Goal: Task Accomplishment & Management: Manage account settings

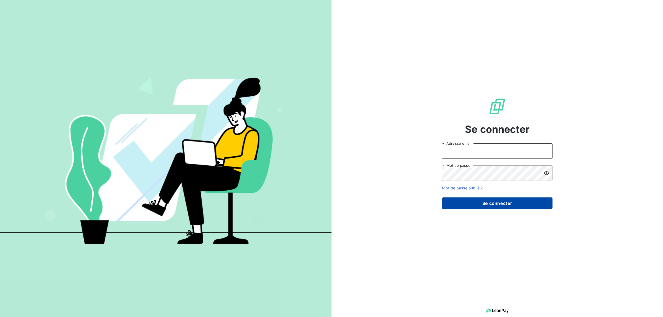
type input "[PERSON_NAME][EMAIL_ADDRESS][DOMAIN_NAME]"
click at [486, 202] on button "Se connecter" at bounding box center [497, 204] width 111 height 12
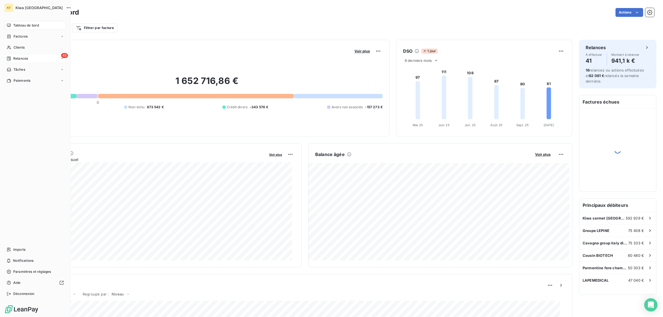
click at [10, 59] on icon at bounding box center [9, 58] width 4 height 4
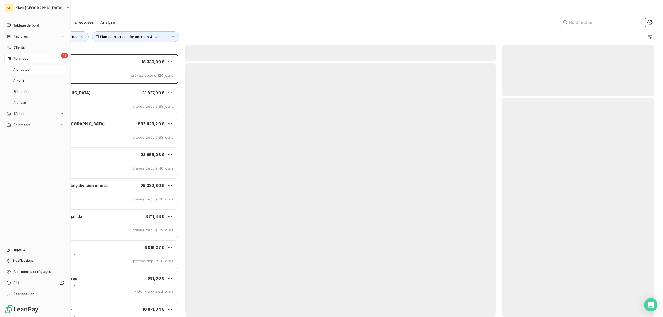
scroll to position [258, 147]
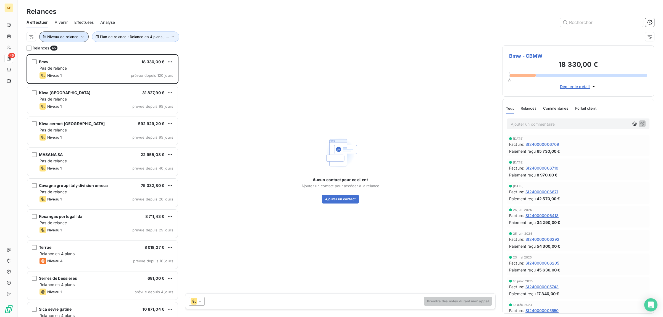
click at [80, 37] on icon "button" at bounding box center [83, 37] width 6 height 6
click at [144, 51] on div at bounding box center [155, 52] width 80 height 12
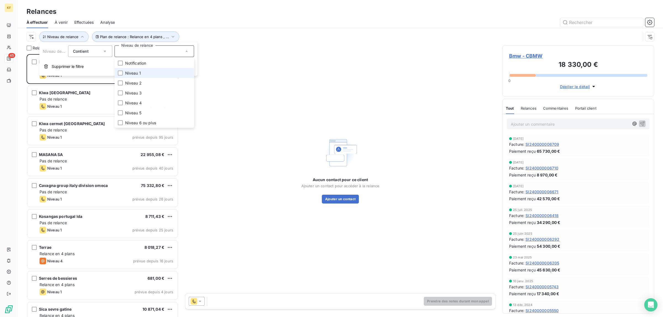
click at [138, 73] on span "Niveau 1" at bounding box center [133, 73] width 16 height 6
click at [132, 71] on span "Niveau 1" at bounding box center [133, 73] width 16 height 6
click at [137, 104] on span "Niveau 4" at bounding box center [133, 103] width 17 height 6
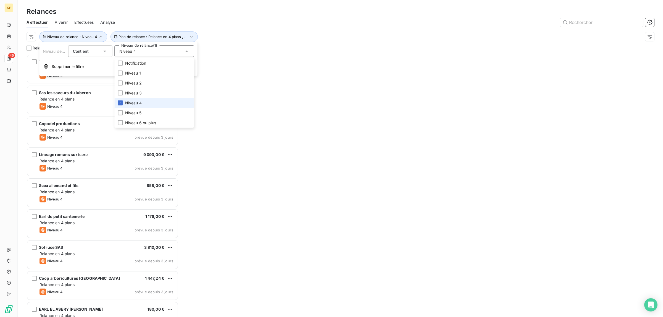
scroll to position [258, 147]
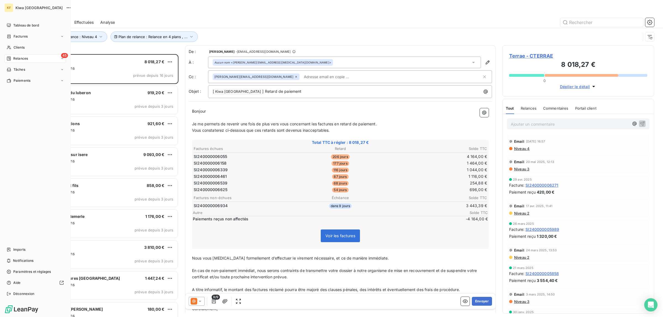
click at [9, 130] on div "Tableau de bord Factures Clients 45 Relances Tâches Paiements Imports Notificat…" at bounding box center [35, 159] width 62 height 277
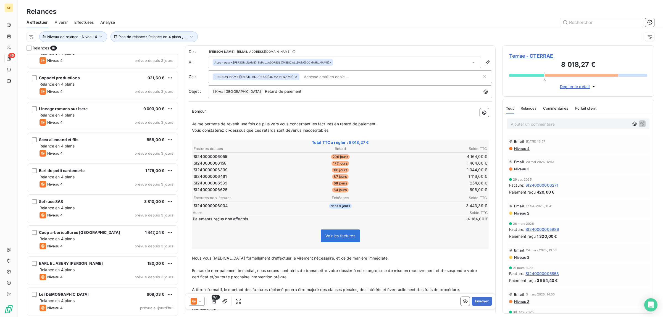
scroll to position [46, 0]
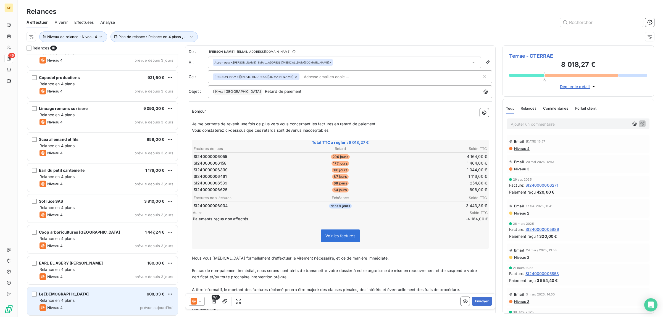
click at [98, 299] on div "Relance en 4 plans" at bounding box center [107, 301] width 134 height 6
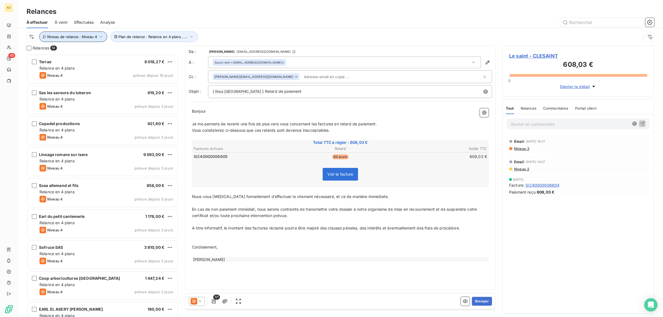
click at [87, 35] on span "Niveau de relance : Niveau 4" at bounding box center [72, 37] width 50 height 4
click at [164, 50] on div "Niveau 4" at bounding box center [155, 52] width 80 height 12
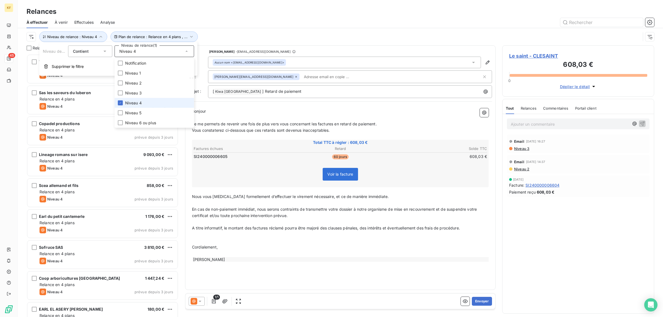
click at [129, 101] on span "Niveau 4" at bounding box center [133, 103] width 17 height 6
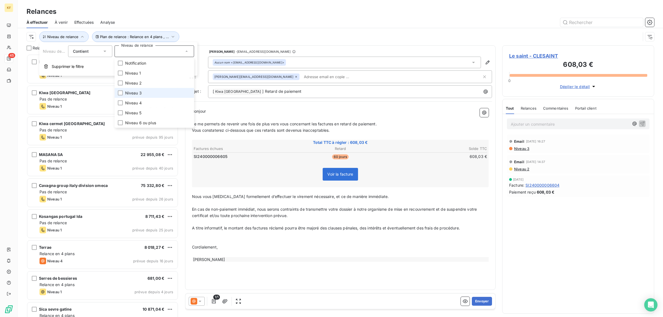
click at [131, 95] on span "Niveau 3" at bounding box center [133, 93] width 17 height 6
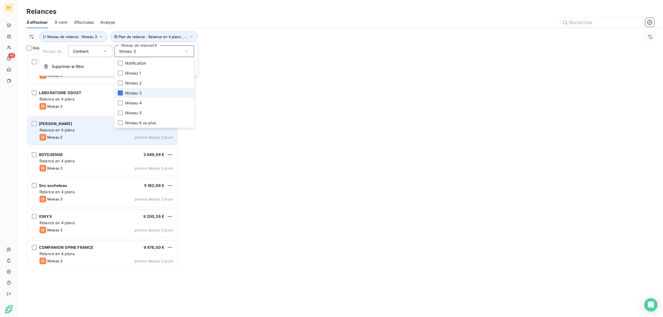
scroll to position [258, 147]
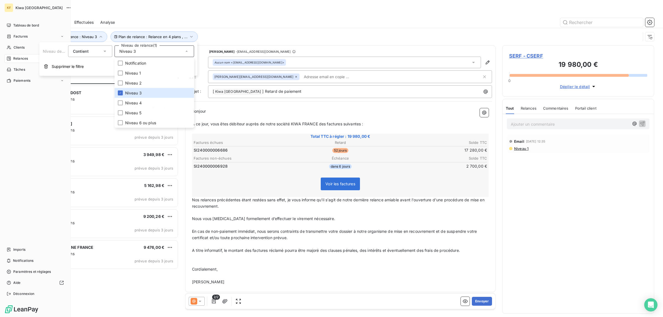
click at [8, 138] on div "Tableau de bord Factures Clients 45 Relances Tâches Paiements Imports Notificat…" at bounding box center [35, 159] width 62 height 277
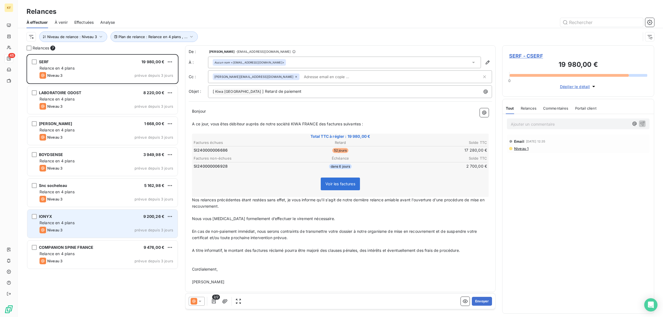
click at [84, 232] on div "Niveau 3 prévue depuis 3 jours" at bounding box center [107, 230] width 134 height 7
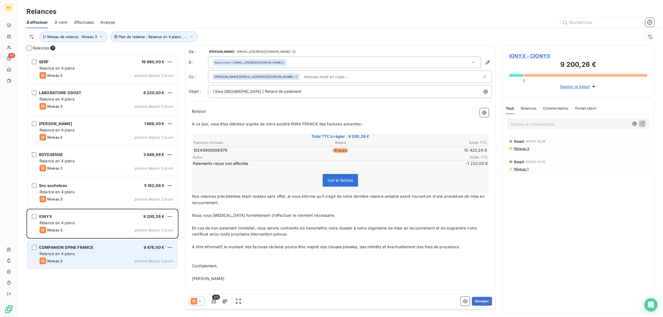
click at [96, 259] on div "Niveau 3 prévue depuis 3 jours" at bounding box center [107, 261] width 134 height 7
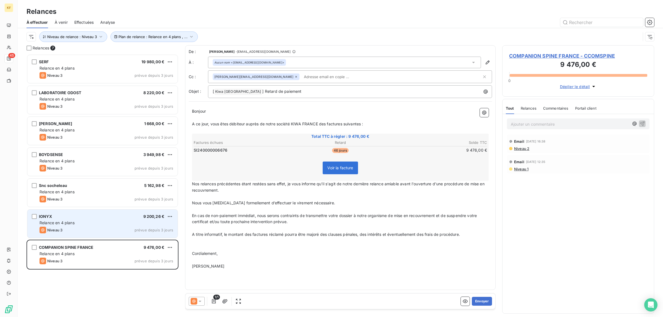
click at [87, 233] on div "Niveau 3 prévue depuis 3 jours" at bounding box center [107, 230] width 134 height 7
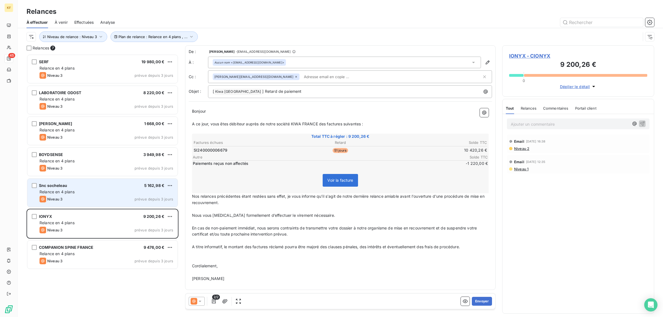
click at [86, 190] on div "Relance en 4 plans" at bounding box center [107, 192] width 134 height 6
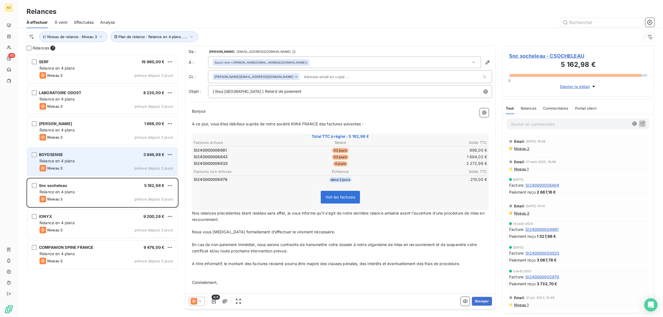
click at [87, 155] on div "BOYDSENSE 3 949,98 €" at bounding box center [107, 154] width 134 height 5
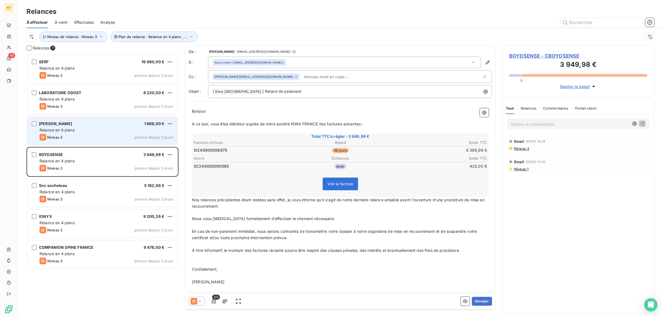
click at [90, 125] on div "[PERSON_NAME] 1 668,00 €" at bounding box center [107, 123] width 134 height 5
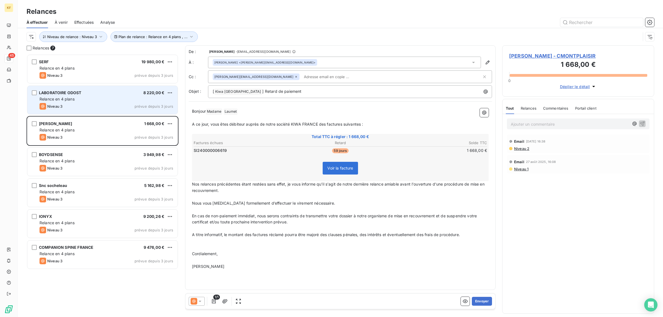
click at [89, 95] on div "LABORATOIRE ODOST 8 220,00 €" at bounding box center [107, 92] width 134 height 5
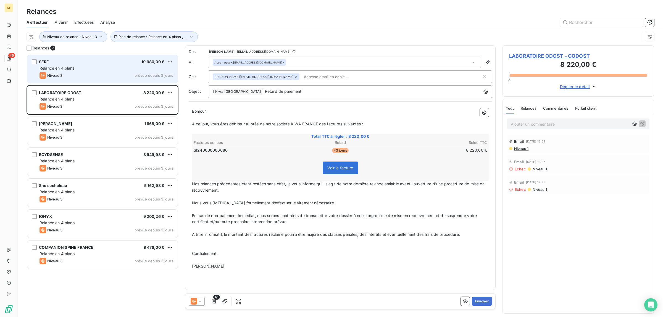
click at [94, 71] on div "Relance en 4 plans" at bounding box center [107, 69] width 134 height 6
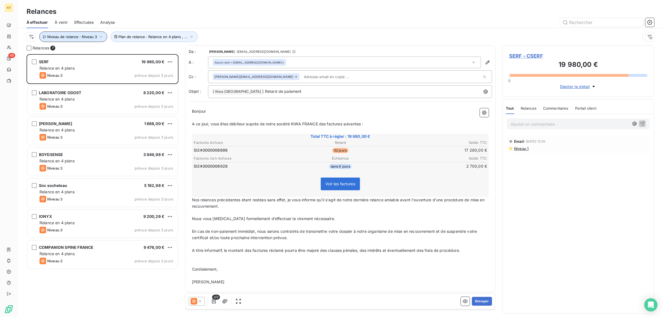
click at [73, 37] on span "Niveau de relance : Niveau 3" at bounding box center [72, 37] width 50 height 4
click at [142, 51] on div "Niveau 3" at bounding box center [155, 52] width 80 height 12
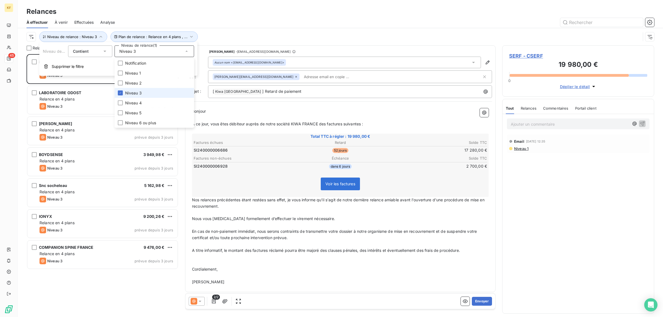
click at [125, 93] on span "Niveau 3" at bounding box center [133, 93] width 17 height 6
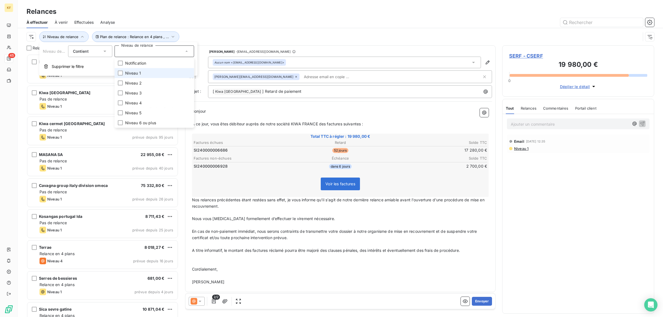
click at [137, 69] on li "Niveau 1" at bounding box center [155, 73] width 80 height 10
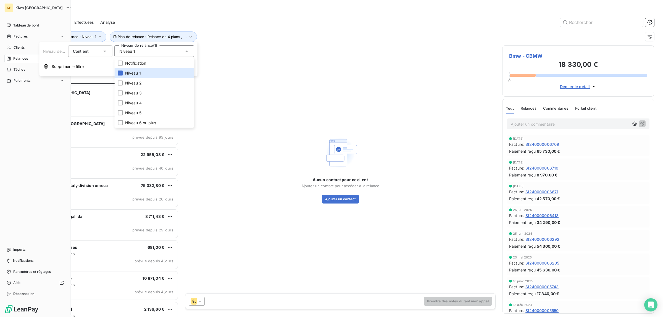
click at [13, 148] on div "Tableau de bord Factures Clients 45 Relances Tâches Paiements Imports Notificat…" at bounding box center [35, 159] width 62 height 277
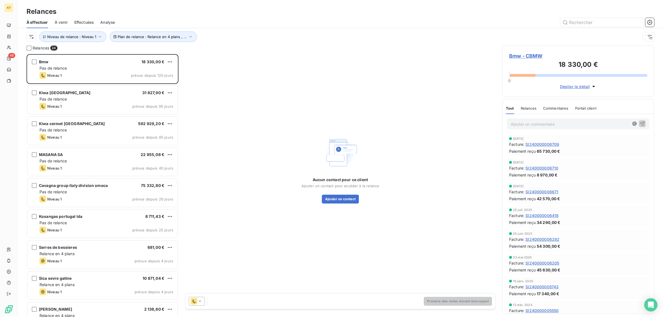
click at [171, 62] on html "KF 45 Relances À effectuer À venir Effectuées Analyse Plan de relance : Relance…" at bounding box center [331, 158] width 663 height 317
click at [98, 68] on html "KF 45 Relances À effectuer À venir Effectuées Analyse Plan de relance : Relance…" at bounding box center [331, 158] width 663 height 317
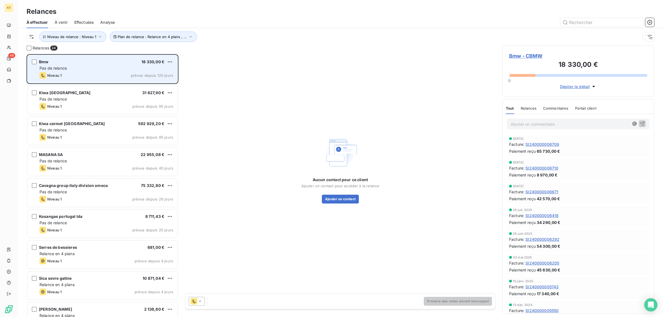
click at [104, 65] on div "Bmw 18 330,00 € Pas de relance Niveau 1 prévue depuis 120 jours" at bounding box center [102, 69] width 150 height 28
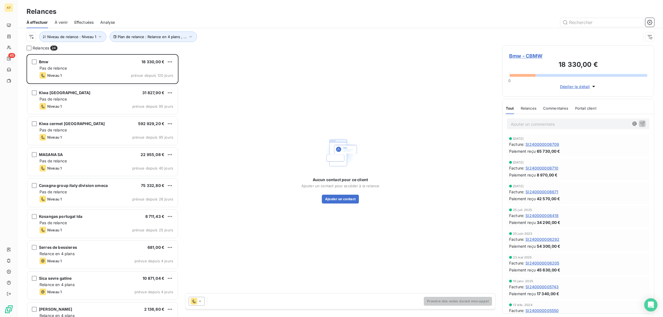
click at [592, 85] on icon "button" at bounding box center [594, 87] width 6 height 6
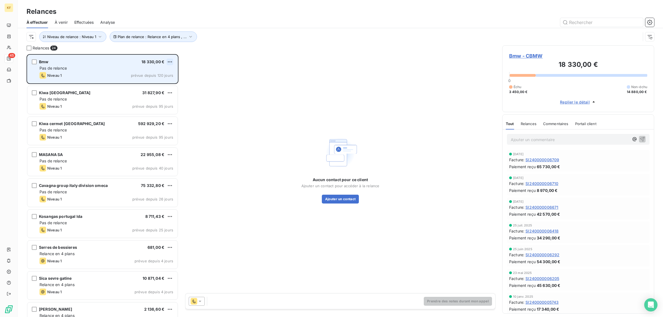
click at [172, 63] on html "KF 45 Relances À effectuer À venir Effectuées Analyse Plan de relance : Relance…" at bounding box center [331, 158] width 663 height 317
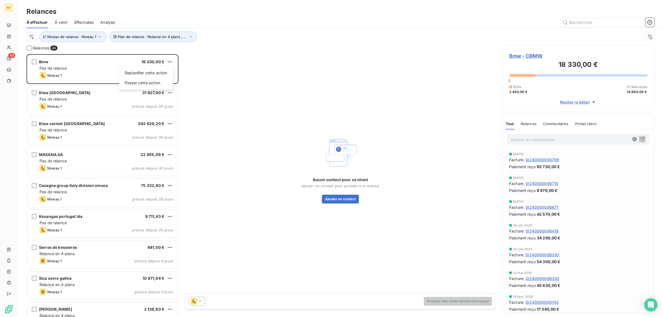
click at [226, 95] on html "KF 45 Relances À effectuer À venir Effectuées Analyse Plan de relance : Relance…" at bounding box center [331, 158] width 663 height 317
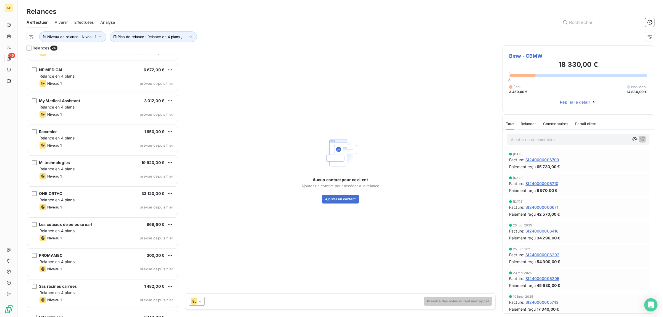
scroll to position [480, 0]
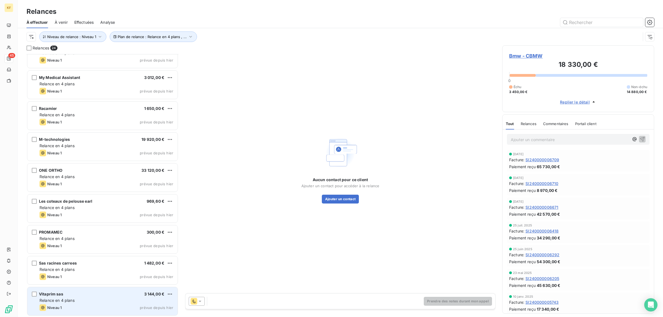
click at [96, 305] on div "Niveau 1 prévue depuis hier" at bounding box center [107, 308] width 134 height 7
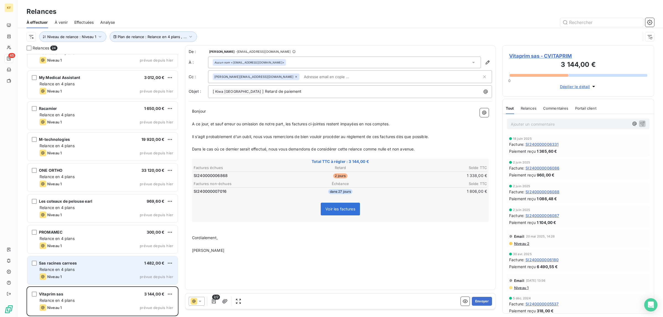
click at [113, 268] on div "Relance en 4 plans" at bounding box center [107, 270] width 134 height 6
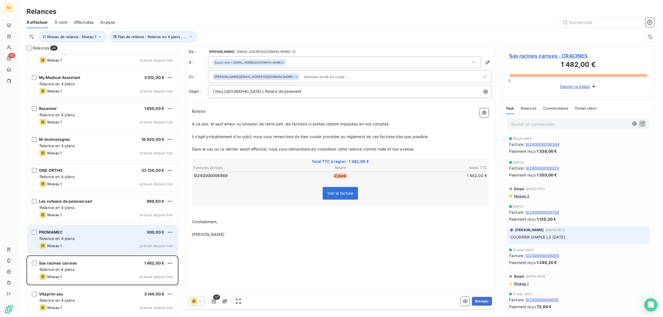
click at [90, 243] on div "Niveau 1 prévue depuis hier" at bounding box center [107, 246] width 134 height 7
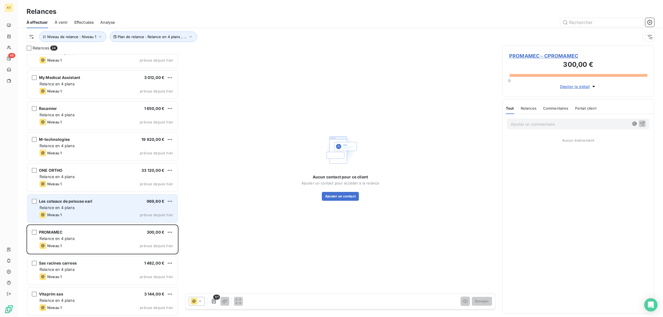
click at [97, 215] on div "Niveau 1 prévue depuis hier" at bounding box center [107, 215] width 134 height 7
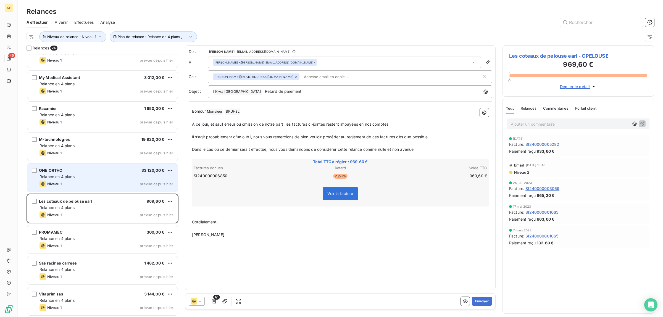
click at [102, 180] on div "Relance en 4 plans" at bounding box center [107, 177] width 134 height 6
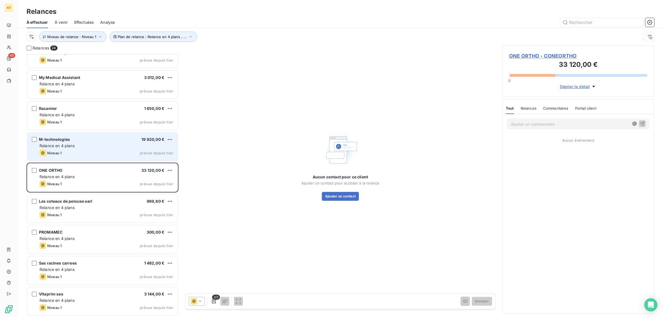
click at [110, 155] on div "Niveau 1 prévue depuis hier" at bounding box center [107, 153] width 134 height 7
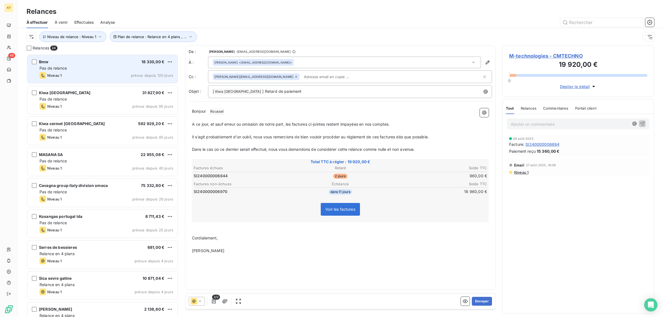
click at [117, 74] on div "Niveau 1 prévue depuis 120 jours" at bounding box center [107, 75] width 134 height 7
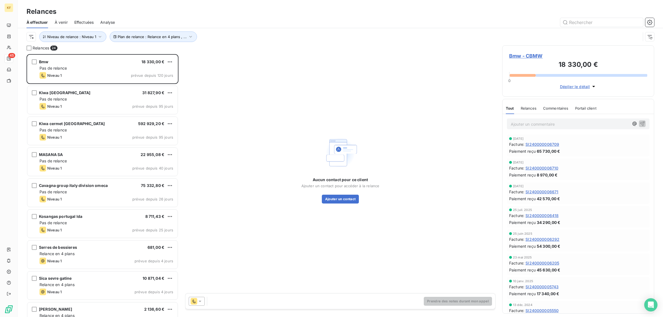
click at [551, 108] on span "Commentaires" at bounding box center [555, 108] width 25 height 4
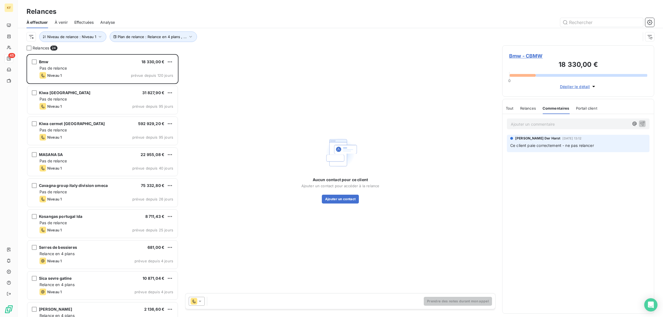
click at [530, 107] on span "Relances" at bounding box center [528, 108] width 16 height 4
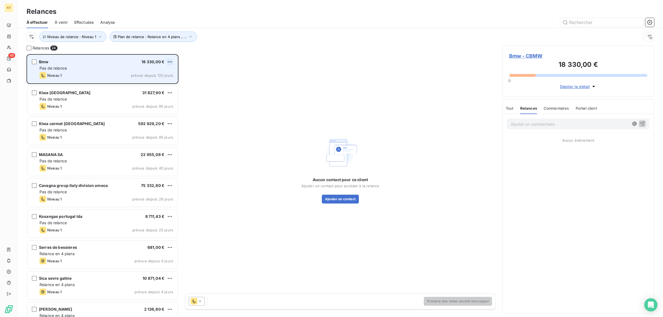
click at [169, 60] on html "KF 45 Relances À effectuer À venir Effectuées Analyse Plan de relance : Relance…" at bounding box center [331, 158] width 663 height 317
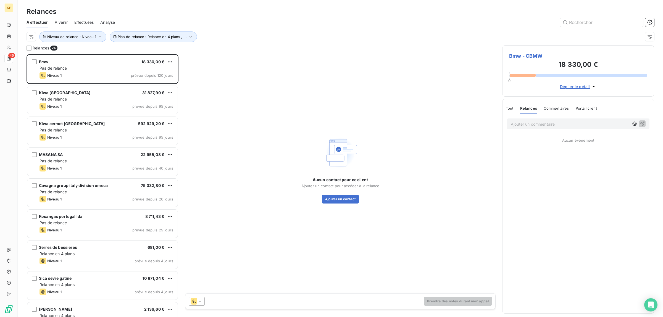
click at [99, 69] on html "KF 45 Relances À effectuer À venir Effectuées Analyse Plan de relance : Relance…" at bounding box center [331, 158] width 663 height 317
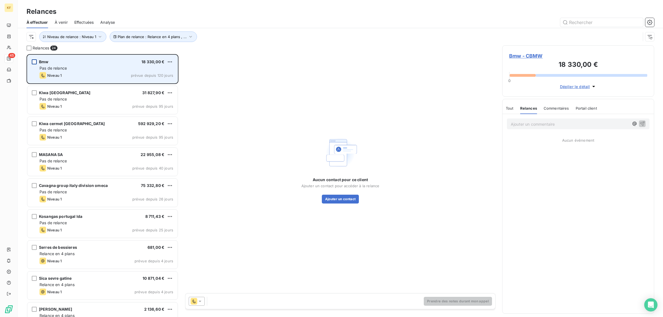
click at [32, 62] on div "grid" at bounding box center [34, 61] width 5 height 5
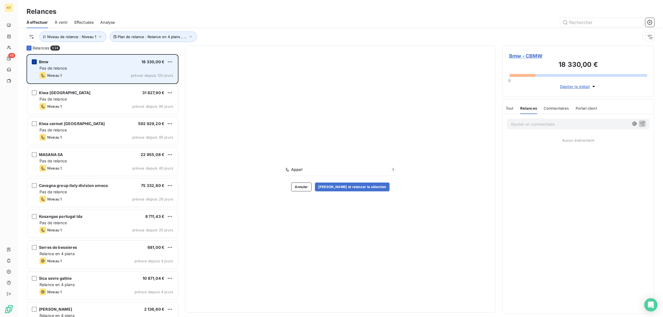
click at [33, 62] on icon "grid" at bounding box center [34, 61] width 3 height 3
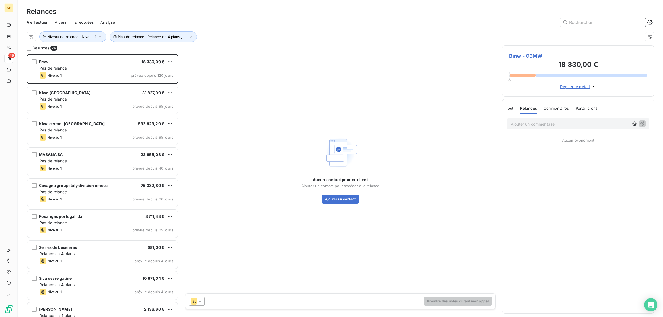
click at [533, 58] on span "Bmw - CBMW" at bounding box center [578, 55] width 138 height 7
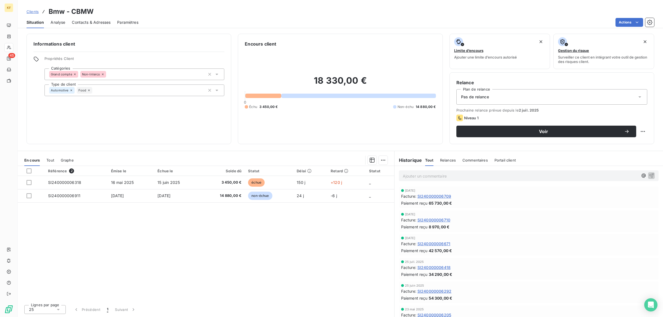
click at [170, 73] on div "Grand compte Non-Interco" at bounding box center [134, 75] width 180 height 12
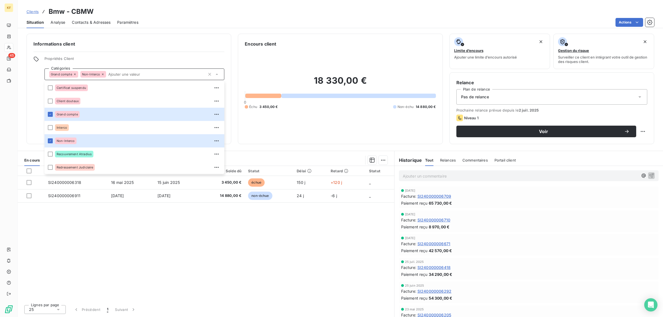
click at [159, 263] on div "Référence 2 Émise le Échue le Solde dû Statut Délai Retard Statut SI24000000631…" at bounding box center [206, 233] width 377 height 135
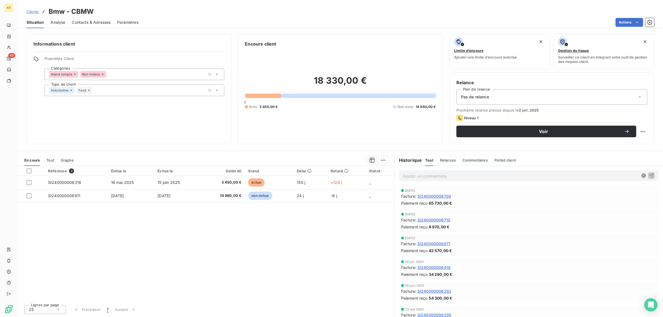
click at [533, 100] on div "Pas de relance" at bounding box center [552, 96] width 191 height 15
click at [494, 121] on li "Pas de relance" at bounding box center [552, 121] width 191 height 10
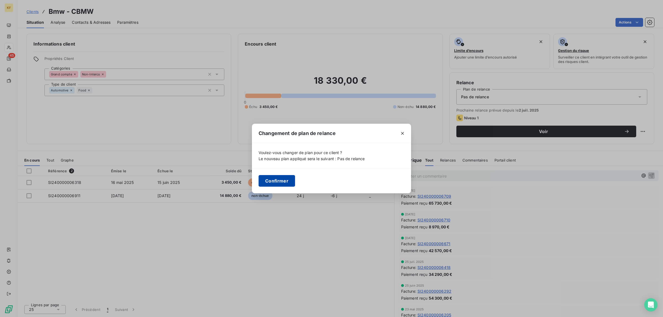
click at [271, 181] on button "Confirmer" at bounding box center [277, 181] width 36 height 12
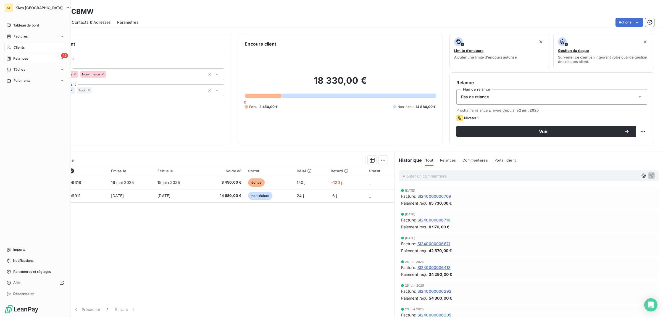
click at [26, 56] on div "45 Relances" at bounding box center [35, 58] width 62 height 9
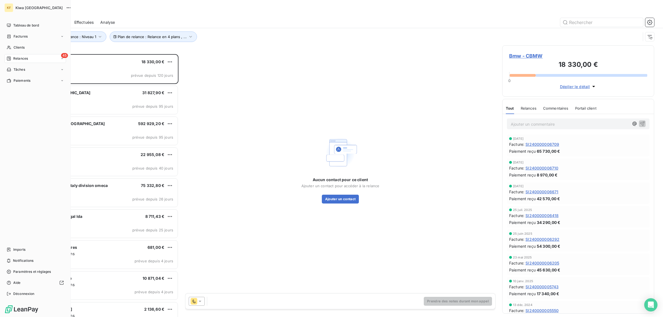
scroll to position [258, 147]
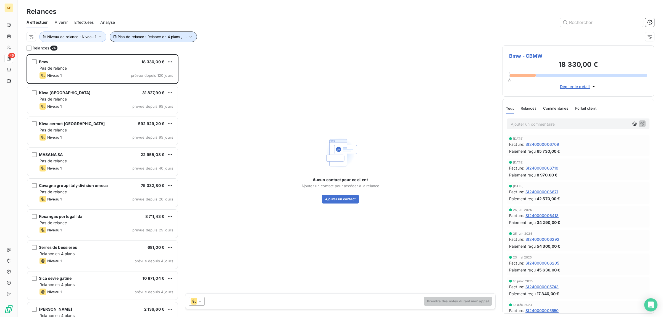
click at [191, 38] on button "Plan de relance : Relance en 4 plans , ..." at bounding box center [153, 37] width 87 height 11
click at [219, 54] on span "Relance en 4 plans" at bounding box center [206, 52] width 35 height 6
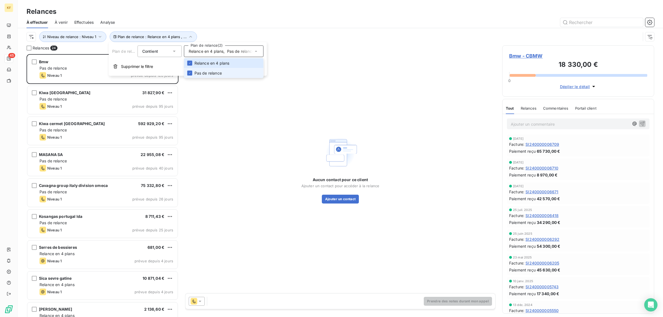
click at [209, 74] on span "Pas de relance" at bounding box center [208, 73] width 27 height 6
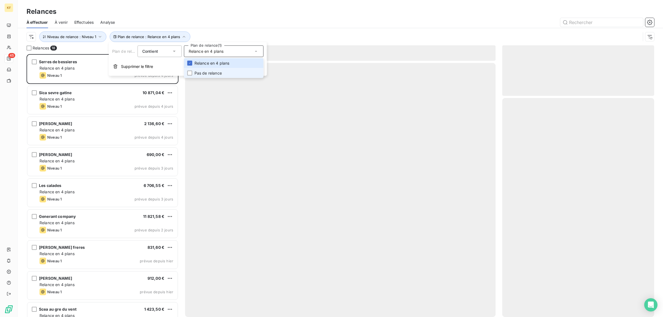
scroll to position [258, 147]
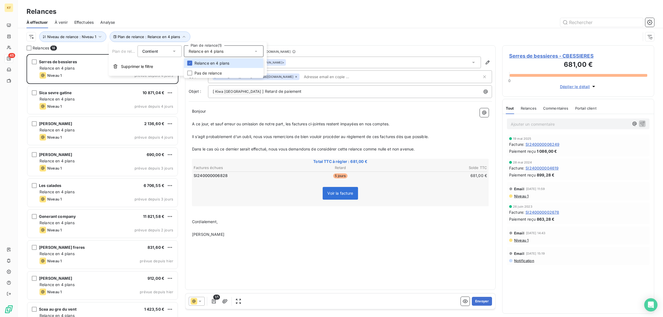
click at [13, 112] on div "45" at bounding box center [8, 159] width 9 height 277
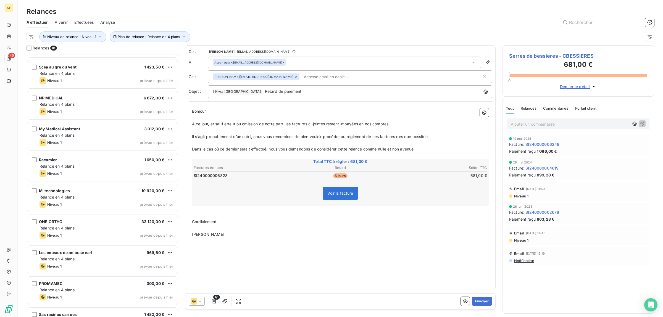
scroll to position [294, 0]
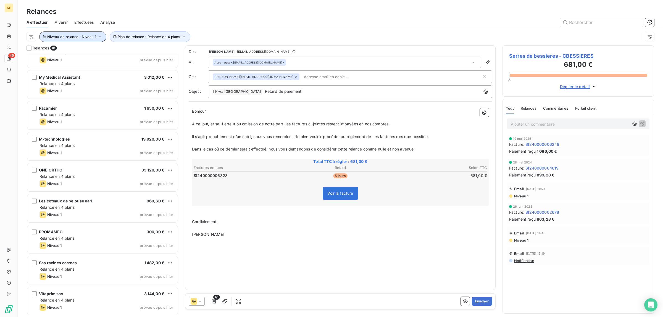
click at [87, 37] on span "Niveau de relance : Niveau 1" at bounding box center [71, 37] width 49 height 4
click at [159, 50] on div "Niveau 1" at bounding box center [155, 52] width 80 height 12
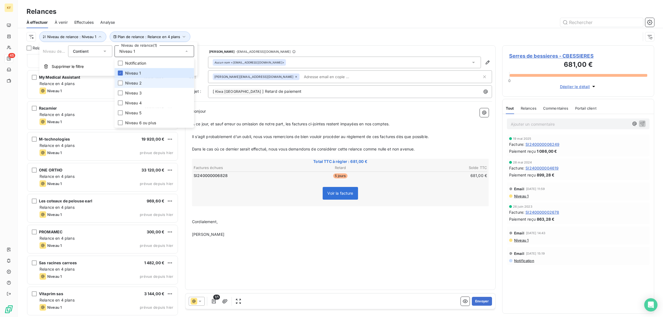
click at [134, 84] on span "Niveau 2" at bounding box center [133, 83] width 17 height 6
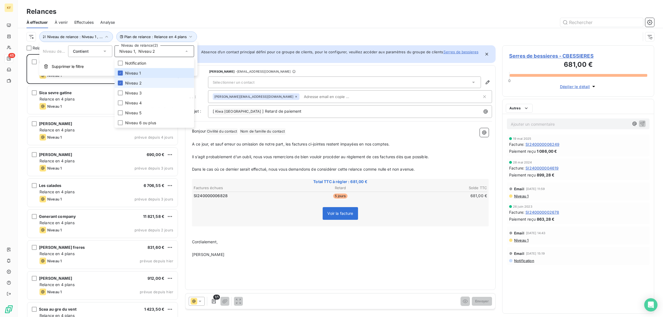
scroll to position [258, 147]
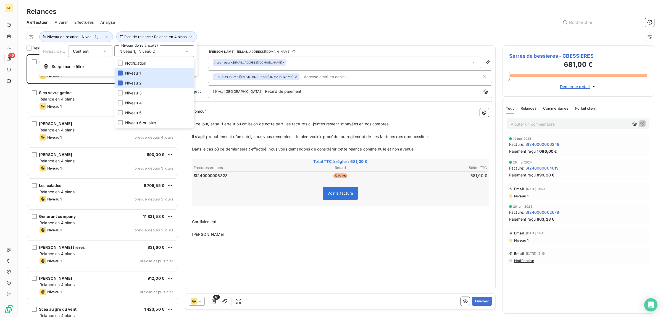
click at [18, 126] on div "Relances 18 Serres de bessieres 681,00 € Relance en 4 plans Niveau 1 prévue dep…" at bounding box center [341, 181] width 646 height 272
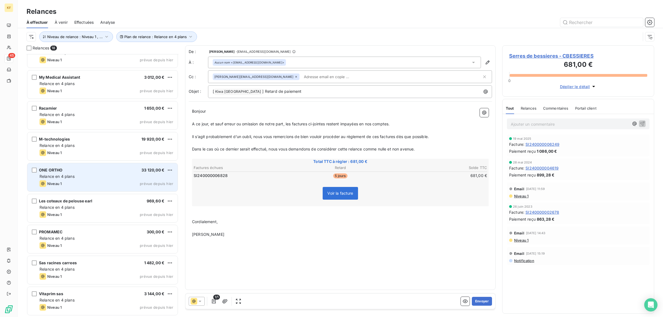
scroll to position [0, 0]
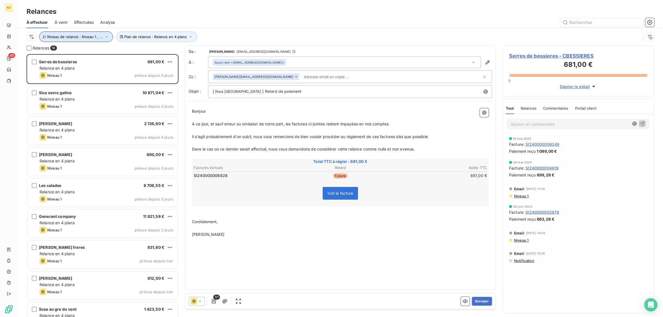
click at [100, 41] on button "Niveau de relance : Niveau 1 , ..." at bounding box center [76, 37] width 74 height 11
click at [141, 48] on div "Niveau 1 , Niveau 2" at bounding box center [155, 52] width 80 height 12
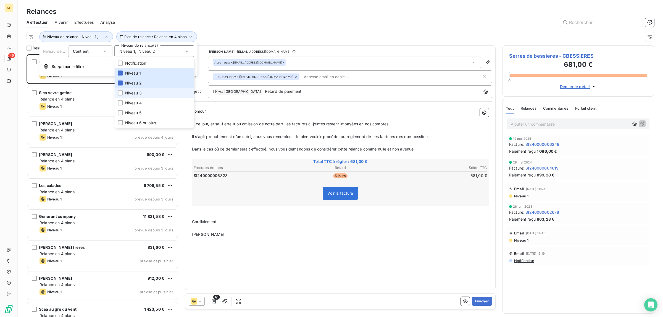
click at [135, 91] on span "Niveau 3" at bounding box center [133, 93] width 17 height 6
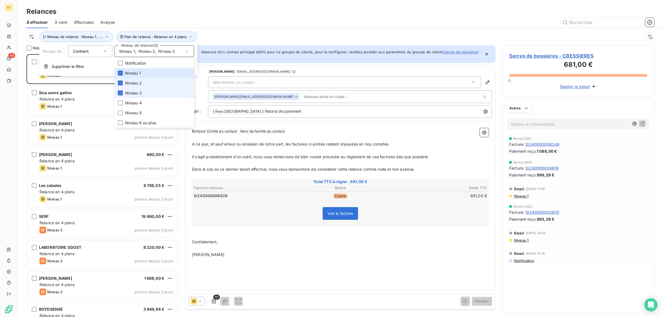
scroll to position [258, 147]
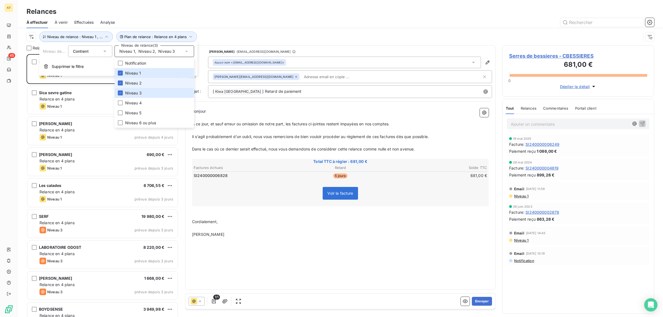
click at [136, 84] on span "Niveau 2" at bounding box center [133, 83] width 17 height 6
click at [133, 71] on span "Niveau 1" at bounding box center [133, 73] width 16 height 6
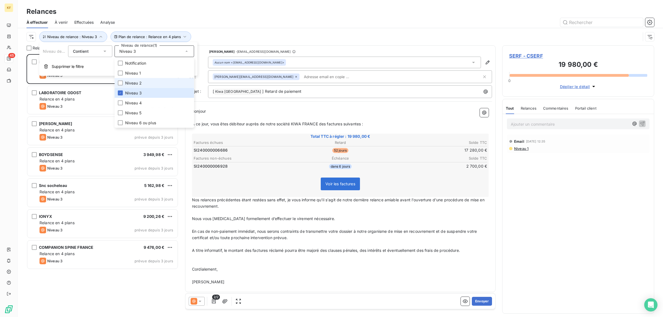
scroll to position [258, 147]
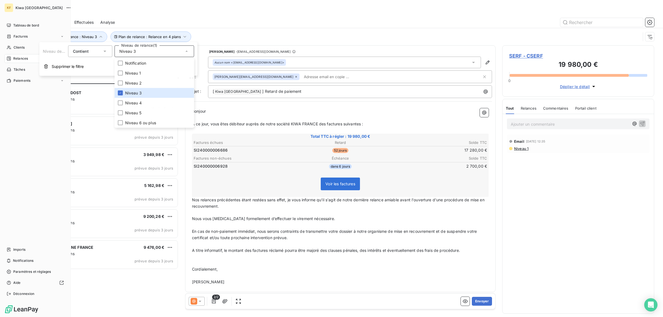
click at [7, 137] on div "Tableau de bord Factures Clients 45 Relances Tâches Paiements Imports Notificat…" at bounding box center [35, 159] width 62 height 277
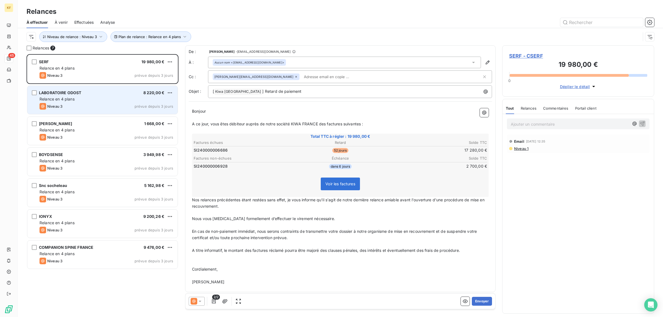
click at [113, 96] on div "LABORATOIRE ODOST 8 220,00 € Relance en 4 plans Niveau 3 prévue depuis 3 jours" at bounding box center [102, 100] width 150 height 28
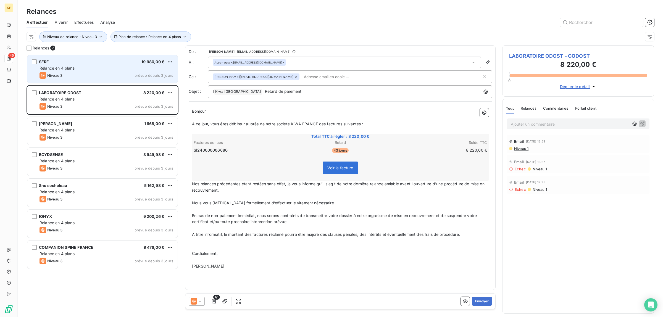
click at [121, 72] on div "SERF 19 980,00 € Relance en 4 plans Niveau 3 prévue depuis 3 jours" at bounding box center [102, 69] width 150 height 28
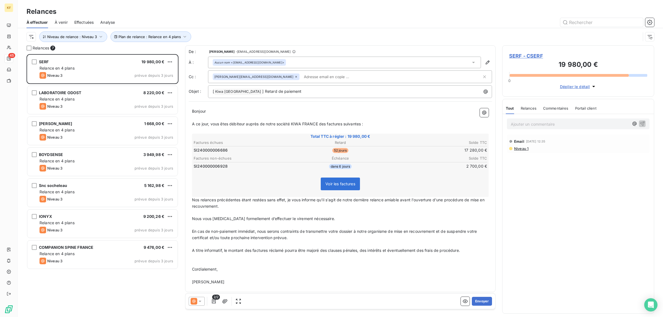
click at [528, 126] on p "Ajouter un commentaire ﻿" at bounding box center [570, 124] width 118 height 7
click at [74, 41] on button "Niveau de relance : Niveau 3" at bounding box center [73, 37] width 68 height 11
click at [178, 53] on div "Niveau 3" at bounding box center [155, 52] width 80 height 12
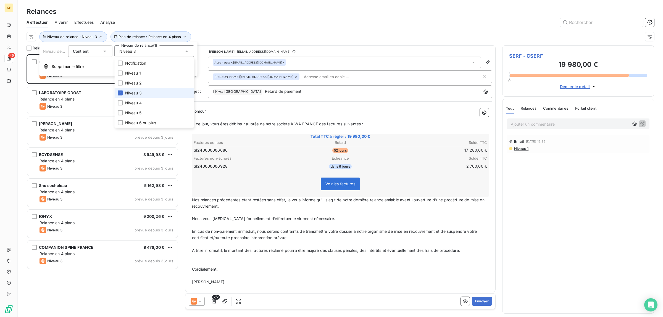
click at [129, 90] on span "Niveau 3" at bounding box center [133, 93] width 17 height 6
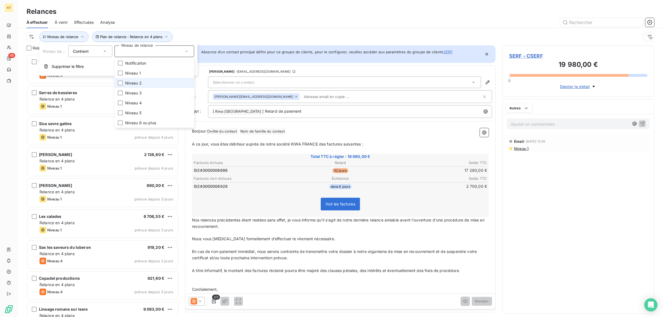
scroll to position [258, 147]
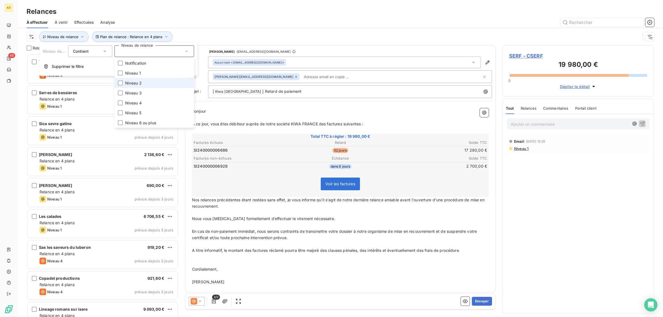
click at [127, 84] on span "Niveau 2" at bounding box center [133, 83] width 17 height 6
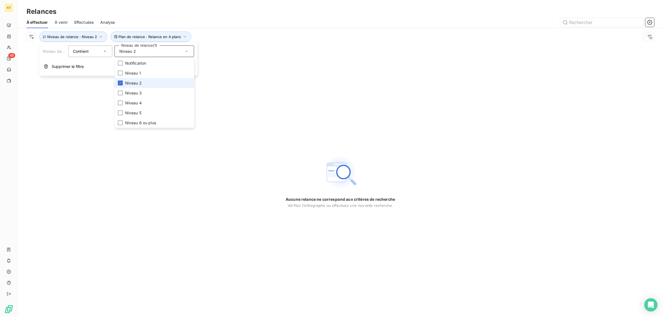
click at [133, 83] on span "Niveau 2" at bounding box center [133, 83] width 17 height 6
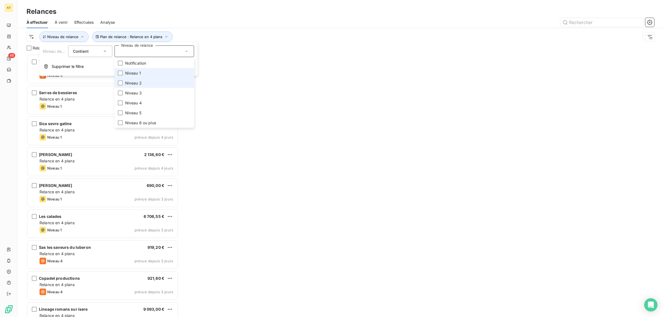
scroll to position [258, 147]
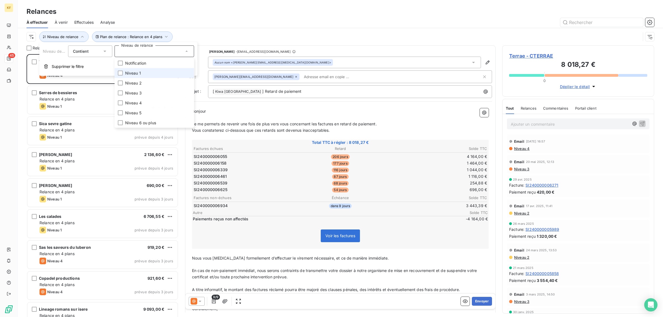
click at [135, 70] on span "Niveau 1" at bounding box center [133, 73] width 16 height 6
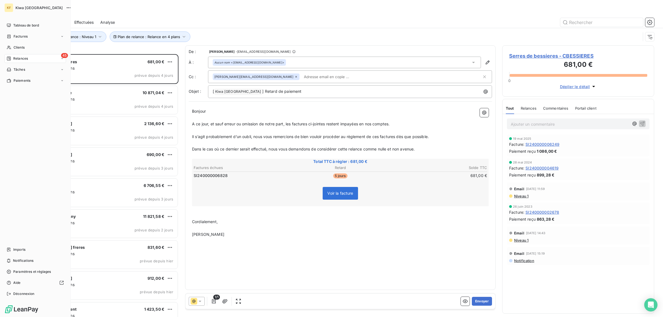
click at [12, 131] on div "Tableau de bord Factures Clients 45 Relances Tâches Paiements Imports Notificat…" at bounding box center [35, 159] width 62 height 277
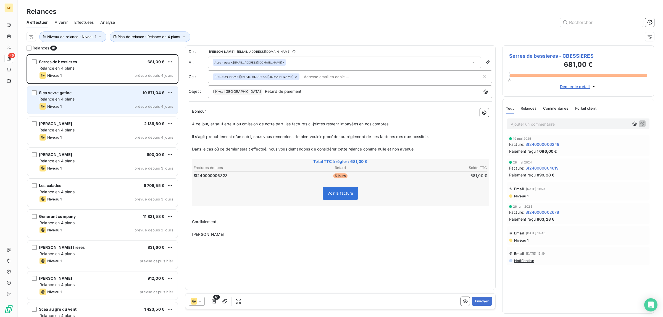
click at [122, 96] on div "Sica sevre gatine 10 871,04 € Relance en 4 plans Niveau 1 prévue depuis 4 jours" at bounding box center [102, 100] width 150 height 28
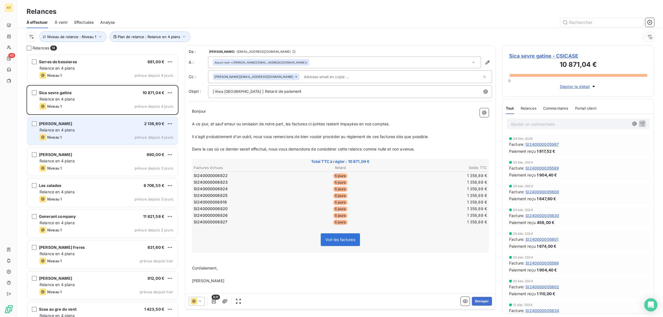
click at [110, 136] on div "Niveau 1 prévue depuis 4 jours" at bounding box center [107, 137] width 134 height 7
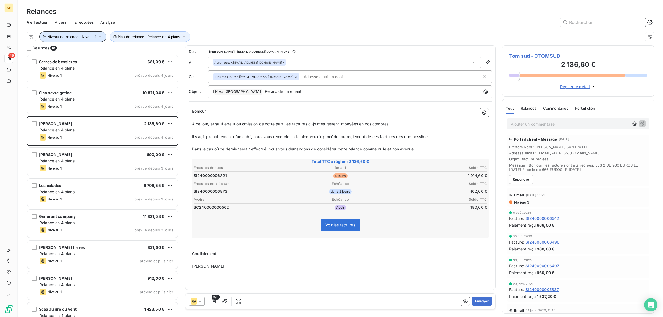
click at [98, 37] on icon "button" at bounding box center [100, 37] width 6 height 6
click at [152, 49] on div "Niveau 1" at bounding box center [155, 52] width 80 height 12
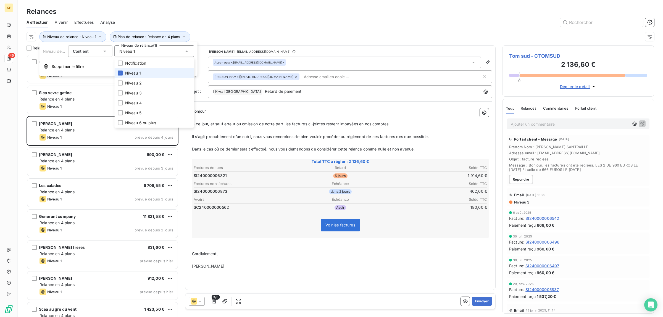
click at [133, 77] on li "Niveau 1" at bounding box center [155, 73] width 80 height 10
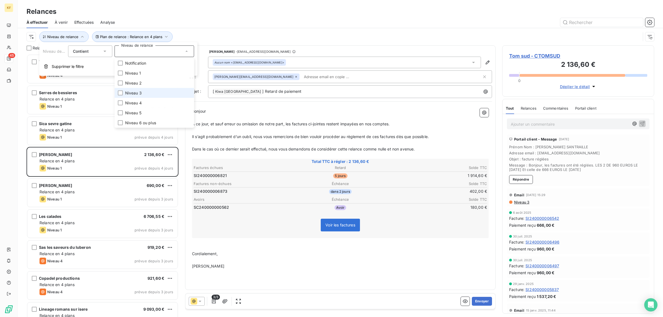
click at [132, 92] on span "Niveau 3" at bounding box center [133, 93] width 17 height 6
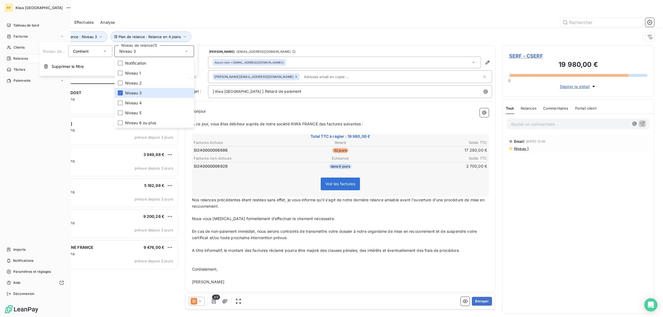
click at [15, 140] on div "Tableau de bord Factures Clients 45 Relances Tâches Paiements Imports Notificat…" at bounding box center [35, 159] width 62 height 277
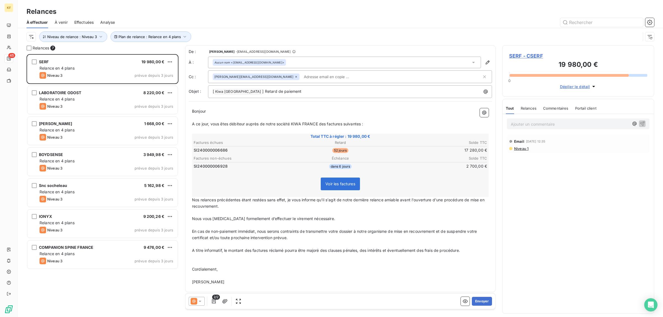
click at [83, 30] on div "Plan de relance : Relance en 4 plans Niveau de relance : Niveau 3" at bounding box center [341, 36] width 628 height 17
click at [90, 39] on button "Niveau de relance : Niveau 3" at bounding box center [73, 37] width 68 height 11
click at [135, 53] on span "Niveau 3" at bounding box center [127, 52] width 17 height 6
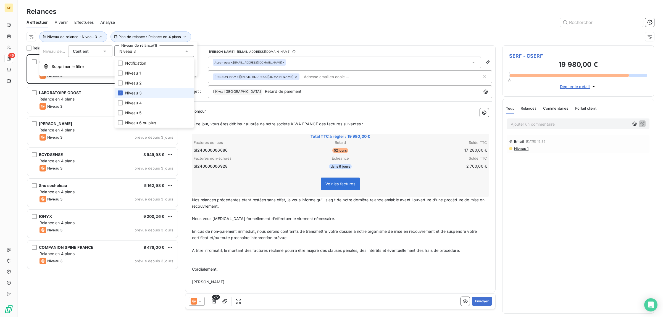
click at [137, 93] on span "Niveau 3" at bounding box center [133, 93] width 17 height 6
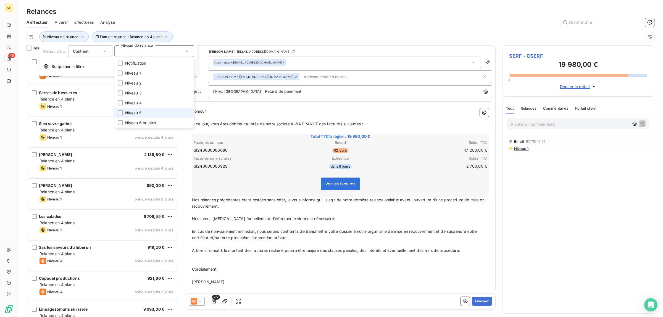
click at [137, 114] on span "Niveau 5" at bounding box center [133, 113] width 16 height 6
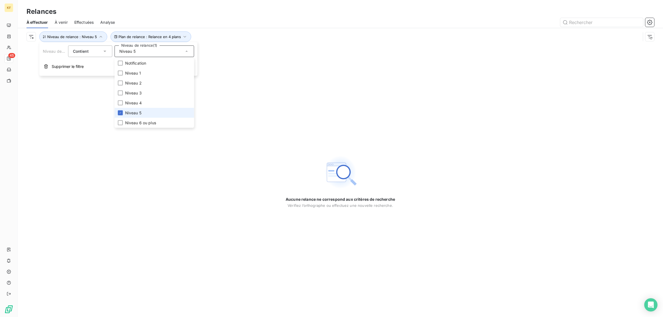
click at [137, 114] on span "Niveau 5" at bounding box center [133, 113] width 16 height 6
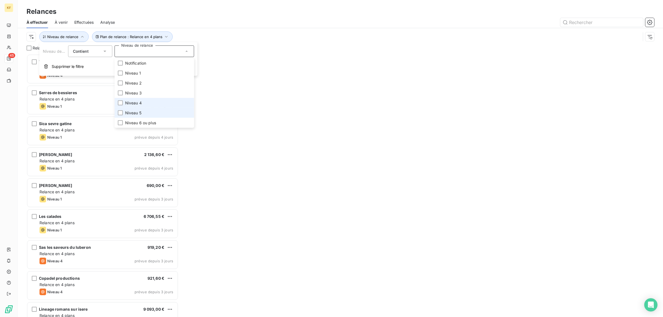
scroll to position [258, 147]
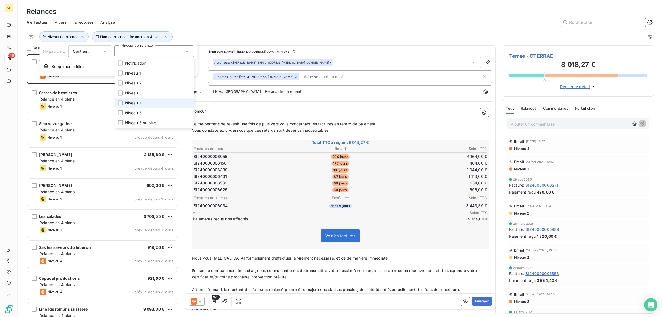
click at [135, 101] on span "Niveau 4" at bounding box center [133, 103] width 17 height 6
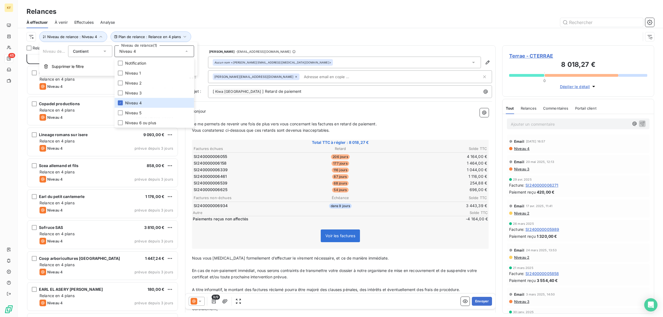
scroll to position [0, 0]
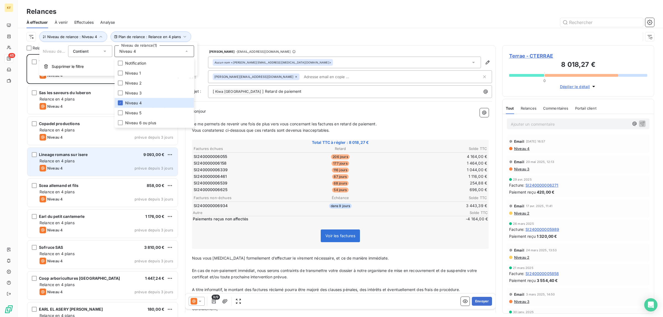
click at [28, 151] on div "Lineage romans sur isere 9 093,00 € Relance en 4 plans Niveau 4 prévue depuis 3…" at bounding box center [102, 162] width 150 height 28
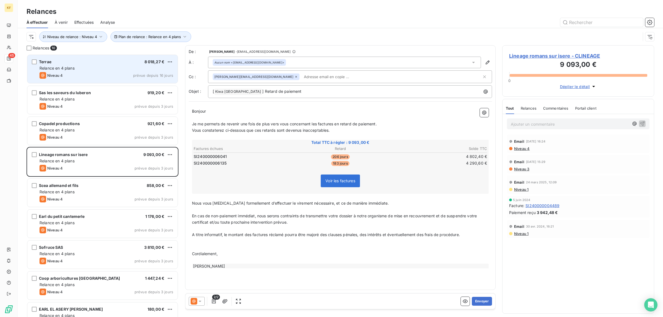
click at [103, 71] on div "Terrae 8 018,27 € Relance en 4 plans Niveau 4 prévue depuis 16 jours" at bounding box center [102, 69] width 150 height 28
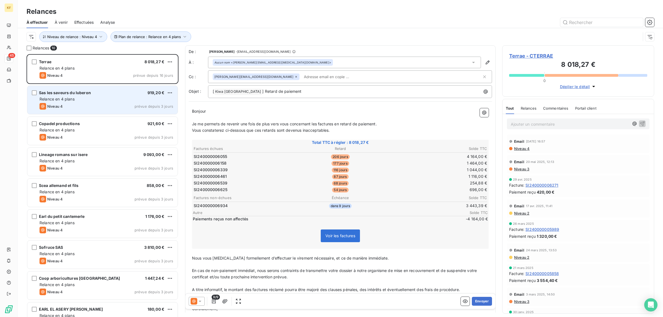
click at [116, 92] on div "Sas les saveurs du luberon 919,20 €" at bounding box center [107, 92] width 134 height 5
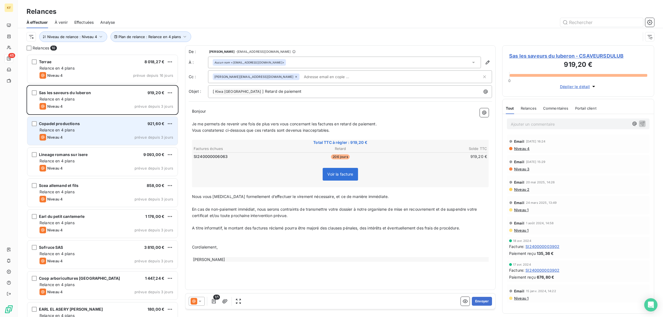
click at [89, 137] on div "Niveau 4 prévue depuis 3 jours" at bounding box center [107, 137] width 134 height 7
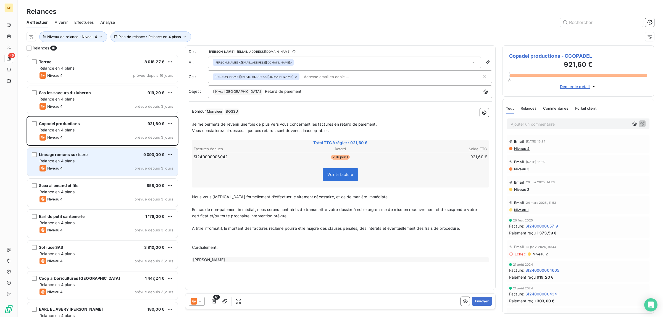
click at [121, 169] on div "Niveau 4 prévue depuis 3 jours" at bounding box center [107, 168] width 134 height 7
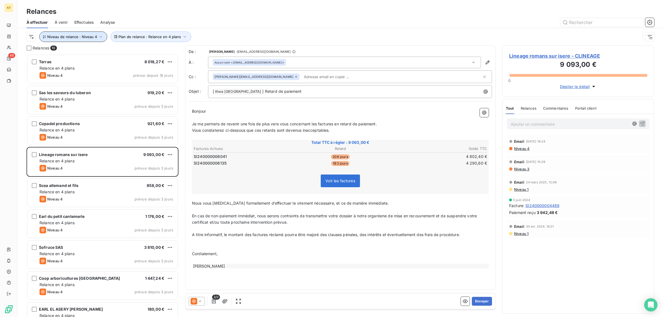
click at [81, 37] on span "Niveau de relance : Niveau 4" at bounding box center [72, 37] width 50 height 4
click at [144, 50] on div "Niveau 4" at bounding box center [155, 52] width 80 height 12
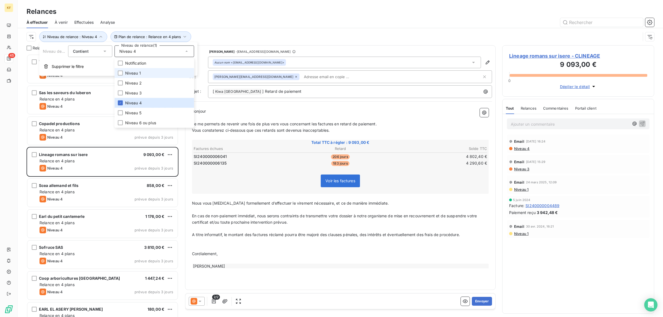
click at [142, 70] on li "Niveau 1" at bounding box center [155, 73] width 80 height 10
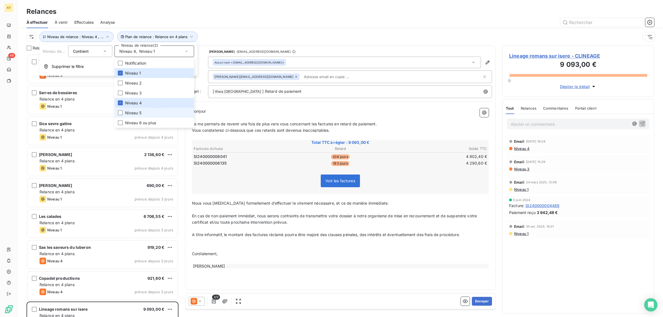
scroll to position [258, 147]
click at [136, 104] on span "Niveau 4" at bounding box center [133, 103] width 17 height 6
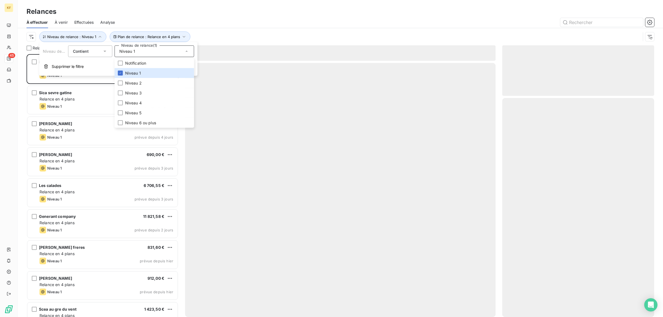
scroll to position [258, 147]
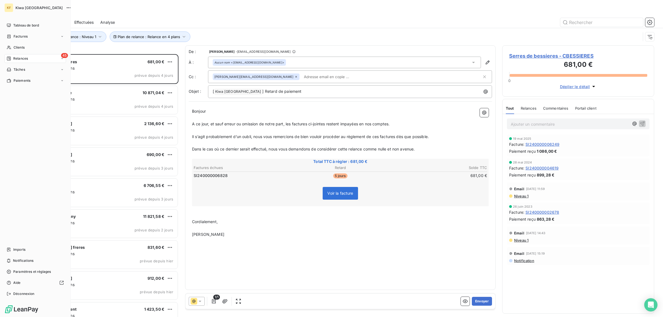
click at [13, 122] on div "Tableau de bord Factures Clients 45 Relances Tâches Paiements Imports Notificat…" at bounding box center [35, 159] width 62 height 277
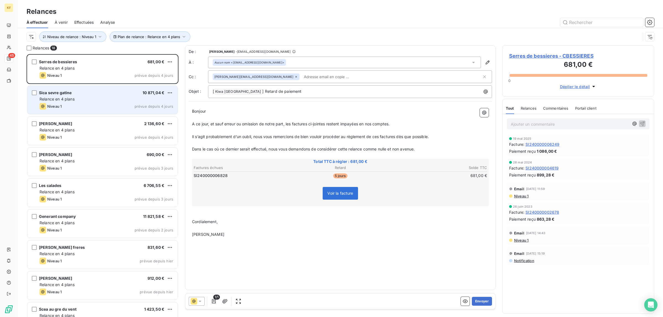
click at [93, 100] on div "Relance en 4 plans" at bounding box center [107, 99] width 134 height 6
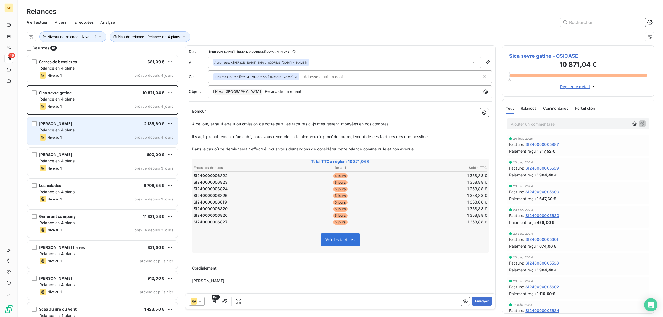
click at [102, 136] on div "Niveau 1 prévue depuis 4 jours" at bounding box center [107, 137] width 134 height 7
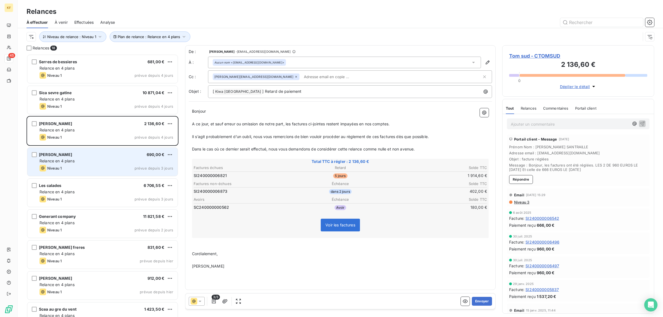
click at [96, 158] on div "[PERSON_NAME] 690,00 € Relance en 4 plans Niveau 1 prévue depuis 3 jours" at bounding box center [102, 162] width 150 height 28
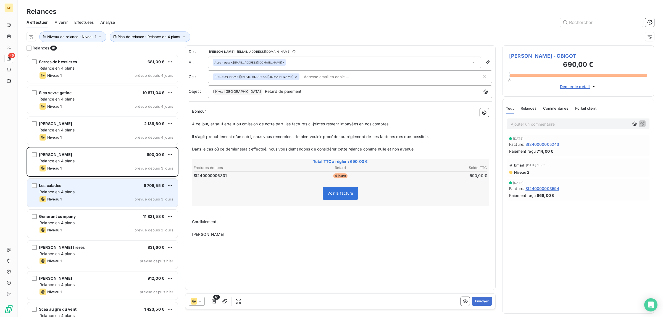
click at [88, 196] on div "Niveau 1 prévue depuis 3 jours" at bounding box center [107, 199] width 134 height 7
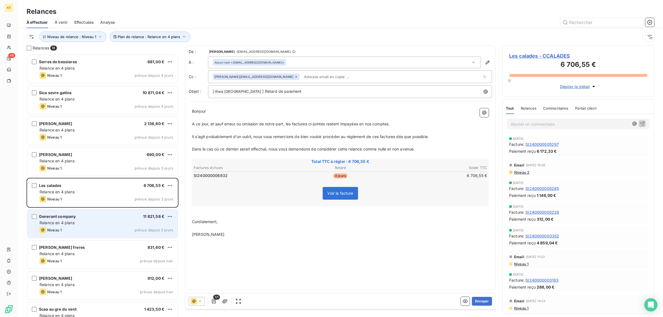
click at [103, 222] on div "Relance en 4 plans" at bounding box center [107, 223] width 134 height 6
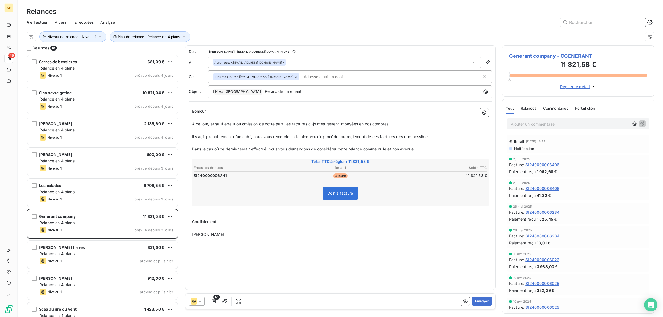
click at [100, 270] on div "[PERSON_NAME] freres 831,60 € Relance en 4 plans Niveau 1 prévue depuis [DATE]" at bounding box center [103, 255] width 152 height 31
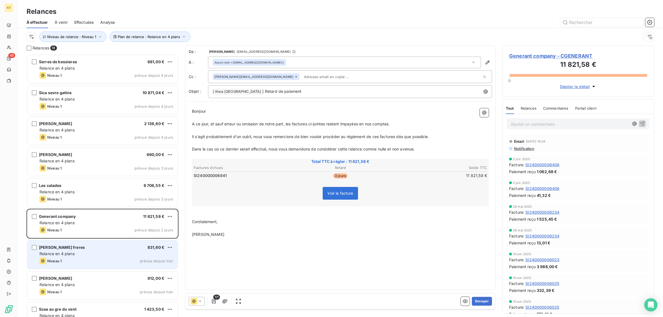
click at [103, 261] on div "Niveau 1 prévue depuis hier" at bounding box center [107, 261] width 134 height 7
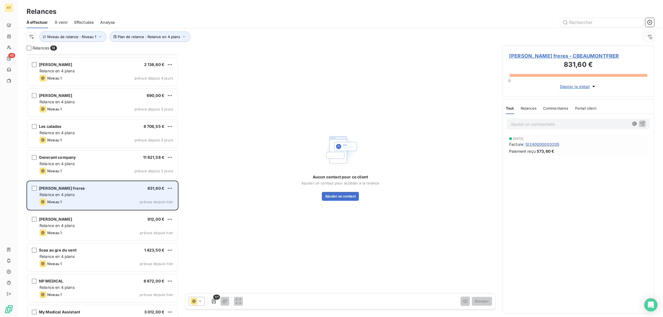
scroll to position [69, 0]
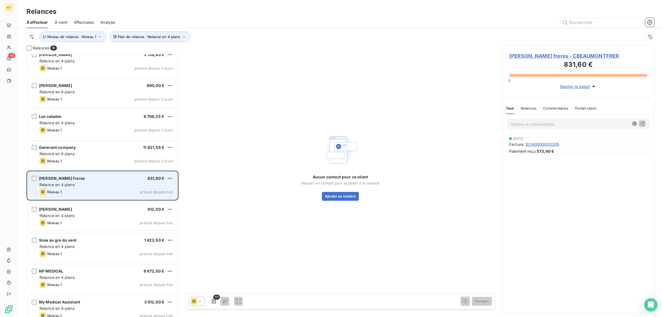
click at [121, 179] on div "[PERSON_NAME] freres 831,60 €" at bounding box center [107, 178] width 134 height 5
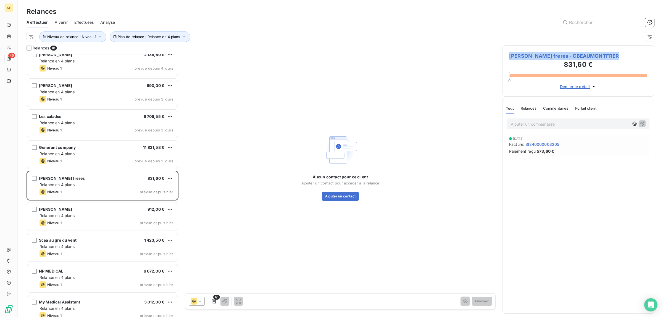
drag, startPoint x: 615, startPoint y: 57, endPoint x: 505, endPoint y: 53, distance: 109.8
click at [505, 53] on div "[PERSON_NAME] freres - CBEAUMONTFRER 831,60 € 0 Déplier le détail" at bounding box center [578, 70] width 152 height 51
copy span "[PERSON_NAME] freres - CBEAUMONTFRER"
click at [346, 196] on button "Ajouter un contact" at bounding box center [340, 196] width 37 height 9
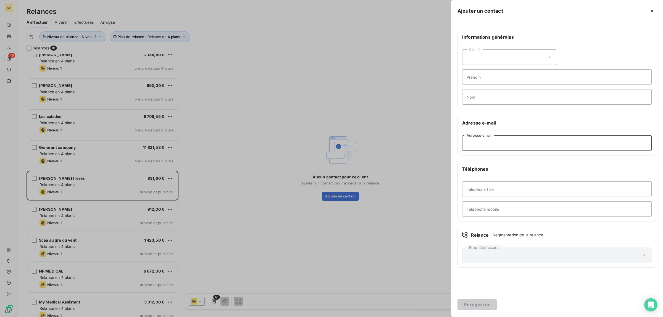
click at [484, 146] on input "Adresse email" at bounding box center [557, 142] width 190 height 15
paste input "[EMAIL_ADDRESS][DOMAIN_NAME]"
type input "[EMAIL_ADDRESS][DOMAIN_NAME]"
click at [476, 310] on button "Enregistrer" at bounding box center [477, 305] width 39 height 12
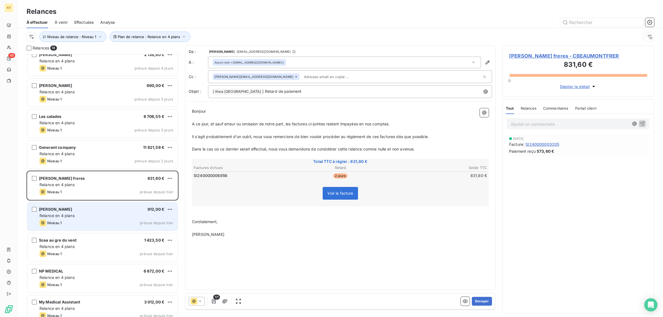
click at [90, 226] on div "Niveau 1 prévue depuis hier" at bounding box center [107, 223] width 134 height 7
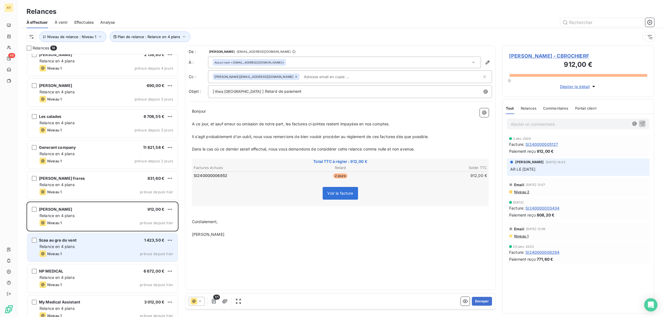
click at [115, 241] on div "Scea au gre du vent 1 423,50 €" at bounding box center [107, 240] width 134 height 5
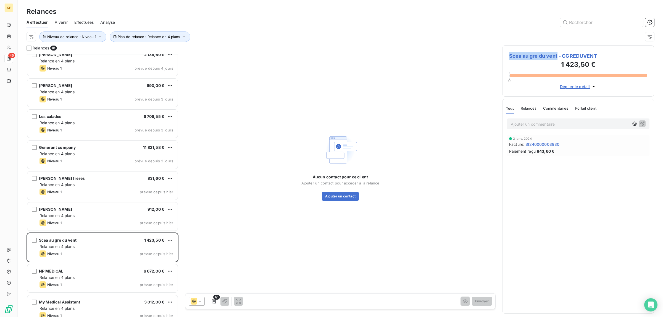
drag, startPoint x: 507, startPoint y: 59, endPoint x: 558, endPoint y: 59, distance: 50.3
click at [558, 59] on div "Scea au gre du vent - CGREDUVENT 1 423,50 € 0 Déplier le détail" at bounding box center [578, 70] width 152 height 51
copy span "Scea au gre du vent"
click at [346, 198] on button "Ajouter un contact" at bounding box center [340, 196] width 37 height 9
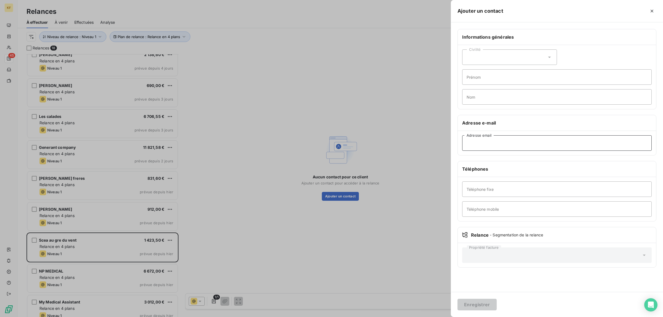
click at [501, 145] on input "Adresse email" at bounding box center [557, 142] width 190 height 15
paste input "[EMAIL_ADDRESS][DOMAIN_NAME]"
type input "[EMAIL_ADDRESS][DOMAIN_NAME]"
click at [480, 305] on button "Enregistrer" at bounding box center [477, 305] width 39 height 12
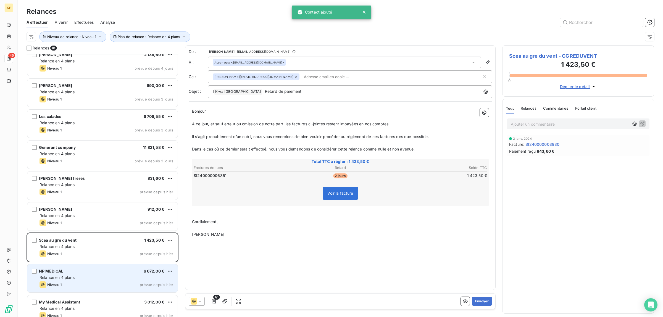
click at [92, 275] on div "Relance en 4 plans" at bounding box center [107, 278] width 134 height 6
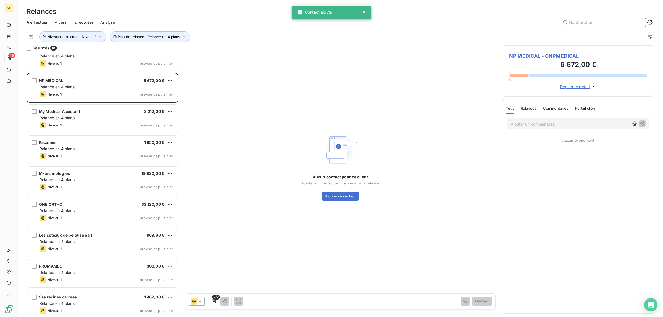
scroll to position [277, 0]
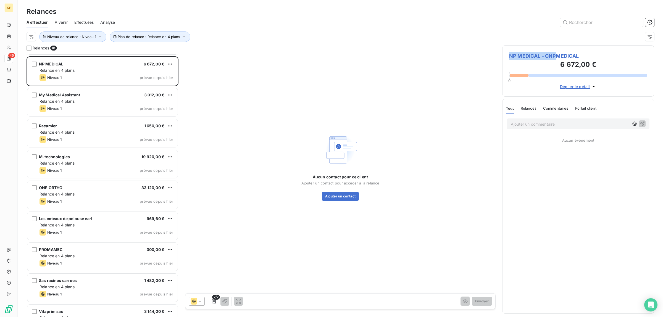
drag, startPoint x: 508, startPoint y: 57, endPoint x: 559, endPoint y: 56, distance: 51.4
click at [557, 57] on div "NP MEDICAL - CNPMEDICAL 6 672,00 € 0 Déplier le détail" at bounding box center [578, 70] width 152 height 51
copy span "NP MEDICAL - CNP"
click at [347, 198] on button "Ajouter un contact" at bounding box center [340, 196] width 37 height 9
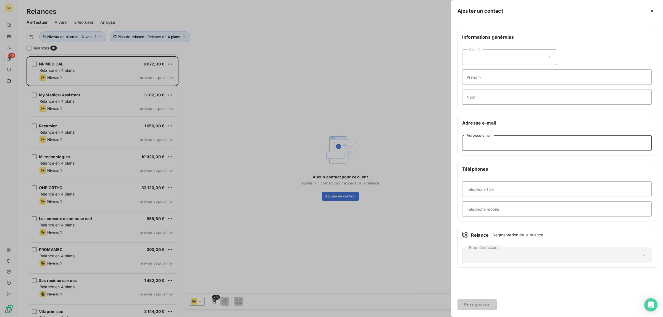
click at [504, 148] on input "Adresse email" at bounding box center [557, 142] width 190 height 15
paste input "[PERSON_NAME][EMAIL_ADDRESS][DOMAIN_NAME]"
type input "[PERSON_NAME][EMAIL_ADDRESS][DOMAIN_NAME]"
click at [486, 313] on div "Enregistrer" at bounding box center [557, 304] width 212 height 25
click at [487, 309] on button "Enregistrer" at bounding box center [477, 305] width 39 height 12
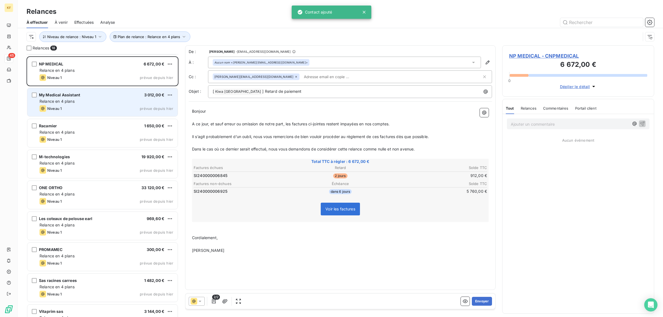
click at [70, 100] on span "Relance en 4 plans" at bounding box center [57, 101] width 35 height 5
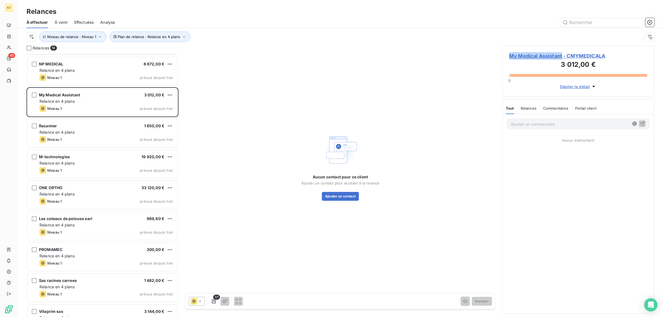
drag, startPoint x: 507, startPoint y: 56, endPoint x: 563, endPoint y: 59, distance: 56.4
click at [563, 59] on div "My Medical Assistant - CMYMEDICALA 3 012,00 € 0 Déplier le détail" at bounding box center [578, 70] width 152 height 51
copy span "My Medical Assistant"
click at [349, 204] on div "Aucun contact pour ce client Ajouter un contact pour accéder à la relance Ajout…" at bounding box center [340, 166] width 311 height 243
click at [349, 197] on button "Ajouter un contact" at bounding box center [340, 196] width 37 height 9
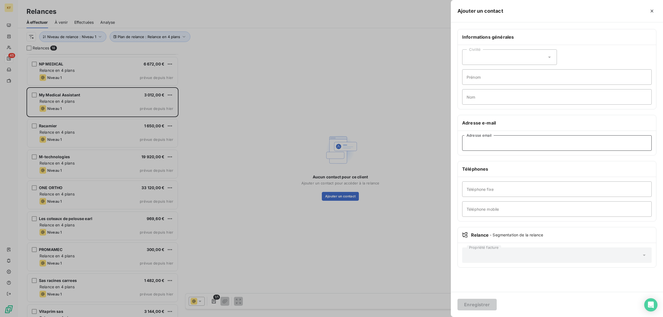
drag, startPoint x: 507, startPoint y: 137, endPoint x: 503, endPoint y: 137, distance: 4.2
click at [505, 137] on input "Adresse email" at bounding box center [557, 142] width 190 height 15
paste input "[EMAIL_ADDRESS][DOMAIN_NAME]"
type input "[EMAIL_ADDRESS][DOMAIN_NAME]"
click at [478, 303] on button "Enregistrer" at bounding box center [477, 305] width 39 height 12
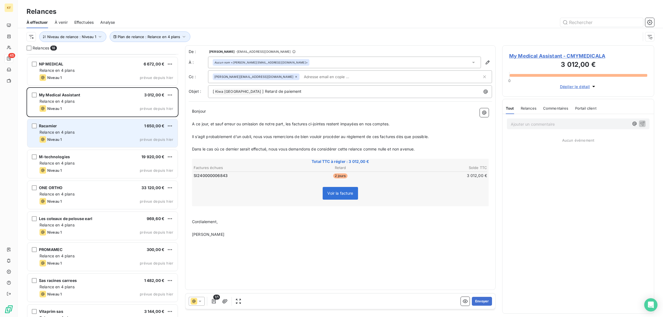
click at [117, 138] on div "Niveau 1 prévue depuis hier" at bounding box center [107, 139] width 134 height 7
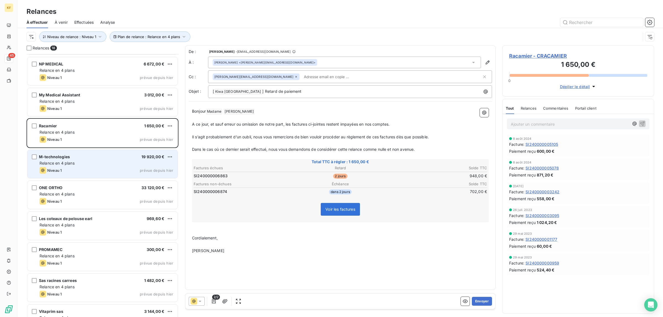
click at [111, 163] on div "Relance en 4 plans" at bounding box center [107, 164] width 134 height 6
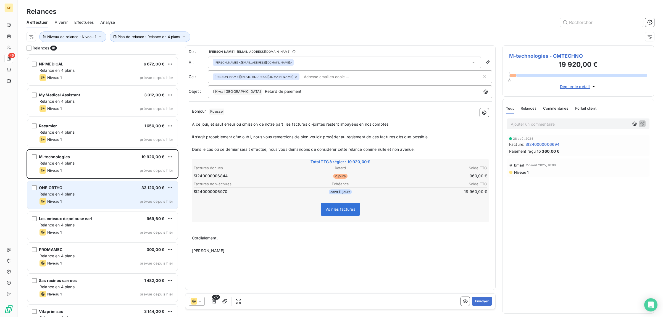
click at [98, 195] on div "Relance en 4 plans" at bounding box center [107, 195] width 134 height 6
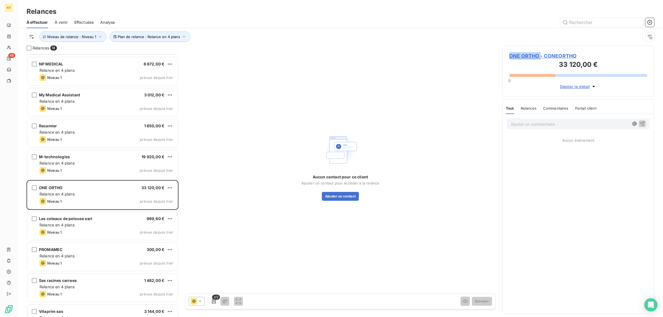
drag, startPoint x: 518, startPoint y: 57, endPoint x: 540, endPoint y: 58, distance: 22.2
click at [540, 58] on div "ONE ORTHO - CONEORTHO 33 120,00 € 0 Déplier le détail" at bounding box center [578, 70] width 152 height 51
copy span "ONE ORTHO"
click at [349, 195] on button "Ajouter un contact" at bounding box center [340, 196] width 37 height 9
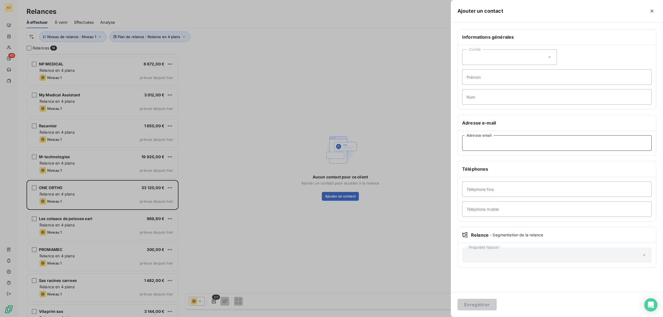
click at [507, 145] on input "Adresse email" at bounding box center [557, 142] width 190 height 15
paste input "[EMAIL_ADDRESS][DOMAIN_NAME]"
type input "[EMAIL_ADDRESS][DOMAIN_NAME]"
click at [480, 302] on button "Enregistrer" at bounding box center [477, 305] width 39 height 12
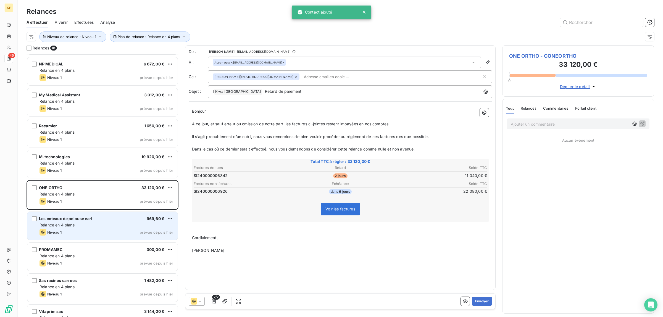
click at [113, 234] on div "Niveau 1 prévue depuis hier" at bounding box center [107, 232] width 134 height 7
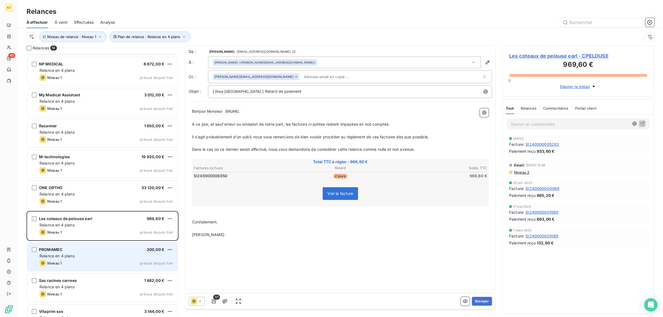
click at [119, 254] on div "Relance en 4 plans" at bounding box center [107, 256] width 134 height 6
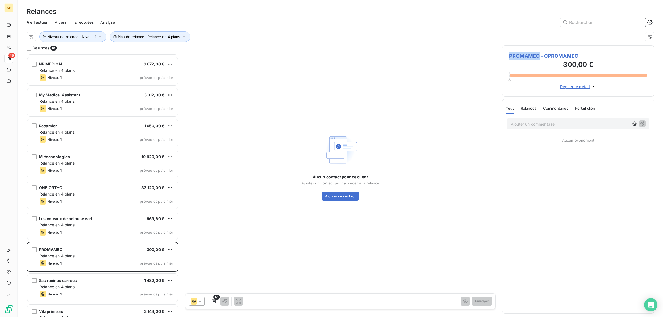
drag, startPoint x: 506, startPoint y: 54, endPoint x: 538, endPoint y: 57, distance: 32.5
click at [538, 57] on div "PROMAMEC - CPROMAMEC 300,00 € 0 Déplier le détail" at bounding box center [578, 70] width 152 height 51
copy span "PROMAMEC"
click at [345, 190] on div "Aucun contact pour ce client Ajouter un contact pour accéder à la relance Ajout…" at bounding box center [341, 187] width 78 height 27
click at [345, 198] on button "Ajouter un contact" at bounding box center [340, 196] width 37 height 9
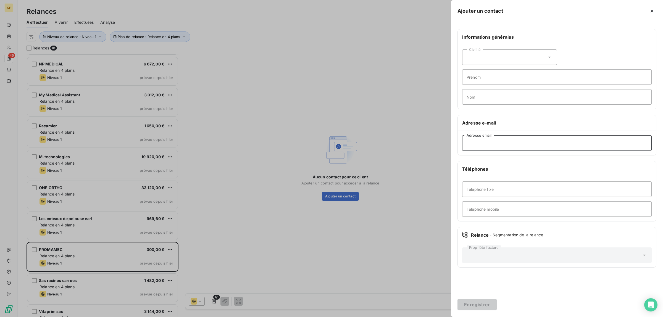
click at [508, 141] on input "Adresse email" at bounding box center [557, 142] width 190 height 15
paste input "[EMAIL_ADDRESS][DOMAIN_NAME]"
type input "[EMAIL_ADDRESS][DOMAIN_NAME]"
click at [477, 306] on button "Enregistrer" at bounding box center [477, 305] width 39 height 12
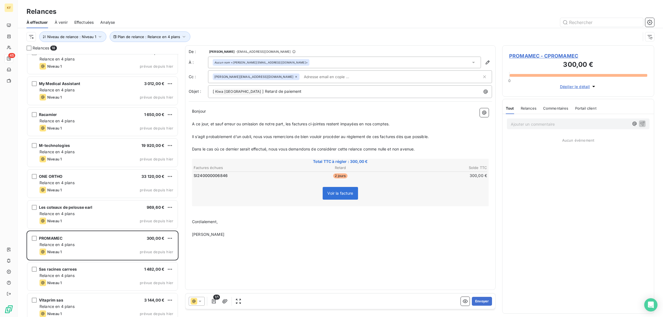
scroll to position [294, 0]
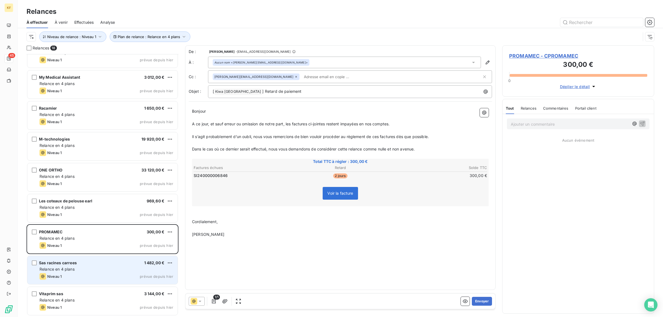
click at [104, 265] on div "Sas racines carrees 1 482,00 €" at bounding box center [107, 263] width 134 height 5
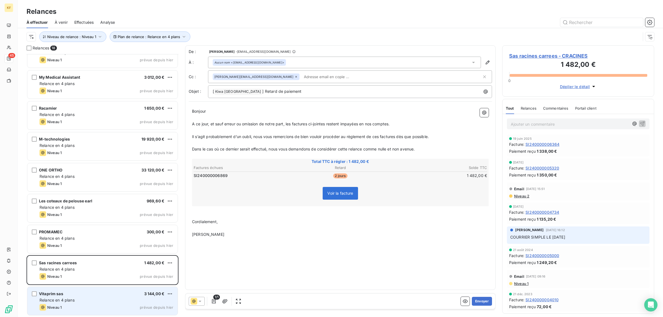
click at [91, 303] on div "Relance en 4 plans" at bounding box center [107, 301] width 134 height 6
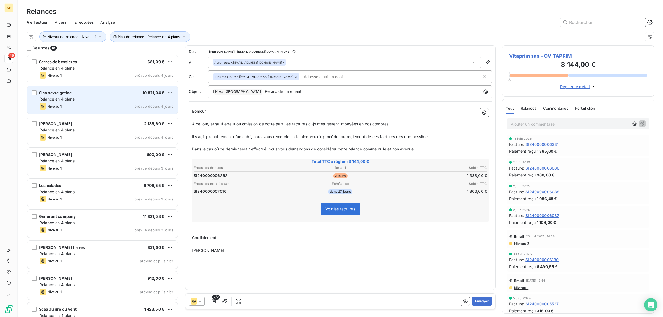
drag, startPoint x: 79, startPoint y: 101, endPoint x: 79, endPoint y: 96, distance: 4.7
click at [79, 101] on div "Relance en 4 plans" at bounding box center [107, 99] width 134 height 6
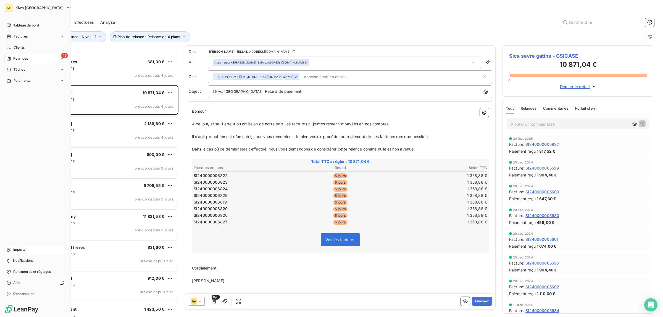
click at [24, 249] on span "Imports" at bounding box center [19, 249] width 12 height 5
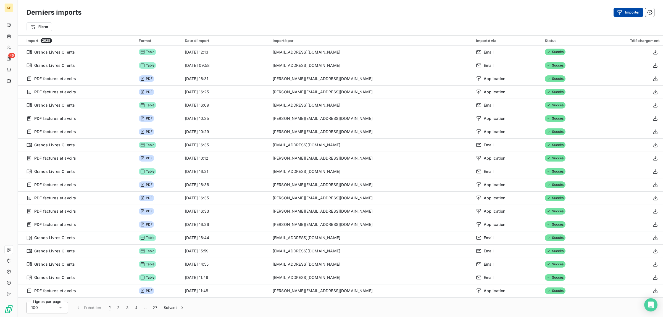
click at [630, 12] on button "Importer" at bounding box center [629, 12] width 30 height 9
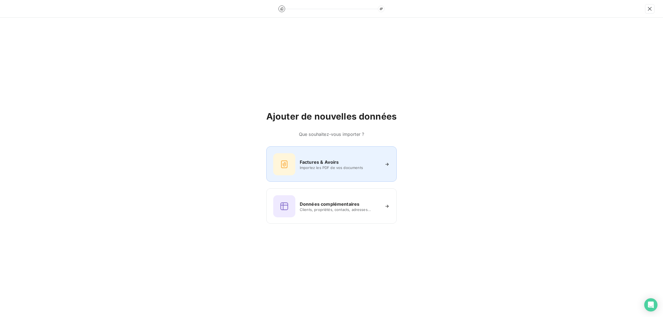
click at [310, 169] on span "Importez les PDF de vos documents" at bounding box center [340, 168] width 80 height 4
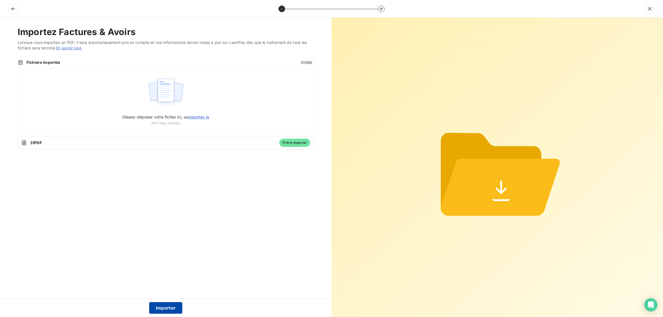
click at [173, 307] on button "Importer" at bounding box center [165, 308] width 33 height 12
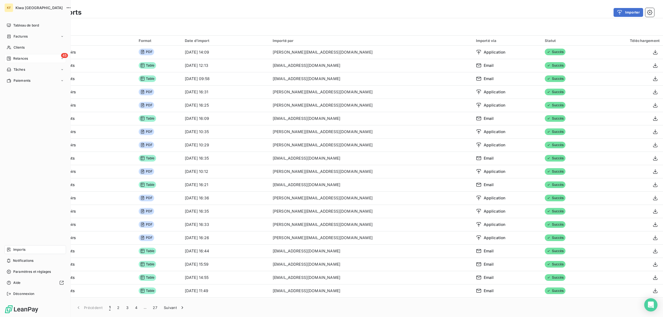
click at [19, 61] on span "Relances" at bounding box center [20, 58] width 15 height 5
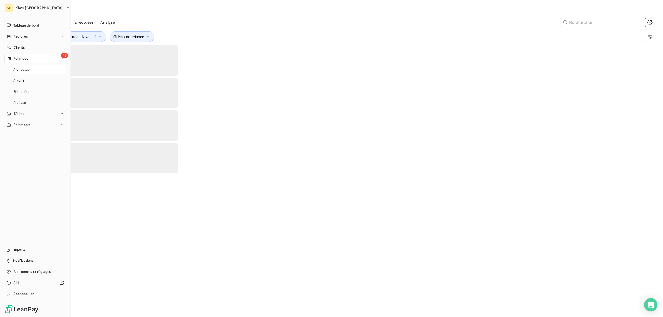
click at [22, 72] on span "À effectuer" at bounding box center [22, 69] width 18 height 5
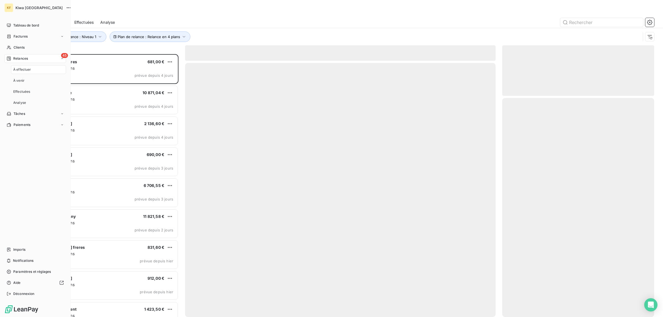
scroll to position [258, 147]
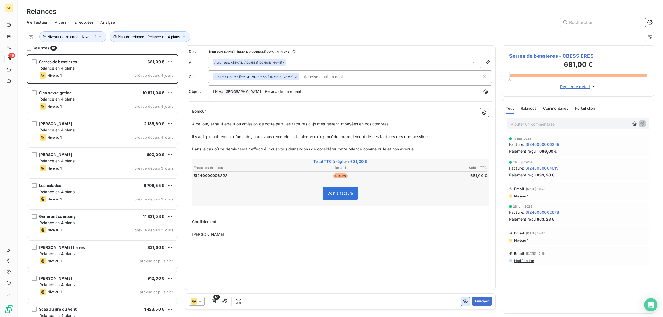
click at [464, 303] on icon "button" at bounding box center [466, 302] width 6 height 6
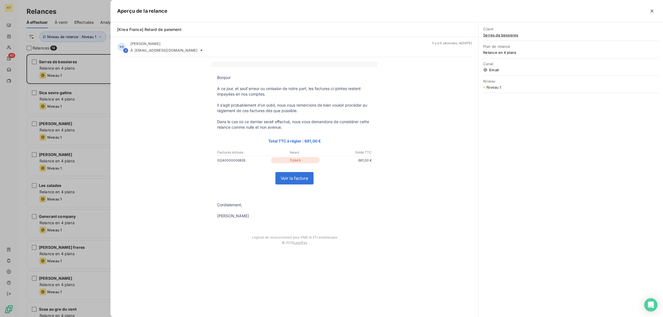
click at [296, 182] on link "Voir la facture" at bounding box center [295, 178] width 38 height 12
click at [70, 90] on div at bounding box center [331, 158] width 663 height 317
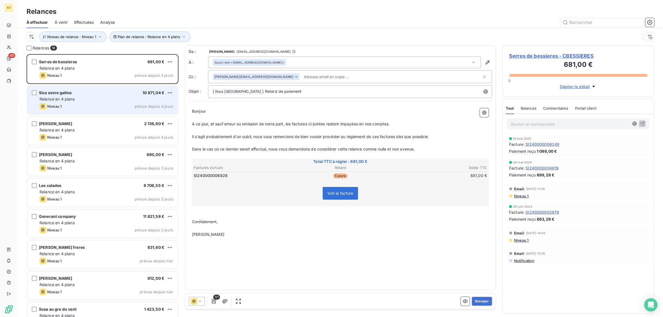
click at [90, 103] on div "Sica sevre gatine 10 871,04 € Relance en 4 plans Niveau 1 prévue depuis 4 jours" at bounding box center [102, 100] width 150 height 28
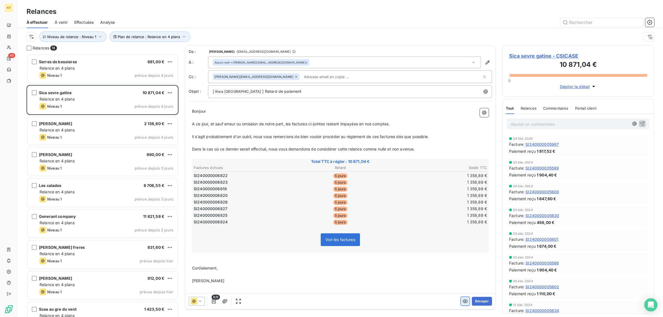
click at [463, 303] on icon "button" at bounding box center [466, 302] width 6 height 6
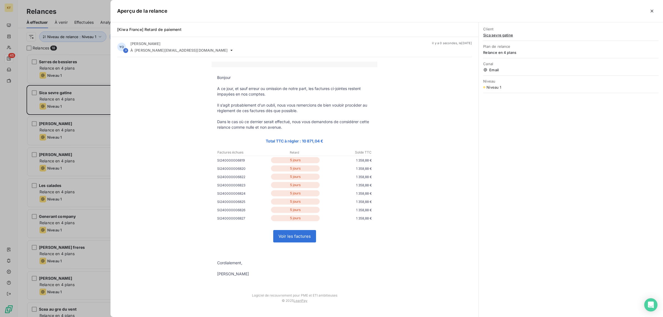
click at [285, 242] on link "Voir les factures" at bounding box center [295, 236] width 42 height 12
click at [45, 140] on div at bounding box center [331, 158] width 663 height 317
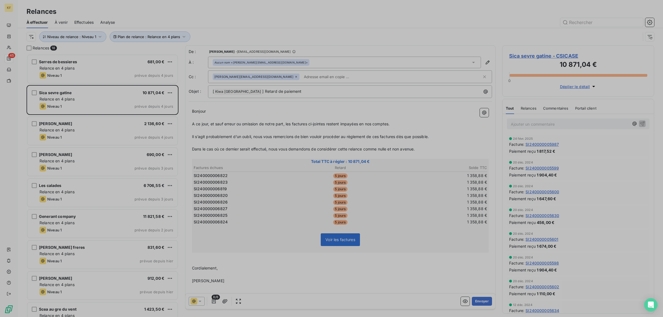
click at [87, 134] on div "Niveau 1 prévue depuis 4 jours" at bounding box center [107, 137] width 134 height 7
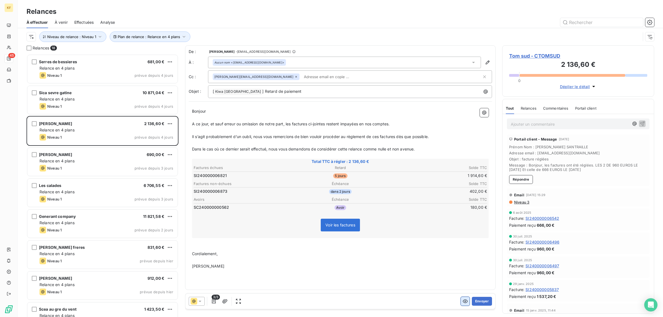
click at [462, 305] on button "button" at bounding box center [465, 301] width 9 height 9
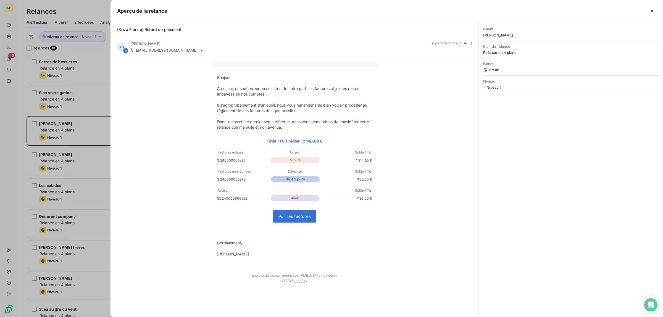
click at [301, 217] on link "Voir les factures" at bounding box center [295, 217] width 42 height 12
click at [64, 193] on div at bounding box center [331, 158] width 663 height 317
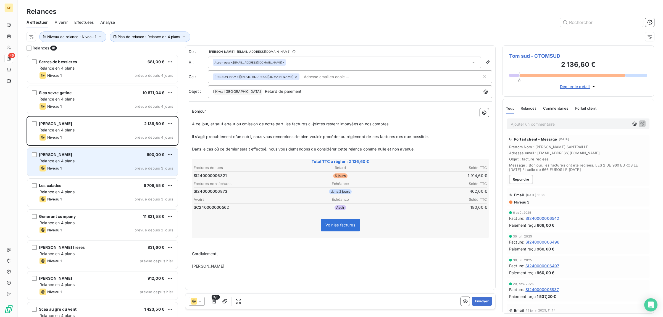
click at [73, 165] on div "Niveau 1 prévue depuis 3 jours" at bounding box center [107, 168] width 134 height 7
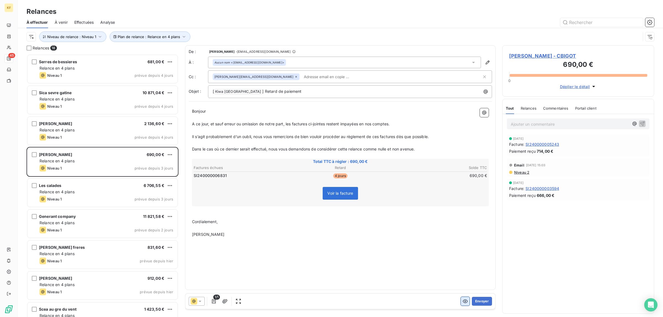
drag, startPoint x: 461, startPoint y: 302, endPoint x: 464, endPoint y: 303, distance: 3.1
click at [462, 302] on button "button" at bounding box center [465, 301] width 9 height 9
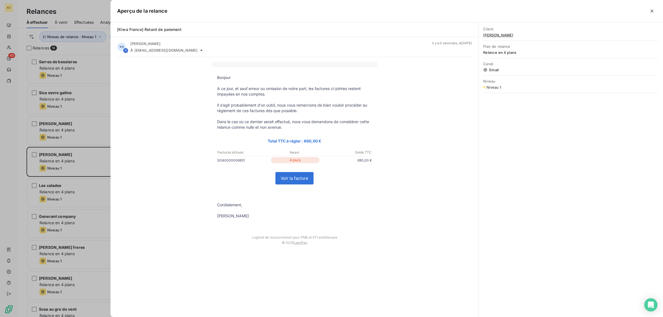
click at [304, 180] on link "Voir la facture" at bounding box center [295, 178] width 38 height 12
click at [58, 205] on div at bounding box center [331, 158] width 663 height 317
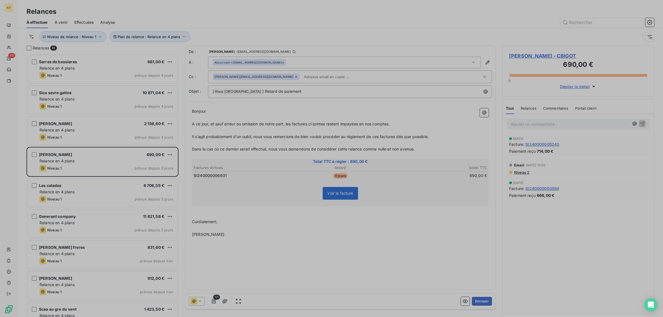
click at [79, 193] on div "Relance en 4 plans" at bounding box center [107, 192] width 134 height 6
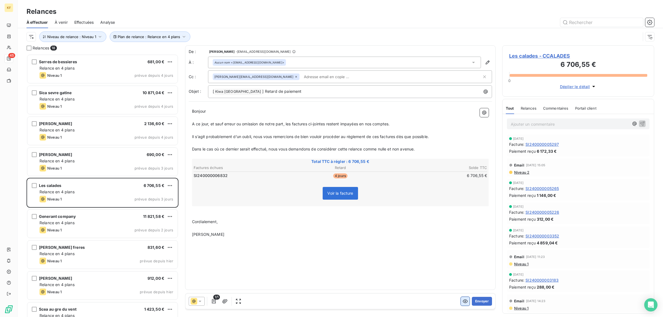
click at [466, 303] on icon "button" at bounding box center [466, 302] width 6 height 6
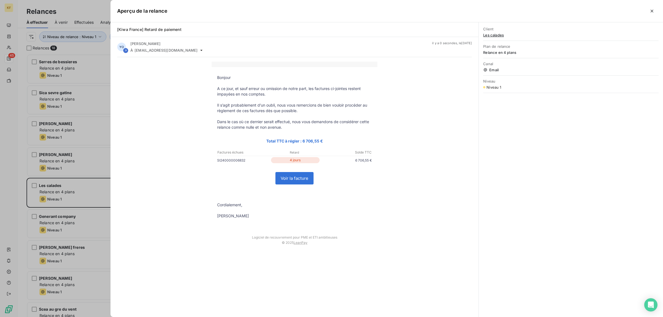
click at [289, 172] on td "Voir la facture" at bounding box center [295, 179] width 166 height 26
click at [290, 177] on link "Voir la facture" at bounding box center [295, 178] width 38 height 12
click at [61, 234] on div at bounding box center [331, 158] width 663 height 317
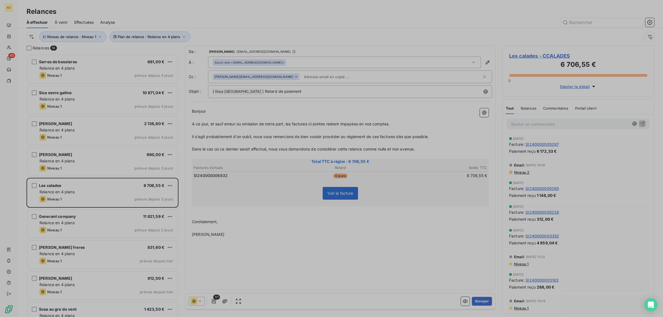
click at [83, 221] on div "Relance en 4 plans" at bounding box center [107, 223] width 134 height 6
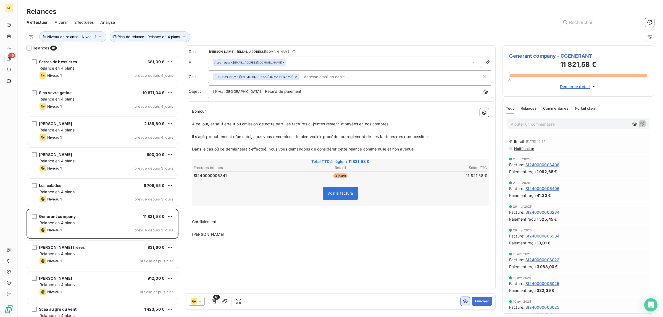
click at [462, 302] on button "button" at bounding box center [465, 301] width 9 height 9
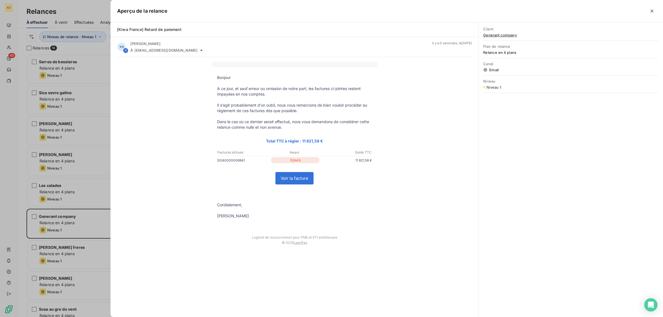
click at [298, 182] on link "Voir la facture" at bounding box center [295, 178] width 38 height 12
click at [87, 243] on div at bounding box center [331, 158] width 663 height 317
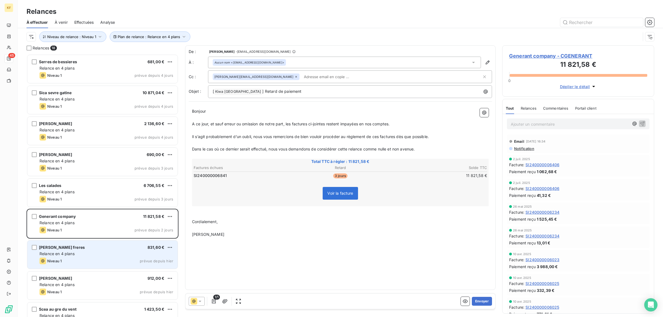
click at [84, 256] on div "Relance en 4 plans" at bounding box center [107, 254] width 134 height 6
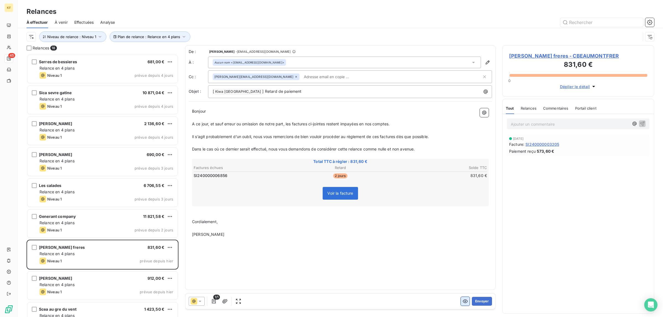
click at [465, 303] on icon "button" at bounding box center [466, 302] width 6 height 6
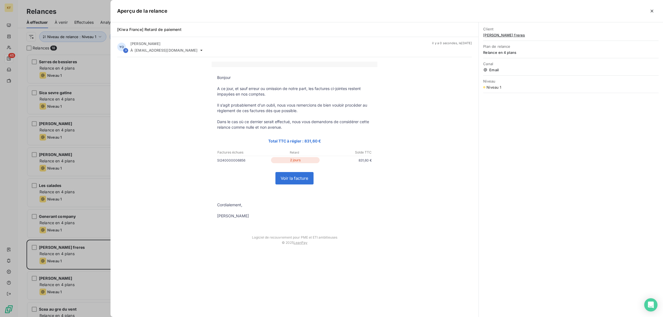
click at [292, 178] on link "Voir la facture" at bounding box center [295, 178] width 38 height 12
click at [78, 281] on div at bounding box center [331, 158] width 663 height 317
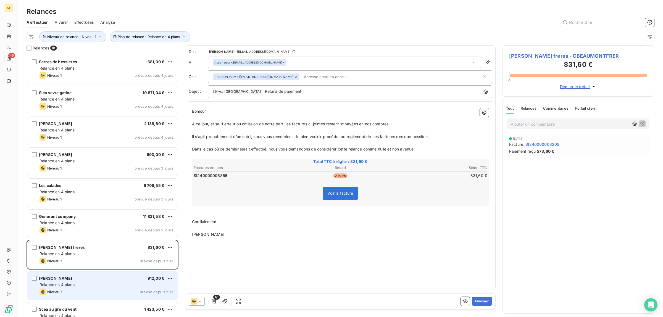
click at [82, 287] on div "Relance en 4 plans" at bounding box center [107, 285] width 134 height 6
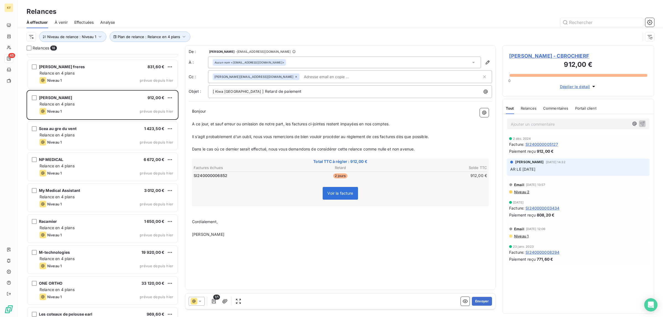
scroll to position [173, 0]
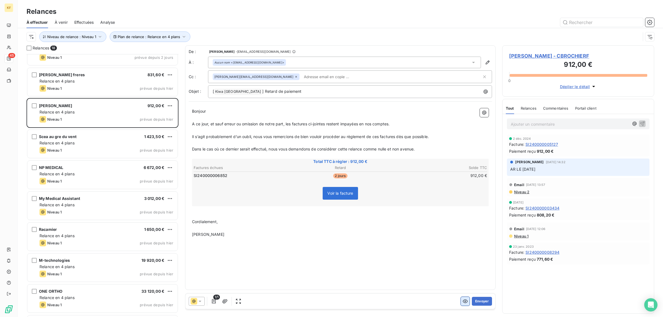
click at [468, 304] on icon "button" at bounding box center [466, 302] width 6 height 6
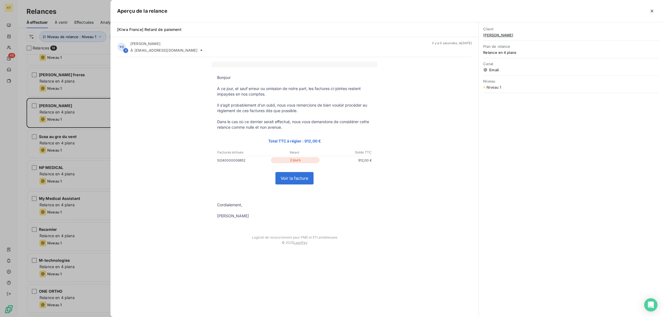
click at [296, 178] on link "Voir la facture" at bounding box center [295, 178] width 38 height 12
click at [81, 151] on div at bounding box center [331, 158] width 663 height 317
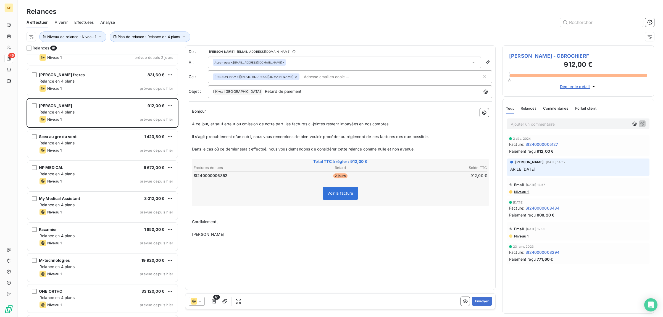
click at [78, 141] on div "Relance en 4 plans" at bounding box center [107, 143] width 134 height 6
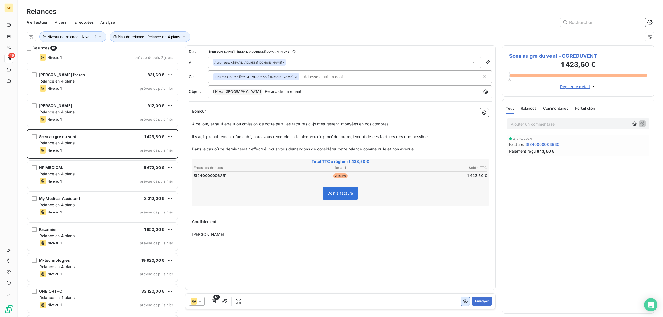
click at [463, 305] on button "button" at bounding box center [465, 301] width 9 height 9
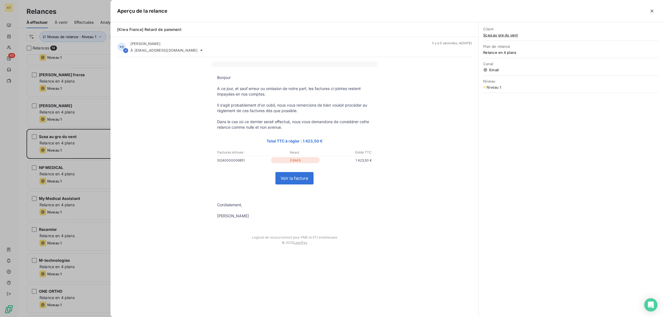
click at [297, 179] on link "Voir la facture" at bounding box center [295, 178] width 38 height 12
click at [93, 190] on div at bounding box center [331, 158] width 663 height 317
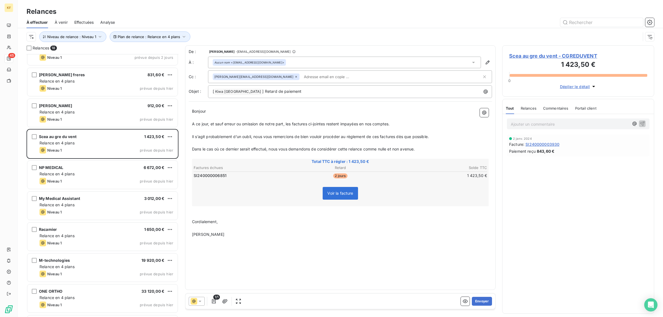
click at [74, 179] on div at bounding box center [331, 158] width 663 height 317
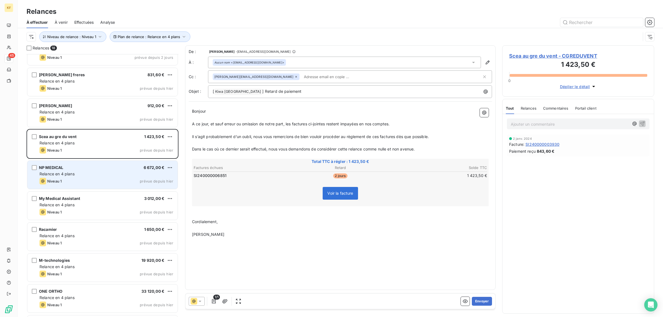
click at [82, 174] on div "Relance en 4 plans" at bounding box center [107, 174] width 134 height 6
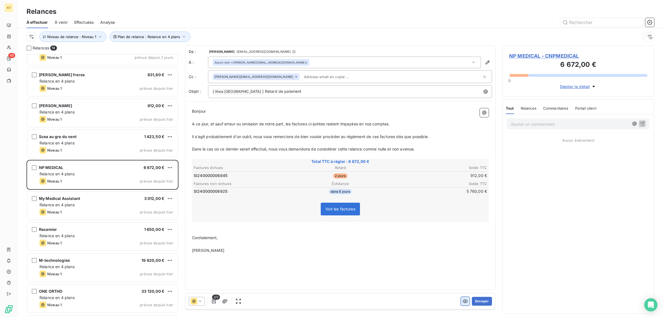
click at [463, 304] on icon "button" at bounding box center [466, 302] width 6 height 6
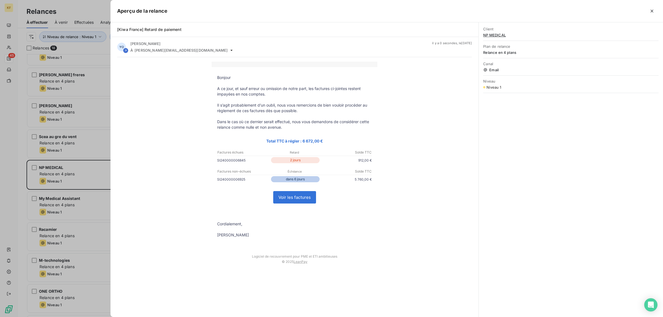
click at [290, 196] on link "Voir les factures" at bounding box center [295, 198] width 42 height 12
click at [83, 206] on div at bounding box center [331, 158] width 663 height 317
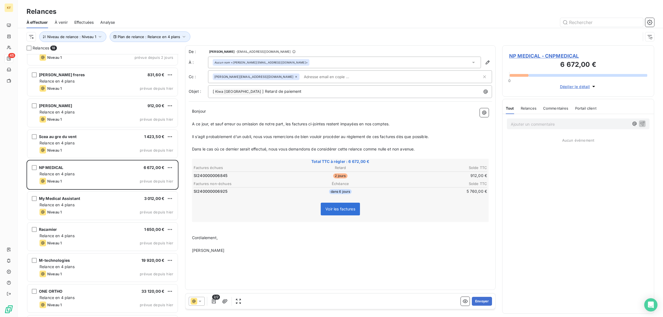
click at [98, 204] on div "Relance en 4 plans" at bounding box center [107, 205] width 134 height 6
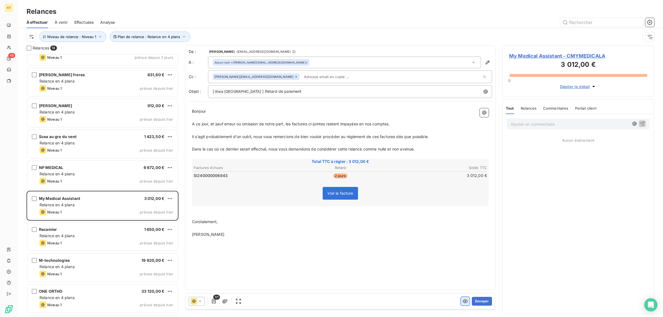
click at [463, 302] on icon "button" at bounding box center [466, 302] width 6 height 6
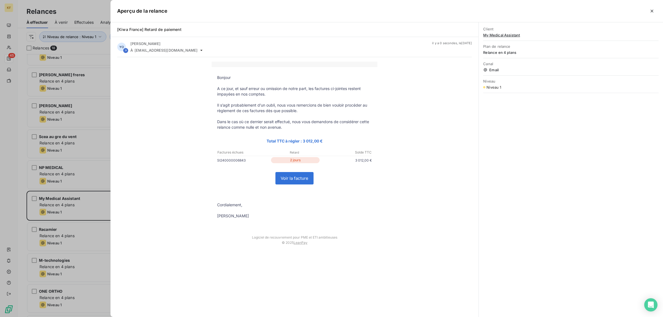
click at [290, 173] on link "Voir la facture" at bounding box center [295, 178] width 38 height 12
click at [91, 226] on div at bounding box center [331, 158] width 663 height 317
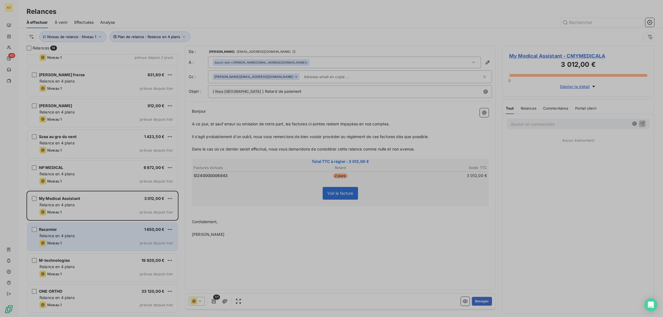
drag, startPoint x: 69, startPoint y: 252, endPoint x: 81, endPoint y: 240, distance: 16.4
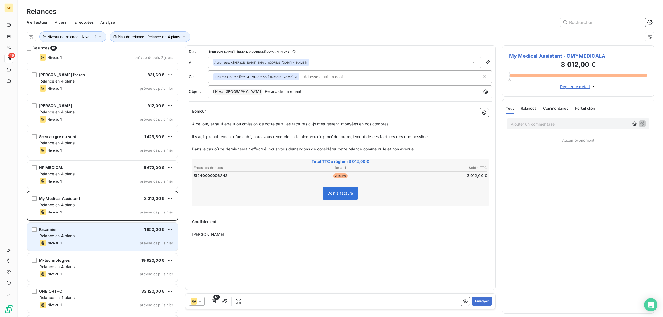
click at [94, 235] on div "Relance en 4 plans" at bounding box center [107, 236] width 134 height 6
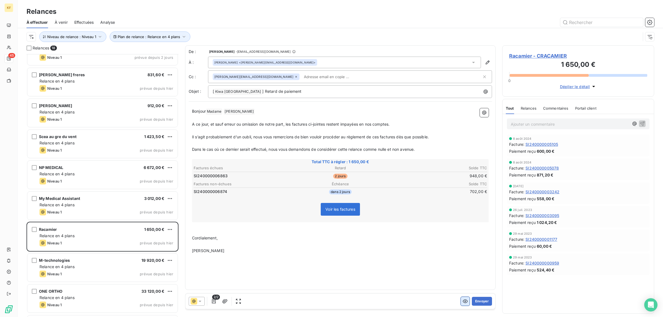
click at [462, 306] on button "button" at bounding box center [465, 301] width 9 height 9
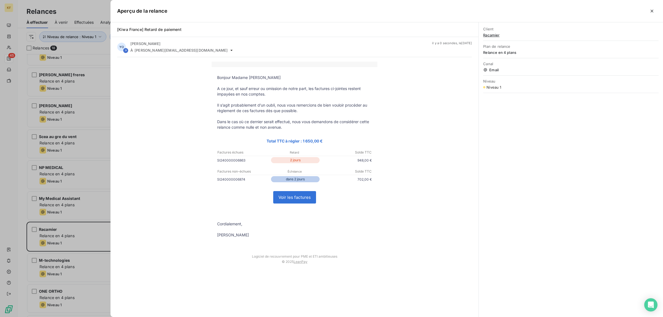
click at [288, 200] on link "Voir les factures" at bounding box center [295, 198] width 42 height 12
click at [99, 189] on div at bounding box center [331, 158] width 663 height 317
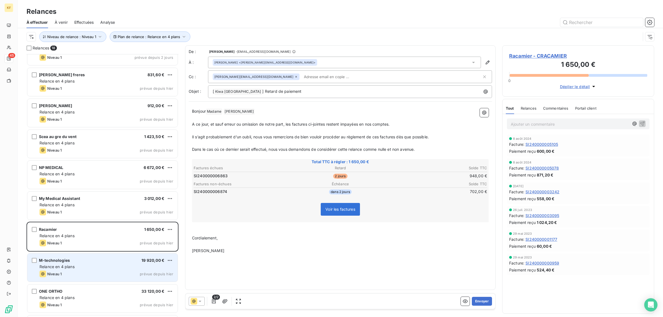
click at [77, 277] on div "Niveau 1 prévue depuis hier" at bounding box center [107, 274] width 134 height 7
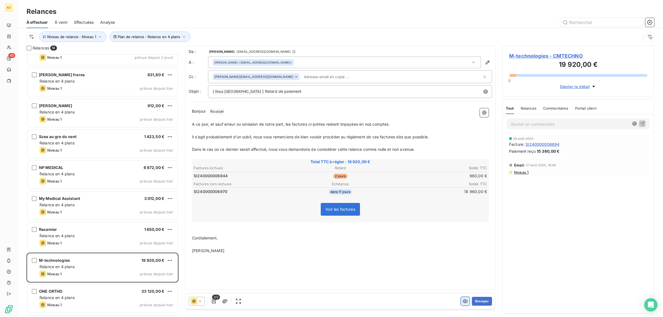
click at [465, 303] on icon "button" at bounding box center [466, 302] width 6 height 6
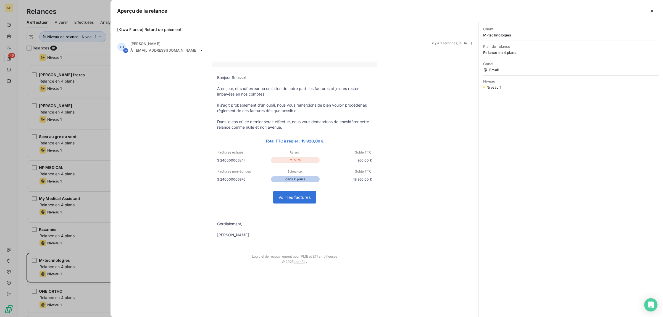
click at [302, 200] on link "Voir les factures" at bounding box center [295, 198] width 42 height 12
click at [54, 261] on div at bounding box center [331, 158] width 663 height 317
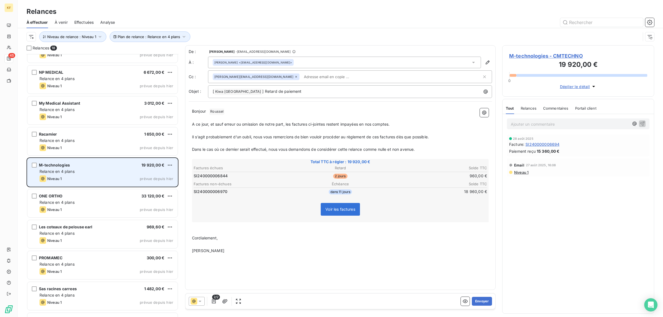
scroll to position [294, 0]
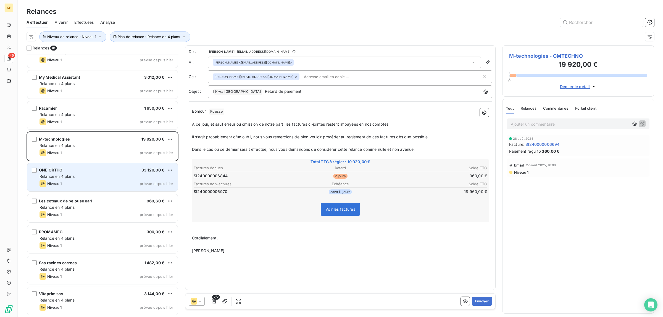
click at [78, 183] on div "Niveau 1 prévue depuis hier" at bounding box center [107, 183] width 134 height 7
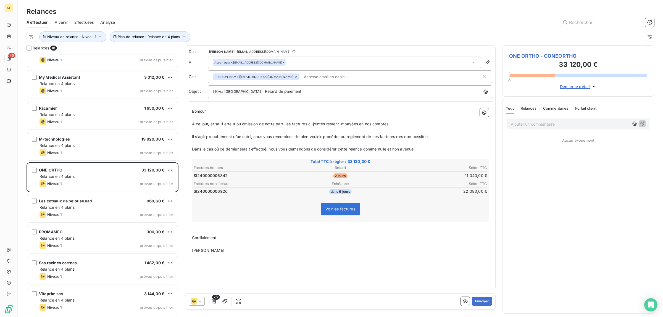
click at [470, 302] on div "Envoyer" at bounding box center [476, 301] width 31 height 9
click at [465, 300] on icon "button" at bounding box center [466, 302] width 6 height 6
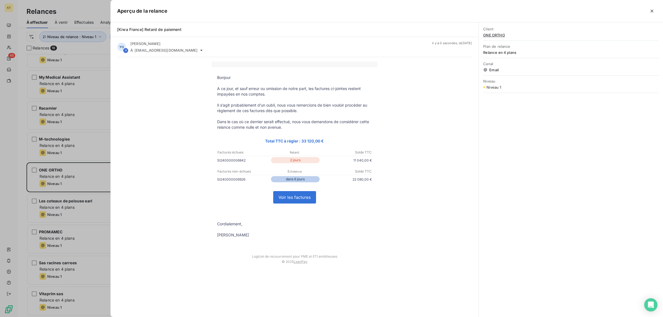
click at [307, 193] on link "Voir les factures" at bounding box center [295, 198] width 42 height 12
click at [73, 214] on div at bounding box center [331, 158] width 663 height 317
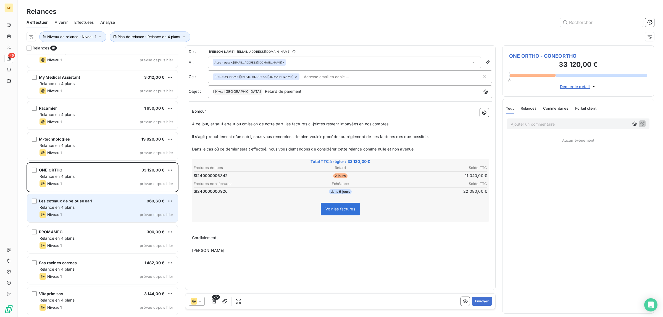
click at [107, 211] on div "Niveau 1 prévue depuis hier" at bounding box center [107, 214] width 134 height 7
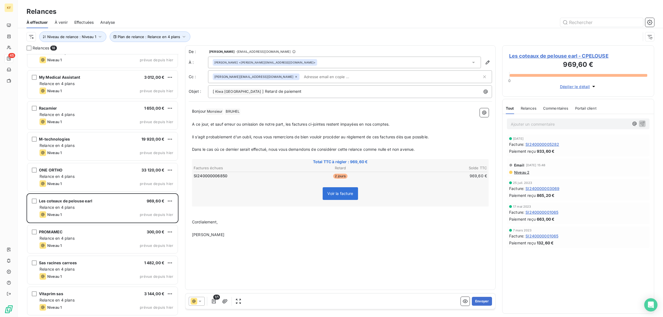
click at [463, 307] on div "1/1 Envoyer" at bounding box center [340, 301] width 310 height 15
click at [463, 304] on icon "button" at bounding box center [466, 302] width 6 height 6
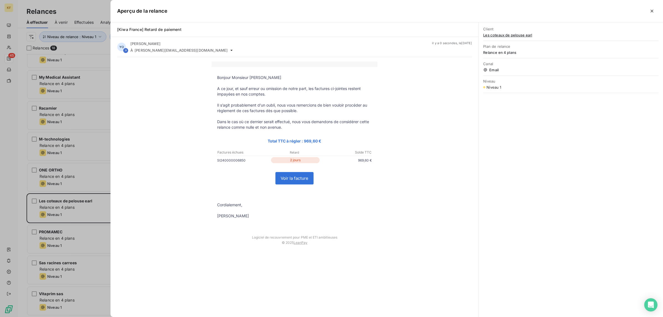
click at [292, 180] on link "Voir la facture" at bounding box center [295, 178] width 38 height 12
click at [73, 249] on div at bounding box center [331, 158] width 663 height 317
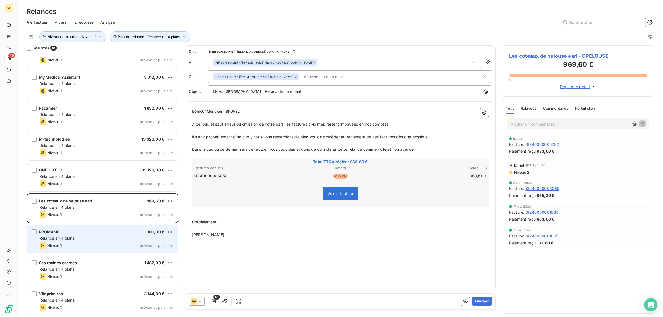
click at [97, 241] on div "PROMAMEC 300,00 € Relance en 4 plans Niveau 1 prévue depuis hier" at bounding box center [102, 239] width 150 height 28
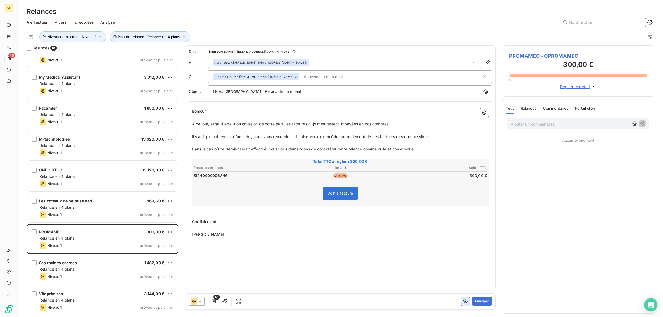
click at [464, 306] on button "button" at bounding box center [465, 301] width 9 height 9
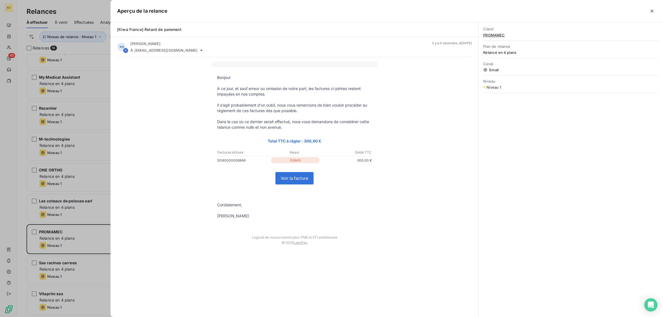
click at [298, 184] on link "Voir la facture" at bounding box center [295, 178] width 38 height 12
click at [59, 257] on div at bounding box center [331, 158] width 663 height 317
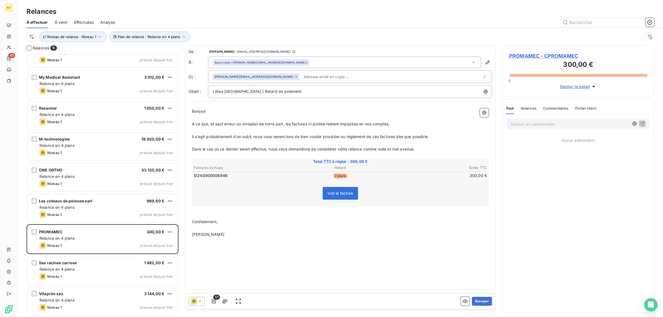
click at [85, 277] on div "Niveau 1 prévue depuis hier" at bounding box center [107, 276] width 134 height 7
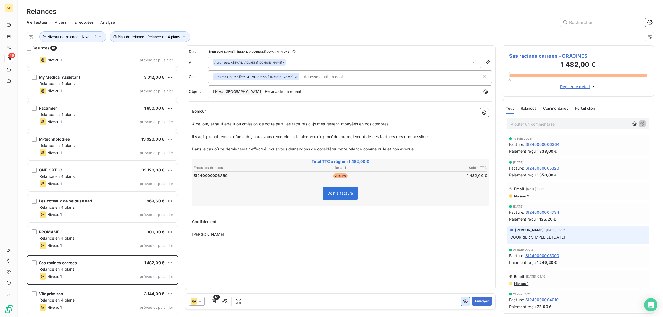
click at [465, 302] on icon "button" at bounding box center [466, 302] width 6 height 6
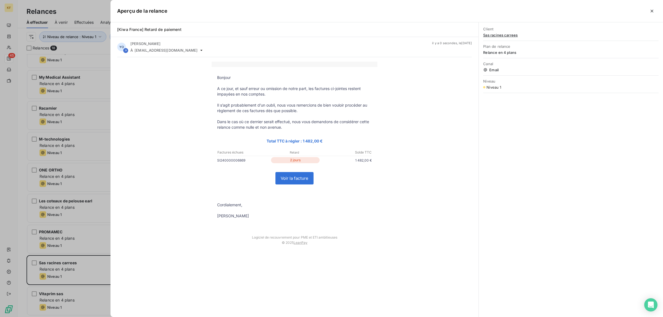
click at [302, 182] on link "Voir la facture" at bounding box center [295, 178] width 38 height 12
click at [60, 276] on div at bounding box center [331, 158] width 663 height 317
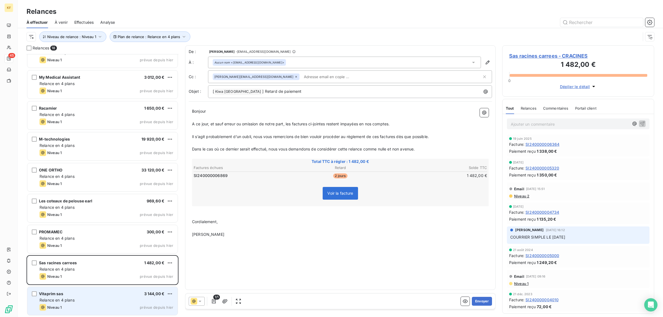
click at [114, 306] on div "Niveau 1 prévue depuis hier" at bounding box center [107, 307] width 134 height 7
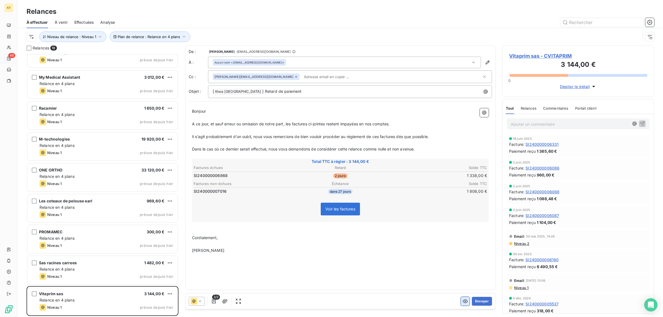
click at [465, 304] on icon "button" at bounding box center [466, 302] width 6 height 6
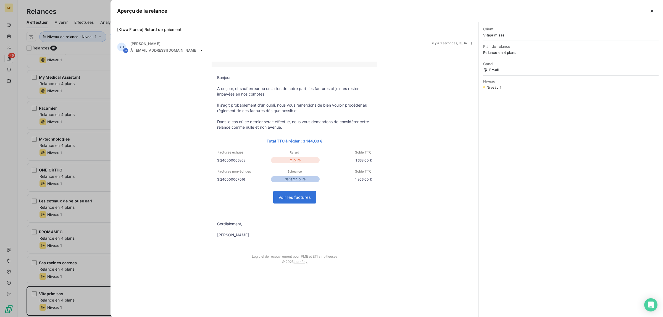
click at [297, 201] on link "Voir les factures" at bounding box center [295, 198] width 42 height 12
click at [4, 156] on div at bounding box center [331, 158] width 663 height 317
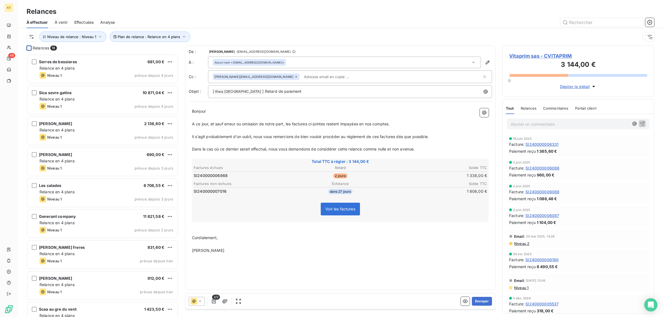
click at [29, 46] on div at bounding box center [29, 48] width 5 height 5
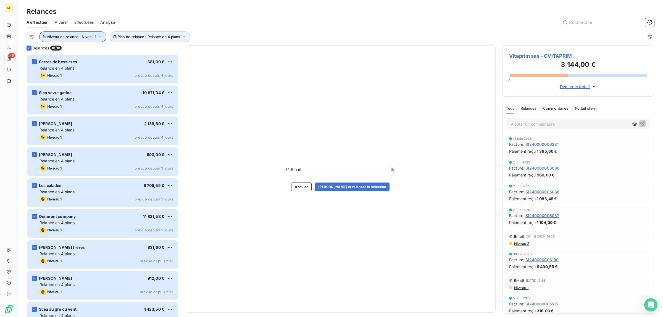
click at [93, 36] on span "Niveau de relance : Niveau 1" at bounding box center [71, 37] width 49 height 4
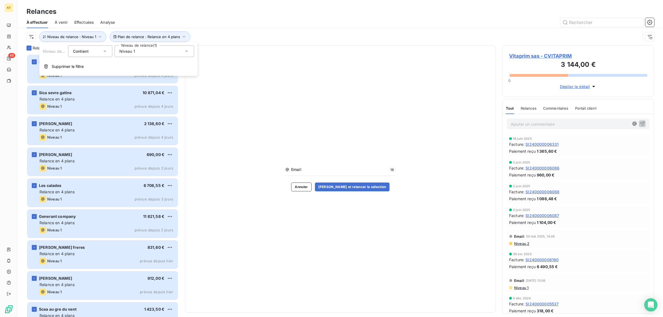
click at [151, 54] on div "Niveau 1" at bounding box center [155, 52] width 80 height 12
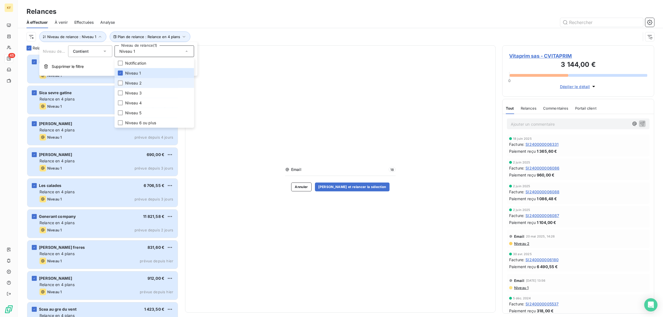
click at [144, 82] on li "Niveau 2" at bounding box center [155, 83] width 80 height 10
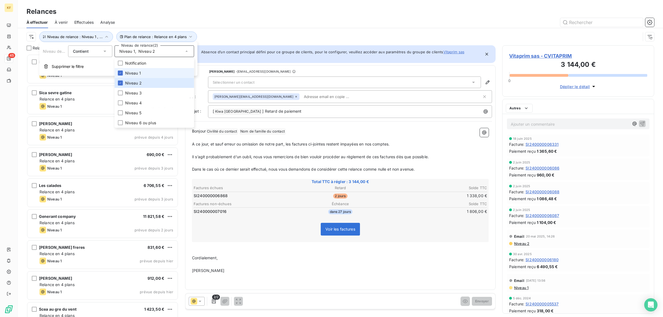
scroll to position [258, 147]
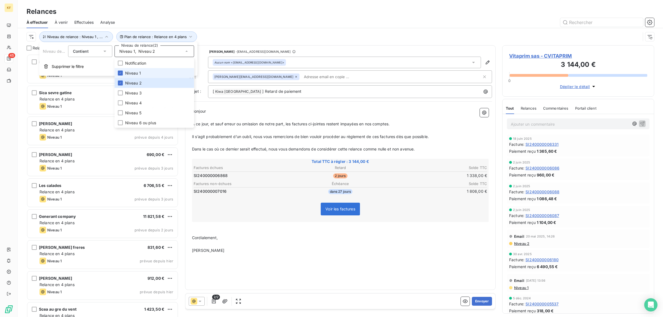
click at [142, 71] on li "Niveau 1" at bounding box center [155, 73] width 80 height 10
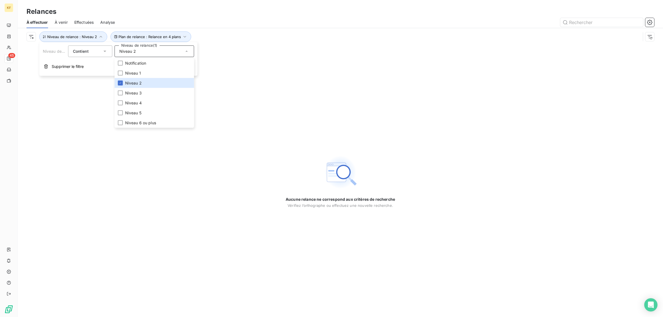
click at [230, 169] on div "Aucune relance ne correspond aux critères de recherche Vérifiez l’orthographe o…" at bounding box center [341, 181] width 646 height 272
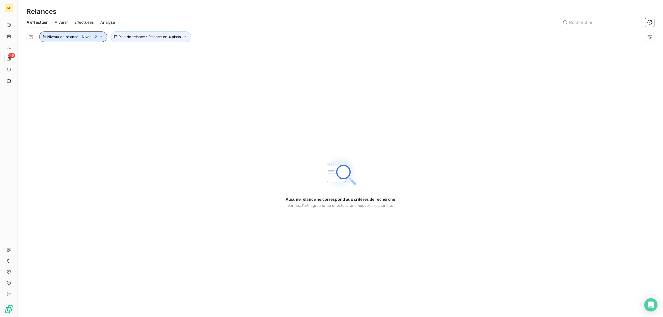
click at [96, 39] on button "Niveau de relance : Niveau 2" at bounding box center [73, 37] width 68 height 11
click at [133, 53] on span "Niveau 2" at bounding box center [127, 52] width 17 height 6
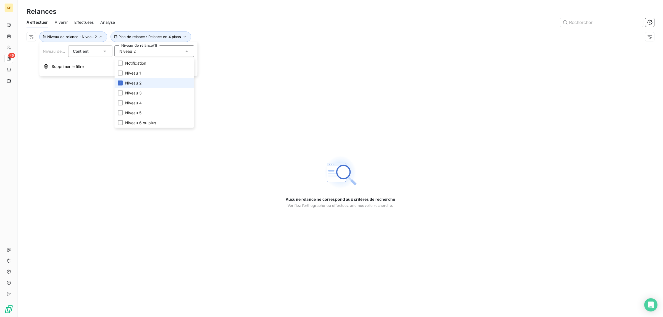
click at [144, 82] on li "Niveau 2" at bounding box center [155, 83] width 80 height 10
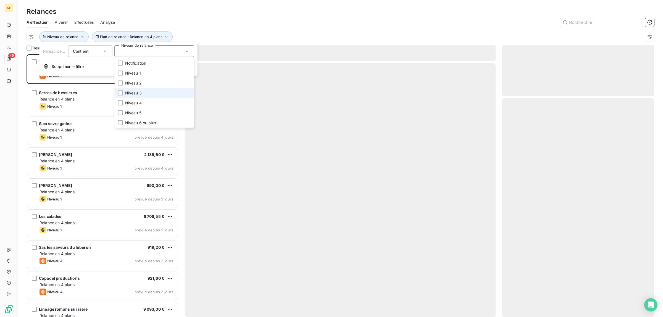
scroll to position [258, 147]
click at [137, 90] on li "Niveau 3" at bounding box center [155, 93] width 80 height 10
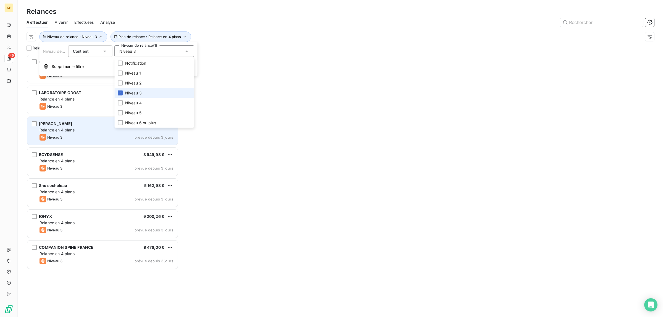
scroll to position [258, 147]
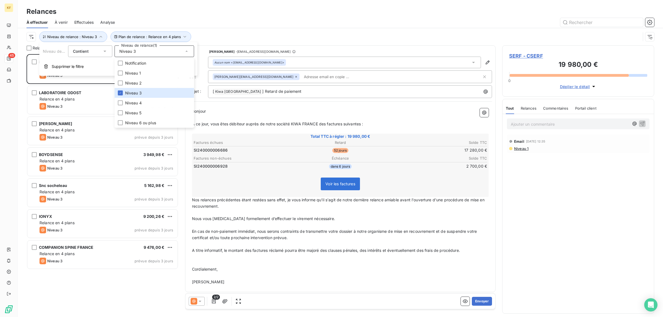
click at [113, 299] on div "SERF 19 980,00 € Relance en 4 plans Niveau 3 prévue depuis 3 jours LABORATOIRE …" at bounding box center [103, 185] width 152 height 263
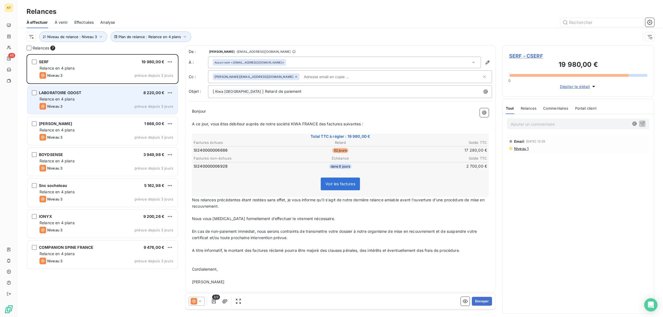
click at [99, 97] on div "Relance en 4 plans" at bounding box center [107, 99] width 134 height 6
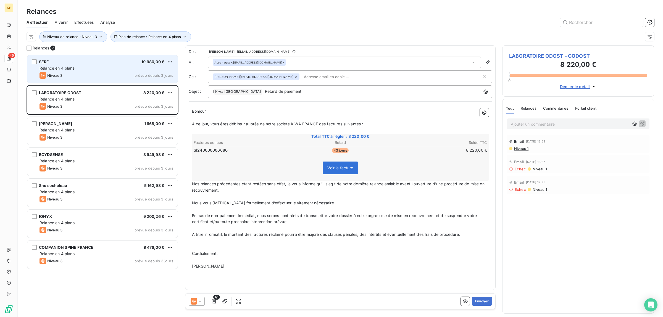
click at [111, 71] on div "SERF 19 980,00 € Relance en 4 plans Niveau 3 prévue depuis 3 jours" at bounding box center [102, 69] width 150 height 28
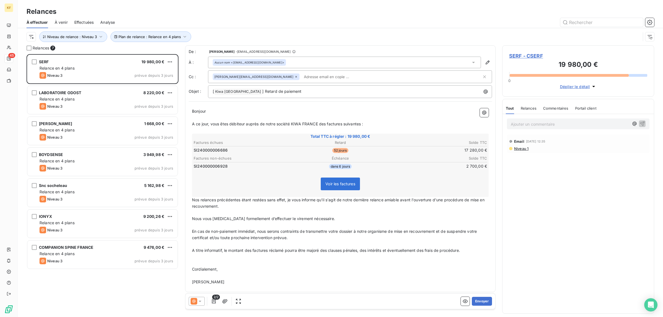
click at [543, 124] on p "Ajouter un commentaire ﻿" at bounding box center [570, 124] width 118 height 7
click at [643, 122] on icon "button" at bounding box center [643, 124] width 6 height 6
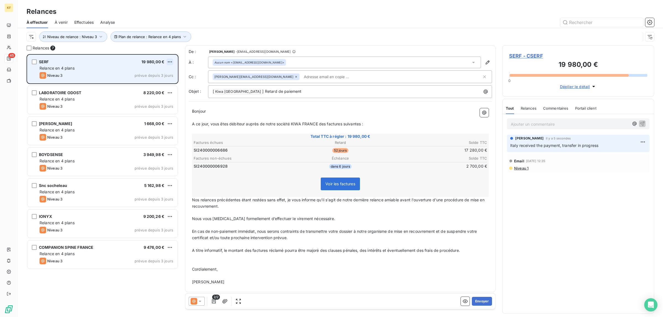
click at [170, 62] on html "KF 45 Relances À effectuer À venir Effectuées Analyse Plan de relance : Relance…" at bounding box center [331, 158] width 663 height 317
click at [150, 74] on div "Replanifier cette action" at bounding box center [145, 73] width 49 height 9
select select "9"
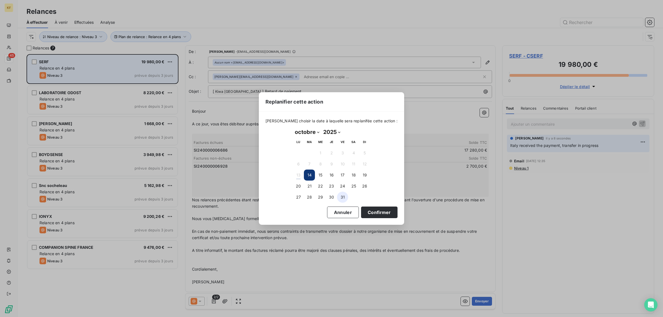
click at [343, 197] on button "31" at bounding box center [342, 197] width 11 height 11
click at [377, 216] on button "Confirmer" at bounding box center [379, 213] width 36 height 12
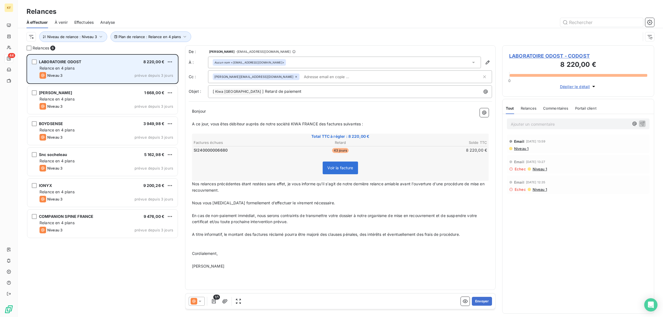
click at [538, 124] on p "Ajouter un commentaire ﻿" at bounding box center [570, 124] width 118 height 7
click at [640, 124] on icon "button" at bounding box center [643, 124] width 6 height 6
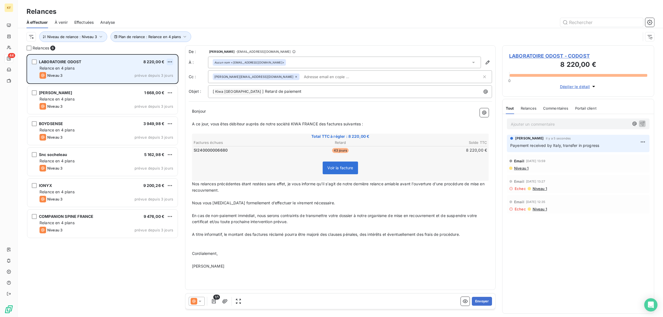
click at [169, 64] on html "KF 44 Relances À effectuer À venir Effectuées Analyse Plan de relance : Relance…" at bounding box center [331, 158] width 663 height 317
click at [157, 80] on div "Passer cette action" at bounding box center [145, 82] width 49 height 9
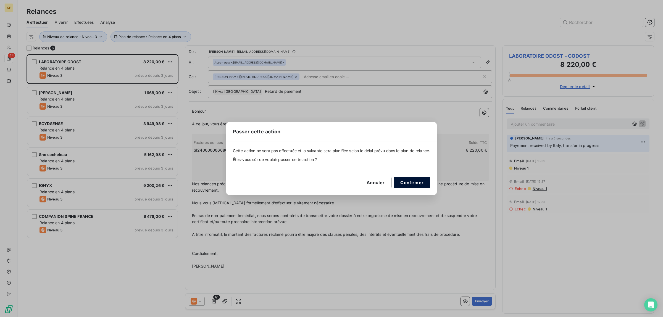
click at [415, 185] on button "Confirmer" at bounding box center [412, 183] width 36 height 12
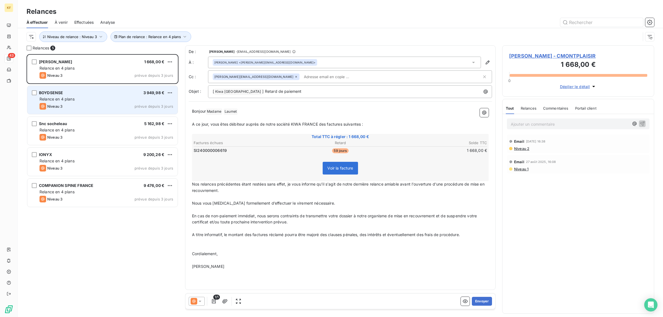
click at [104, 101] on div "Relance en 4 plans" at bounding box center [107, 99] width 134 height 6
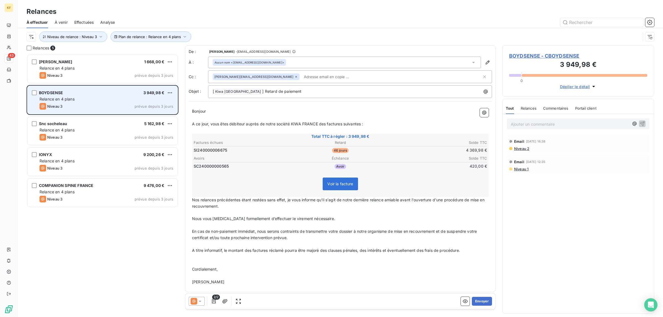
click at [110, 93] on div "BOYDSENSE 3 949,98 €" at bounding box center [107, 92] width 134 height 5
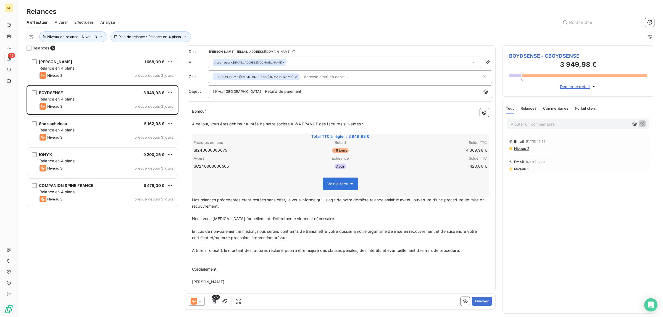
click at [543, 53] on span "BOYDSENSE - CBOYDSENSE" at bounding box center [578, 55] width 138 height 7
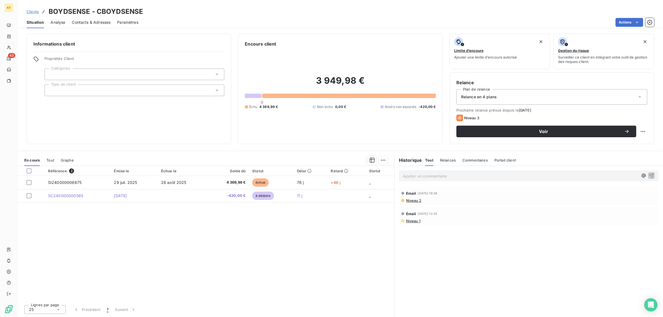
click at [539, 99] on div "Relance en 4 plans" at bounding box center [552, 96] width 191 height 15
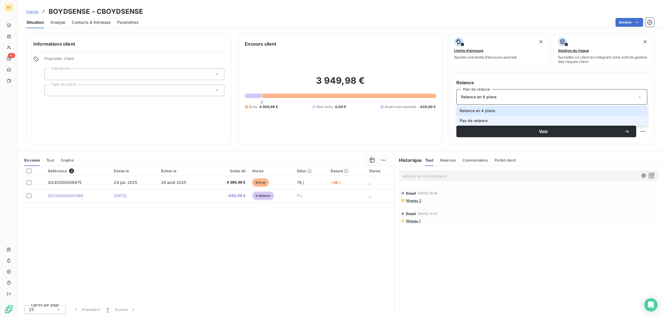
click at [502, 119] on li "Pas de relance" at bounding box center [552, 121] width 191 height 10
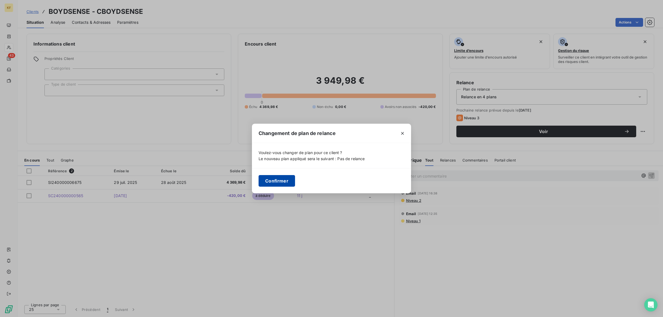
click at [266, 180] on button "Confirmer" at bounding box center [277, 181] width 36 height 12
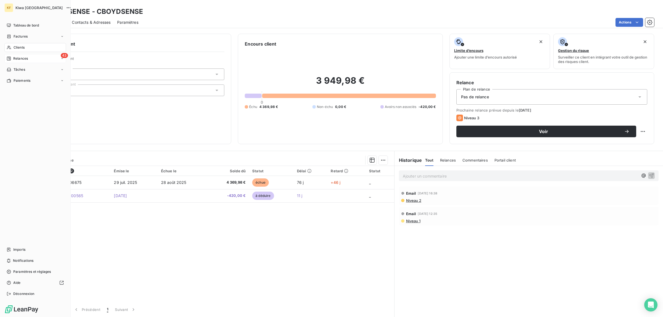
click at [24, 59] on span "Relances" at bounding box center [20, 58] width 15 height 5
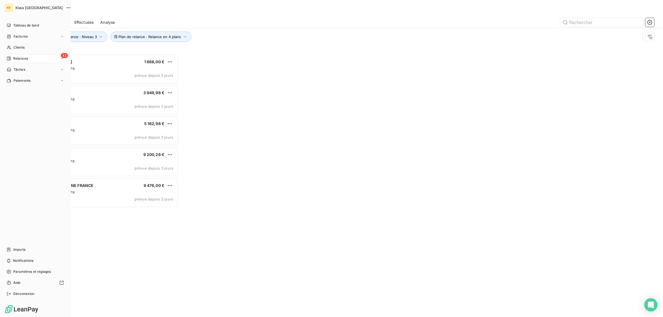
scroll to position [258, 147]
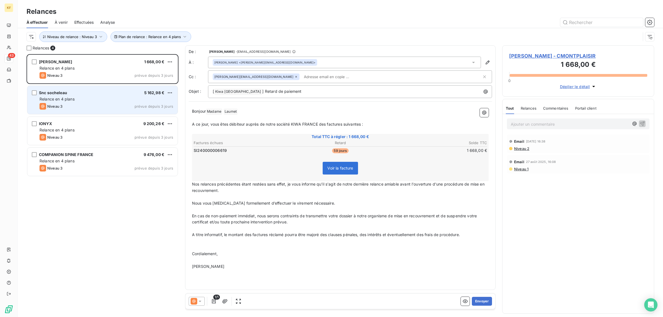
click at [79, 100] on div "Relance en 4 plans" at bounding box center [107, 99] width 134 height 6
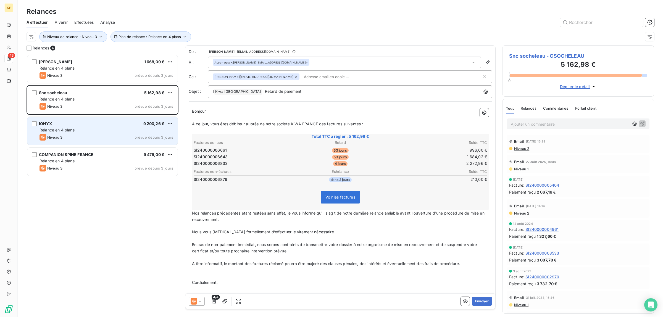
click at [86, 138] on div "Niveau 3 prévue depuis 3 jours" at bounding box center [107, 137] width 134 height 7
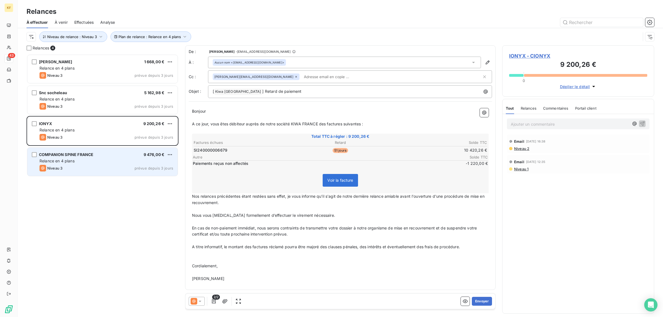
click at [111, 163] on div "Relance en 4 plans" at bounding box center [107, 161] width 134 height 6
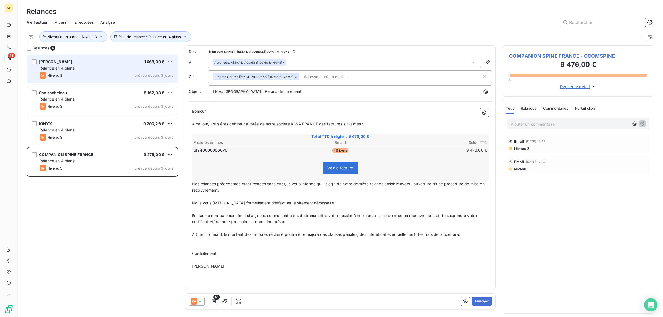
click at [98, 57] on div "Earl MONTPLAISIR 1 668,00 € Relance en 4 plans Niveau 3 prévue depuis 3 jours" at bounding box center [102, 69] width 150 height 28
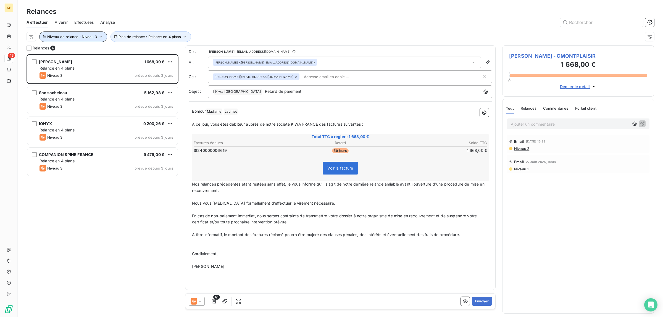
click at [89, 40] on button "Niveau de relance : Niveau 3" at bounding box center [73, 37] width 68 height 11
click at [142, 52] on div "Niveau 3" at bounding box center [155, 52] width 80 height 12
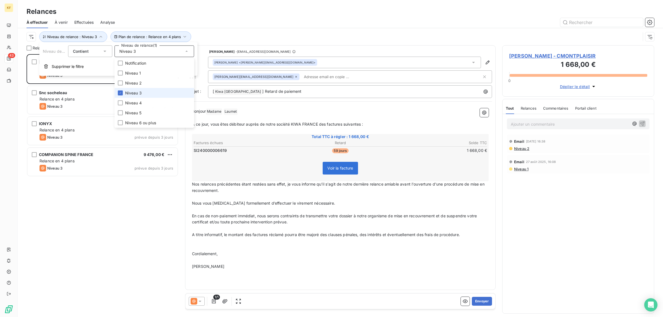
click at [144, 90] on li "Niveau 3" at bounding box center [155, 93] width 80 height 10
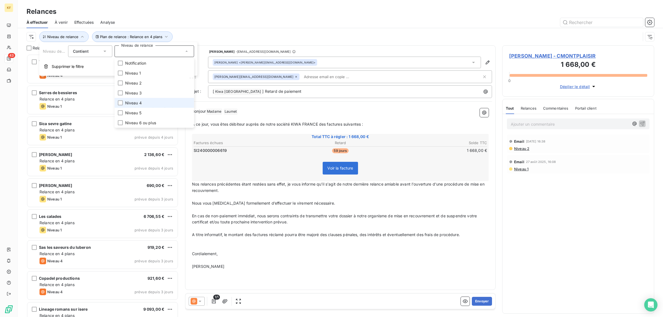
click at [139, 100] on span "Niveau 4" at bounding box center [133, 103] width 17 height 6
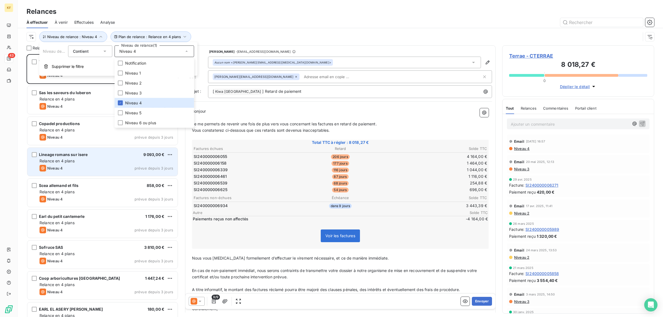
scroll to position [258, 147]
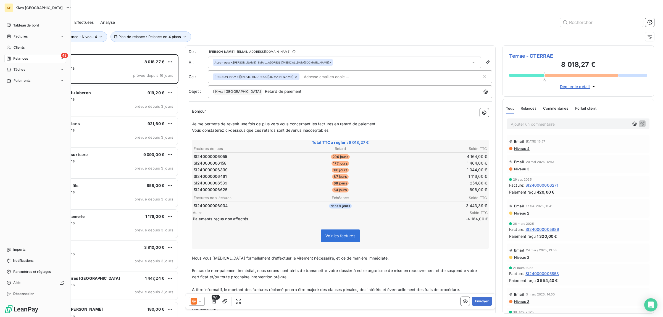
click at [13, 152] on div "Tableau de bord Factures Clients 43 Relances Tâches Paiements Imports Notificat…" at bounding box center [35, 159] width 62 height 277
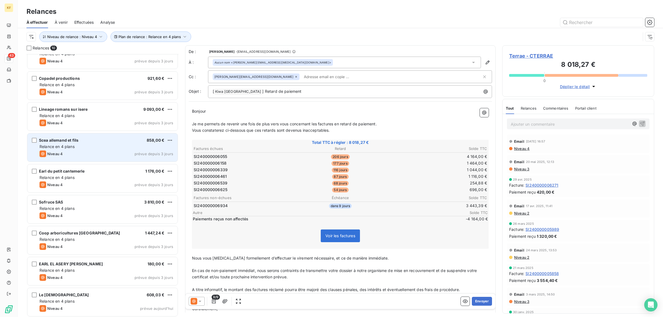
scroll to position [46, 0]
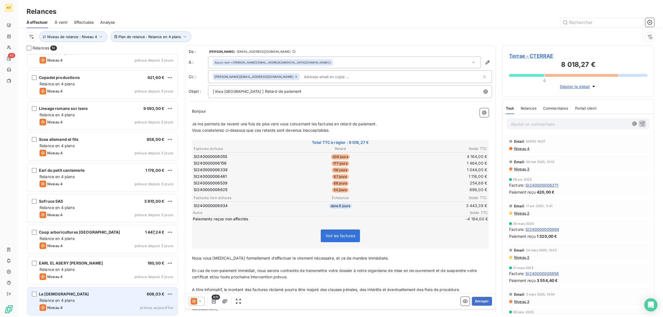
click at [83, 308] on div "Niveau 4 prévue aujourd’hui" at bounding box center [107, 308] width 134 height 7
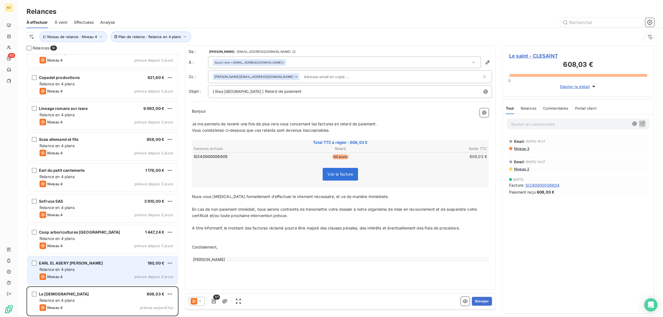
click at [104, 265] on div "EARL EL ASERY RACHID 180,00 €" at bounding box center [107, 263] width 134 height 5
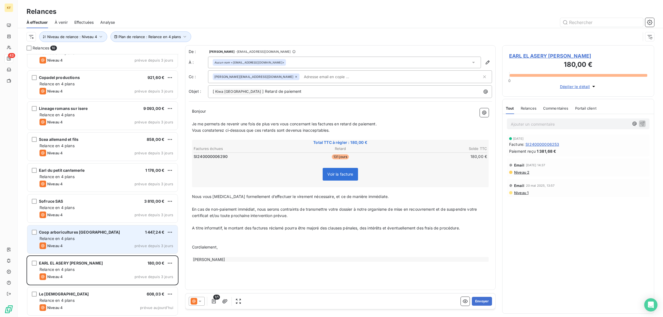
click at [116, 247] on div "Niveau 4 prévue depuis 3 jours" at bounding box center [107, 246] width 134 height 7
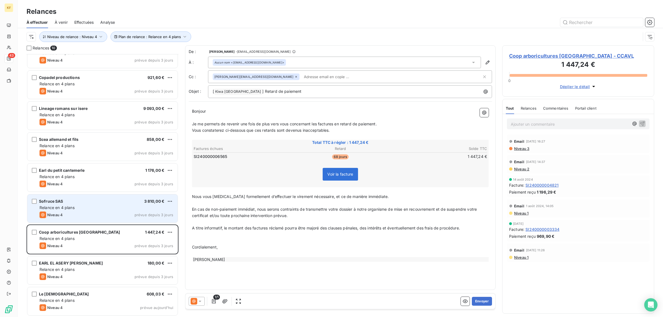
click at [102, 211] on div "Sofruce SAS 3 810,00 € Relance en 4 plans Niveau 4 prévue depuis 3 jours" at bounding box center [102, 209] width 150 height 28
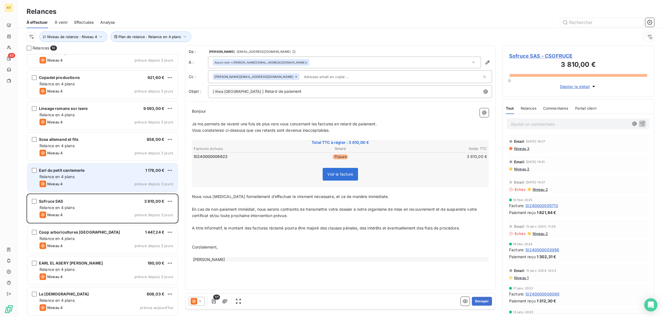
click at [96, 181] on div "Niveau 4 prévue depuis 3 jours" at bounding box center [107, 184] width 134 height 7
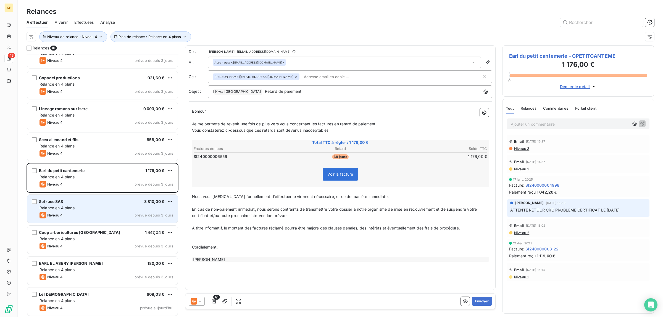
scroll to position [46, 0]
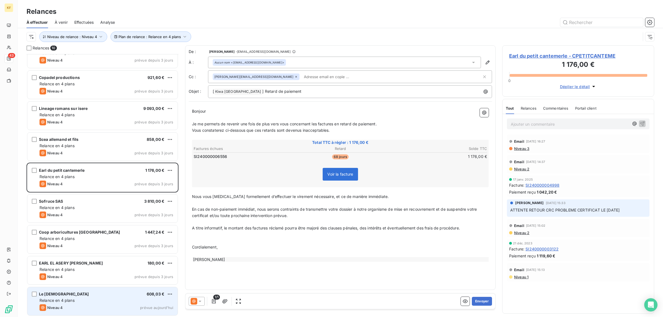
click at [89, 303] on div "Relance en 4 plans" at bounding box center [107, 301] width 134 height 6
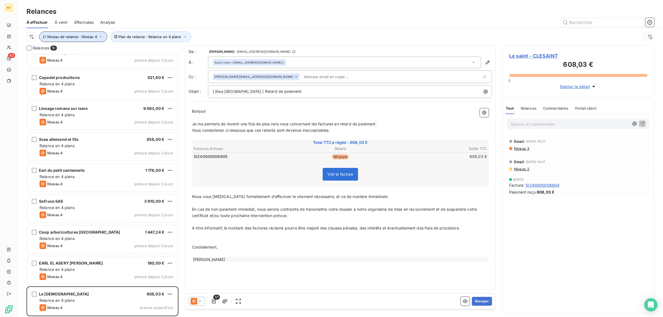
click at [74, 34] on button "Niveau de relance : Niveau 4" at bounding box center [73, 37] width 68 height 11
click at [154, 54] on div "Niveau 4" at bounding box center [155, 52] width 80 height 12
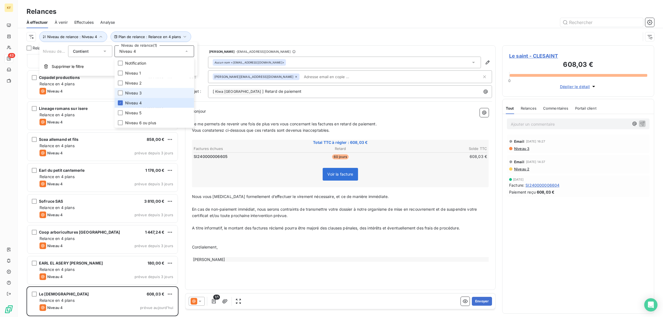
click at [133, 91] on span "Niveau 3" at bounding box center [133, 93] width 17 height 6
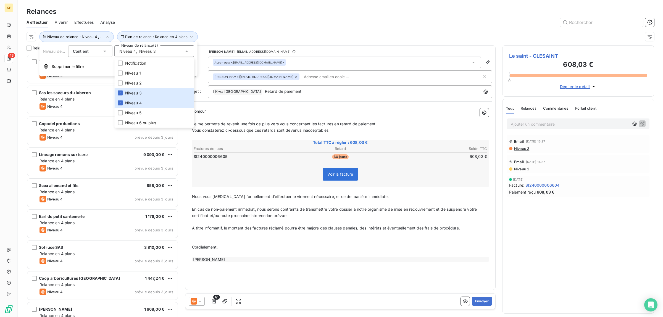
scroll to position [258, 147]
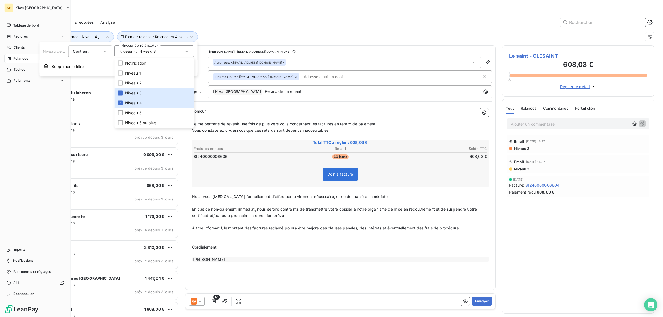
click at [6, 146] on div "Tableau de bord Factures Clients 43 Relances Tâches Paiements Imports Notificat…" at bounding box center [35, 159] width 62 height 277
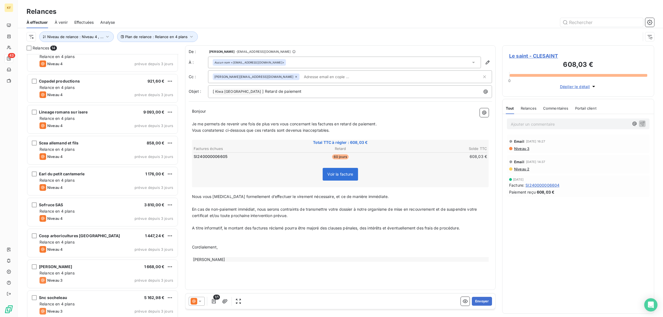
scroll to position [170, 0]
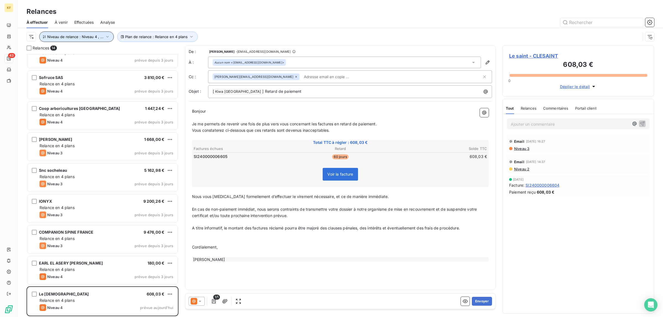
click at [93, 36] on span "Niveau de relance : Niveau 4 , ..." at bounding box center [75, 37] width 56 height 4
click at [150, 54] on div "Niveau 4 , Niveau 3" at bounding box center [155, 52] width 80 height 12
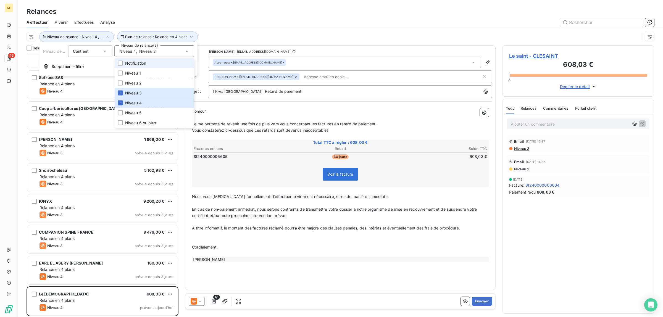
click at [136, 61] on span "Notification" at bounding box center [135, 64] width 21 height 6
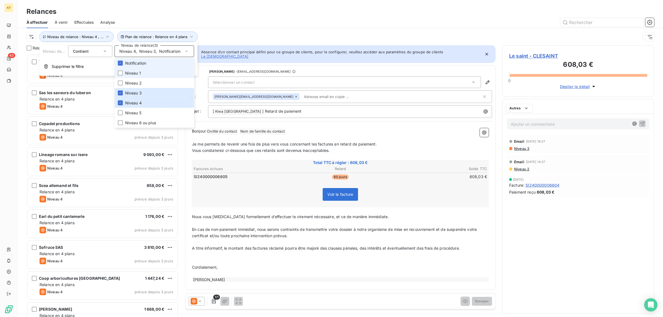
scroll to position [258, 147]
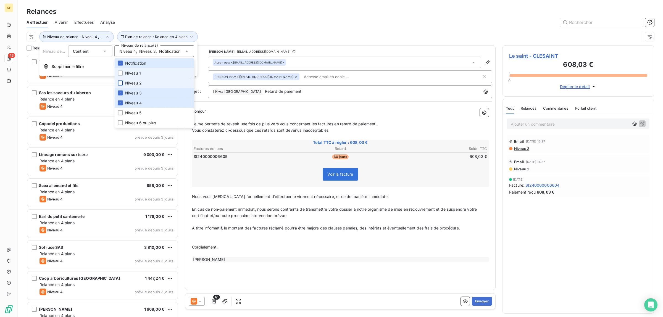
click at [121, 75] on div at bounding box center [120, 73] width 5 height 5
click at [121, 83] on div at bounding box center [120, 83] width 5 height 5
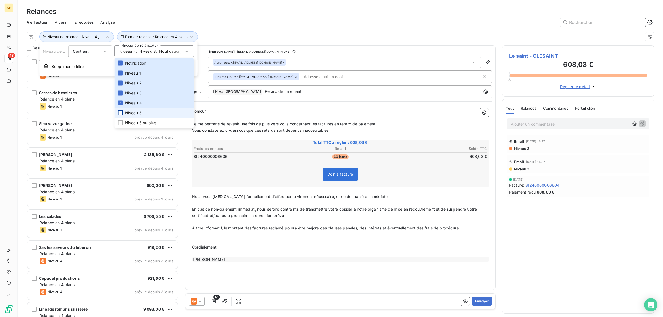
click at [122, 113] on div at bounding box center [120, 113] width 5 height 5
click at [118, 124] on div at bounding box center [120, 123] width 5 height 5
click at [184, 25] on div at bounding box center [388, 22] width 533 height 9
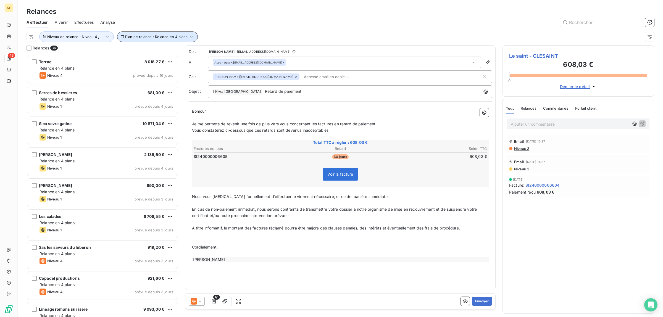
click at [171, 37] on span "Plan de relance : Relance en 4 plans" at bounding box center [156, 37] width 62 height 4
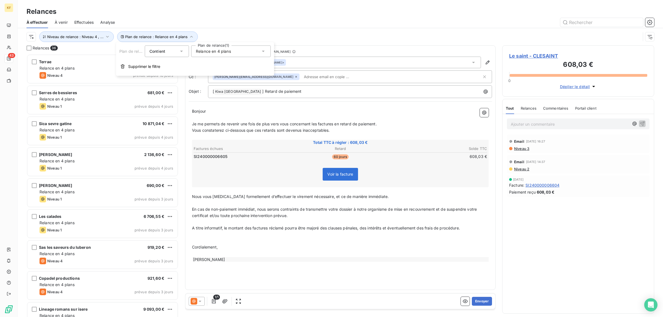
click at [213, 55] on div "Relance en 4 plans" at bounding box center [231, 52] width 80 height 12
click at [210, 76] on li "Pas de relance" at bounding box center [231, 73] width 80 height 10
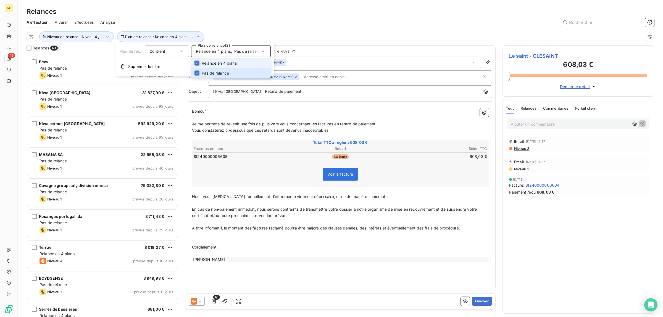
click at [216, 61] on span "Relance en 4 plans" at bounding box center [219, 64] width 35 height 6
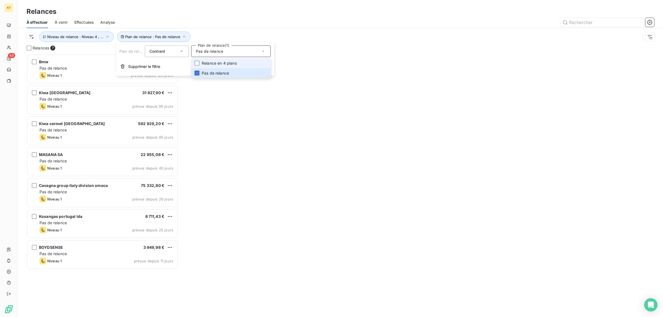
scroll to position [258, 147]
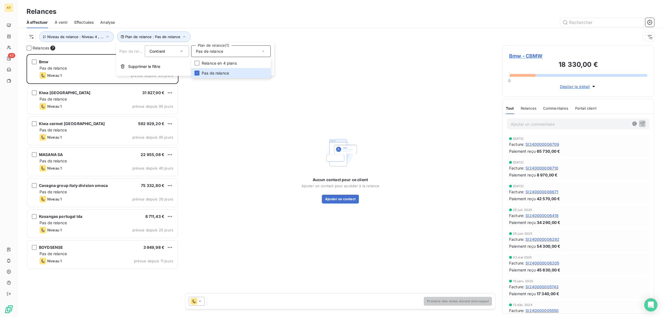
click at [95, 289] on div "Bmw 18 330,00 € Pas de relance Niveau 1 prévue depuis 120 jours Kiwa espagne 31…" at bounding box center [103, 185] width 152 height 263
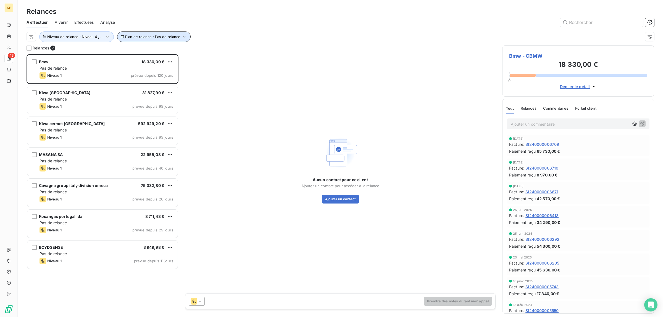
click at [168, 40] on button "Plan de relance : Pas de relance" at bounding box center [154, 37] width 74 height 11
click at [165, 39] on button "Plan de relance : Pas de relance" at bounding box center [154, 37] width 74 height 11
click at [172, 37] on span "Plan de relance : Pas de relance" at bounding box center [152, 37] width 55 height 4
click at [242, 53] on div "Pas de relance" at bounding box center [231, 52] width 80 height 12
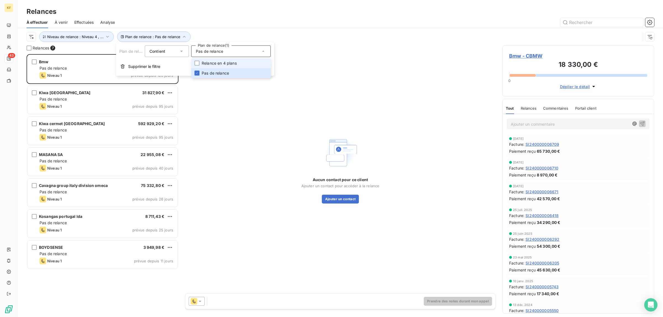
click at [219, 61] on span "Relance en 4 plans" at bounding box center [219, 64] width 35 height 6
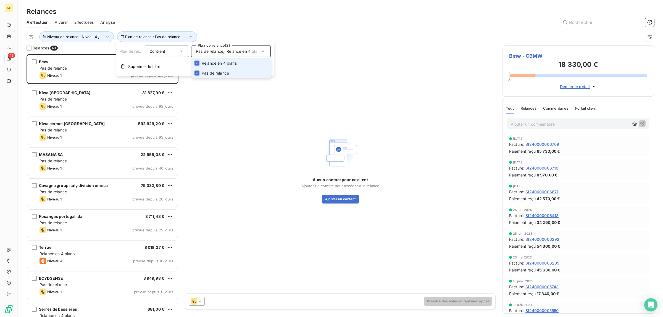
click at [205, 71] on span "Pas de relance" at bounding box center [215, 73] width 27 height 6
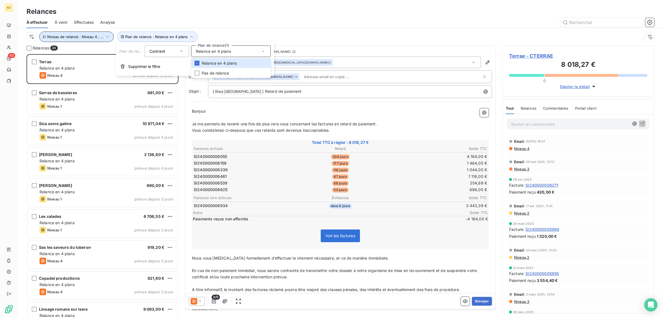
click at [68, 35] on span "Niveau de relance : Niveau 4 , ..." at bounding box center [75, 37] width 56 height 4
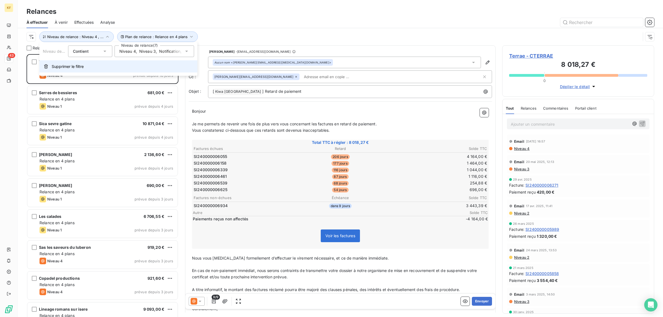
click at [155, 64] on button "Supprimer le filtre" at bounding box center [119, 67] width 158 height 12
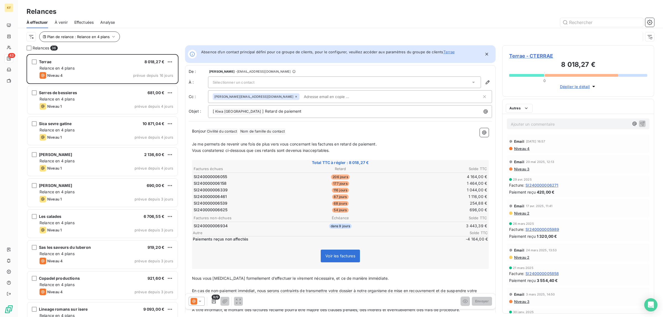
scroll to position [258, 147]
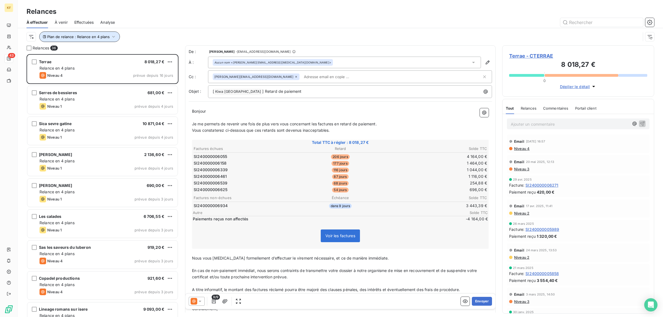
click at [94, 36] on span "Plan de relance : Relance en 4 plans" at bounding box center [78, 37] width 62 height 4
click at [150, 50] on span "Relance en 4 plans" at bounding box center [136, 52] width 35 height 6
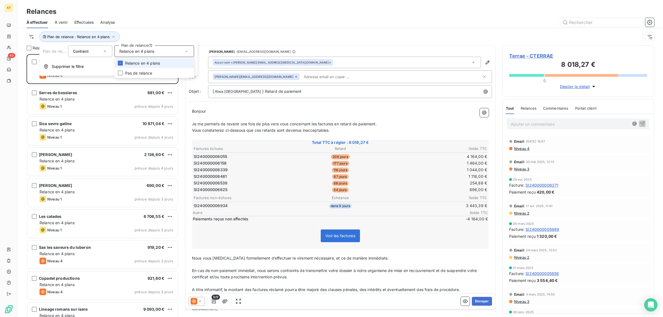
click at [156, 50] on div "Relance en 4 plans" at bounding box center [155, 52] width 80 height 12
click at [147, 37] on div "Plan de relance : Relance en 4 plans" at bounding box center [334, 37] width 614 height 11
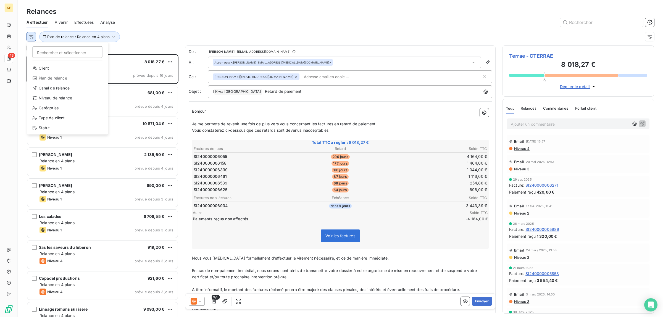
click at [29, 34] on html "KF 43 Relances À effectuer À venir Effectuées Analyse Rechercher et sélectionne…" at bounding box center [331, 158] width 663 height 317
click at [68, 101] on div "Niveau de relance" at bounding box center [67, 98] width 77 height 9
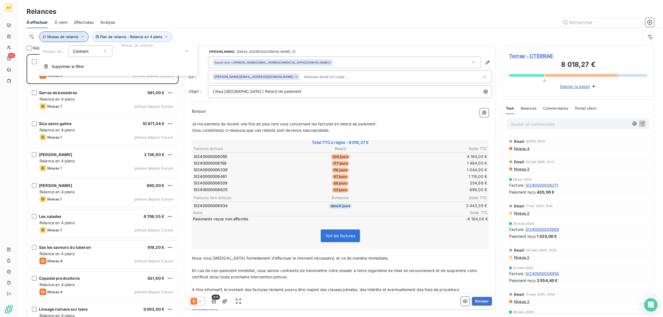
click at [69, 35] on button "Niveau de relance" at bounding box center [63, 37] width 49 height 11
drag, startPoint x: 74, startPoint y: 38, endPoint x: 79, endPoint y: 36, distance: 5.4
click at [74, 38] on span "Niveau de relance" at bounding box center [62, 37] width 31 height 4
click at [140, 53] on div at bounding box center [155, 52] width 80 height 12
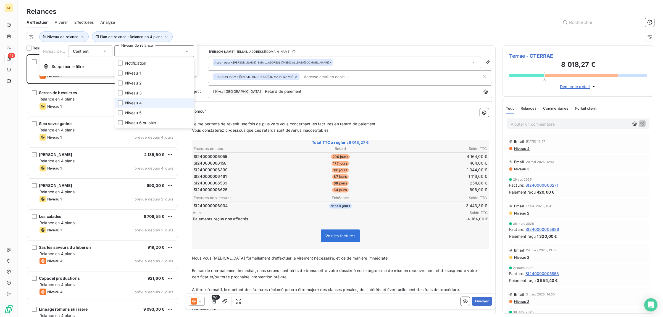
click at [137, 106] on li "Niveau 4" at bounding box center [155, 103] width 80 height 10
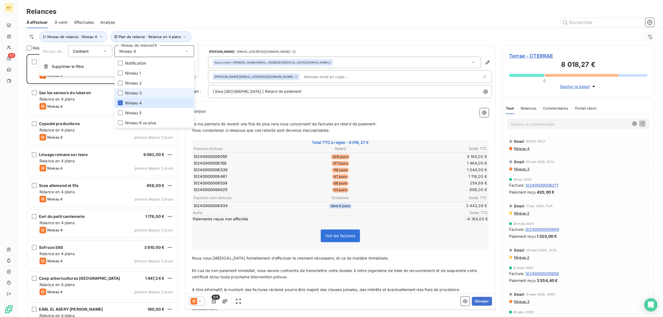
click at [134, 95] on span "Niveau 3" at bounding box center [133, 93] width 17 height 6
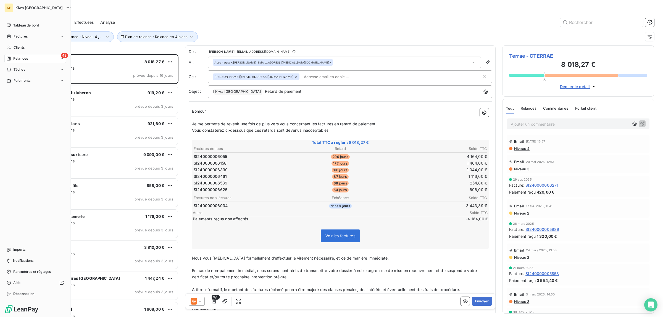
click at [12, 128] on div "Tableau de bord Factures Clients 43 Relances Tâches Paiements Imports Notificat…" at bounding box center [35, 159] width 62 height 277
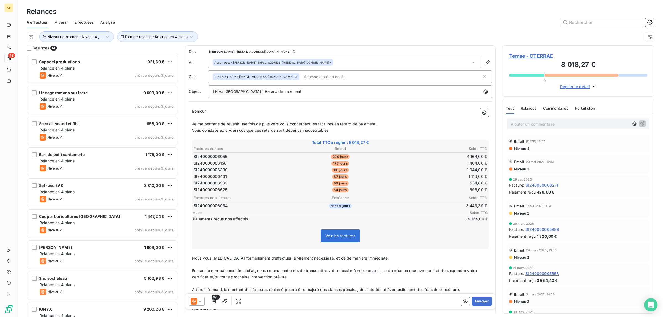
scroll to position [170, 0]
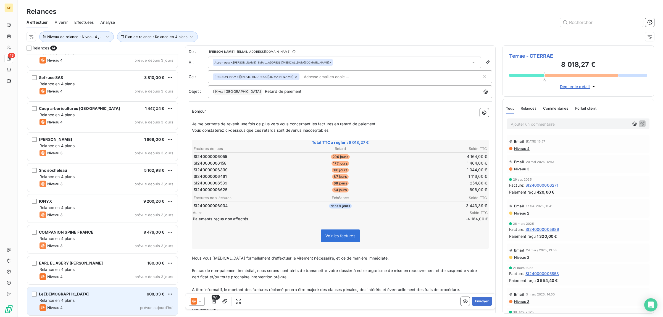
click at [93, 305] on div "Niveau 4 prévue aujourd’hui" at bounding box center [107, 308] width 134 height 7
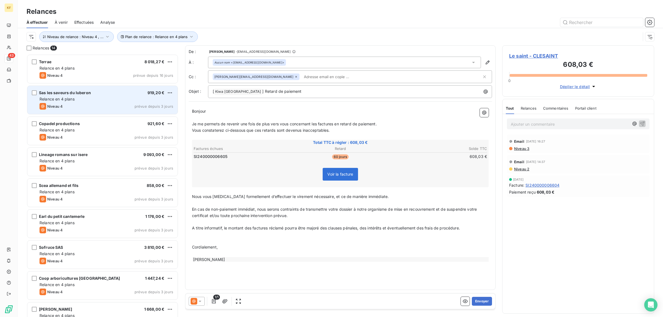
click at [104, 98] on div "Relance en 4 plans" at bounding box center [107, 99] width 134 height 6
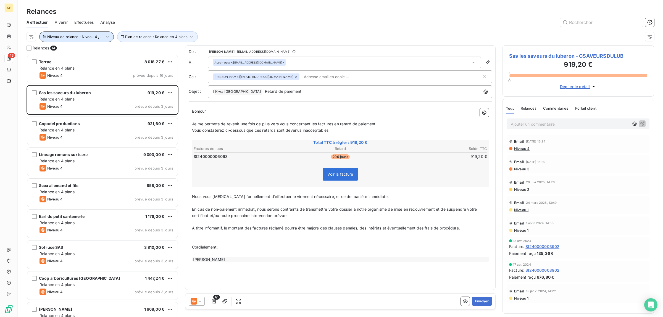
click at [96, 38] on span "Niveau de relance : Niveau 4 , ..." at bounding box center [75, 37] width 56 height 4
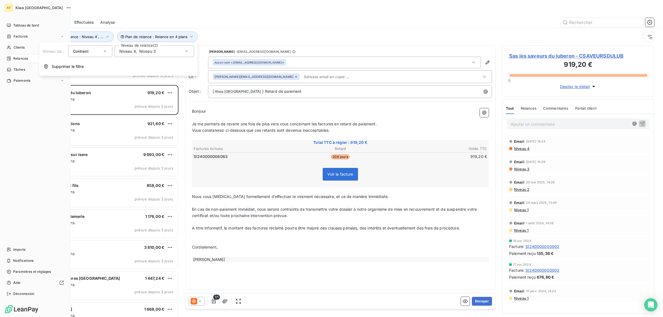
click at [8, 112] on div "Tableau de bord Factures Clients 43 Relances Tâches Paiements Imports Notificat…" at bounding box center [35, 159] width 62 height 277
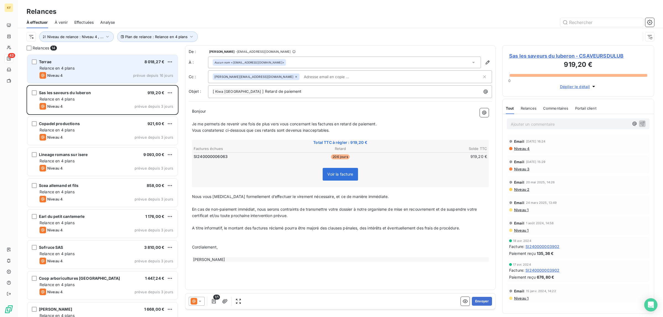
click at [115, 72] on div "Niveau 4 prévue depuis 16 jours" at bounding box center [107, 75] width 134 height 7
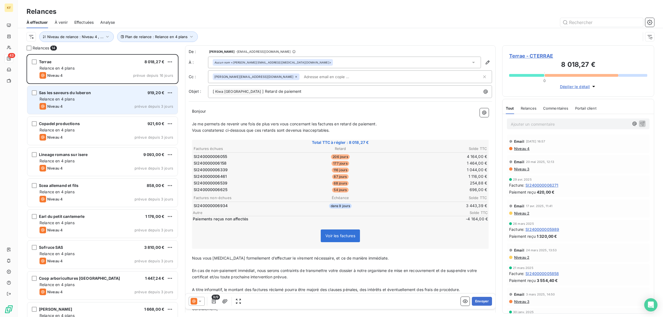
click at [108, 102] on div "Relance en 4 plans" at bounding box center [107, 99] width 134 height 6
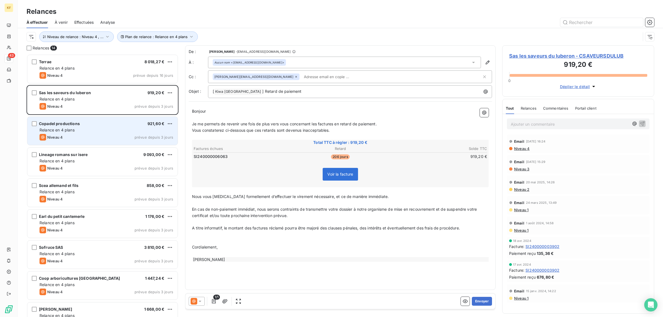
click at [99, 130] on div "Relance en 4 plans" at bounding box center [107, 130] width 134 height 6
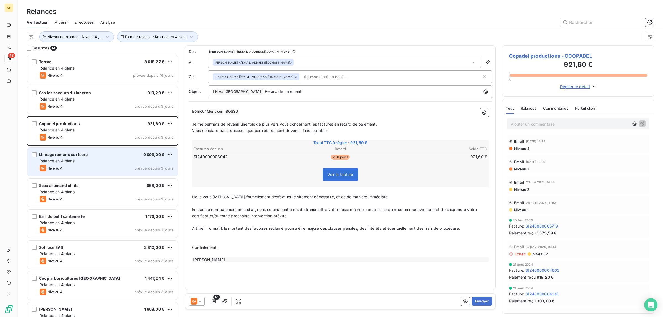
click at [86, 162] on div "Relance en 4 plans" at bounding box center [107, 161] width 134 height 6
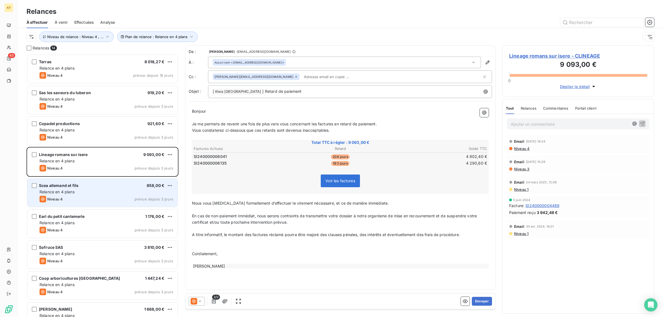
click at [94, 199] on div "Niveau 4 prévue depuis 3 jours" at bounding box center [107, 199] width 134 height 7
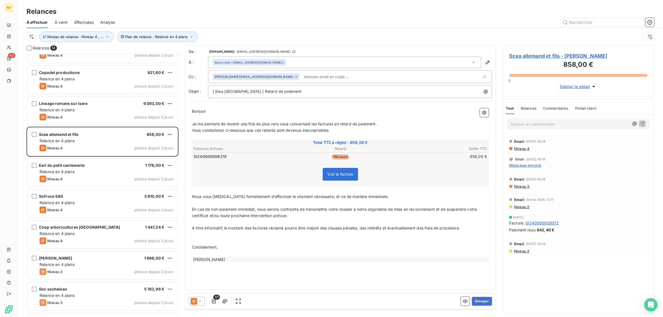
scroll to position [69, 0]
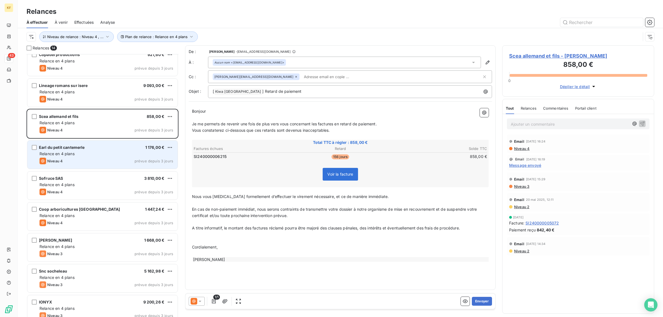
click at [93, 152] on div "Relance en 4 plans" at bounding box center [107, 154] width 134 height 6
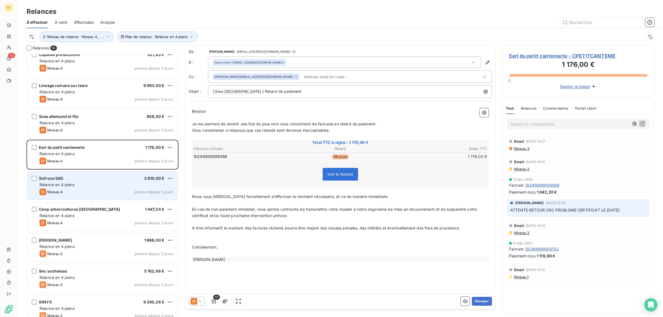
click at [112, 193] on div "Niveau 4 prévue depuis 3 jours" at bounding box center [107, 192] width 134 height 7
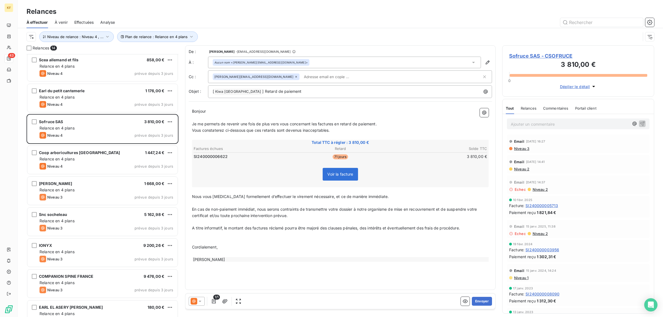
scroll to position [138, 0]
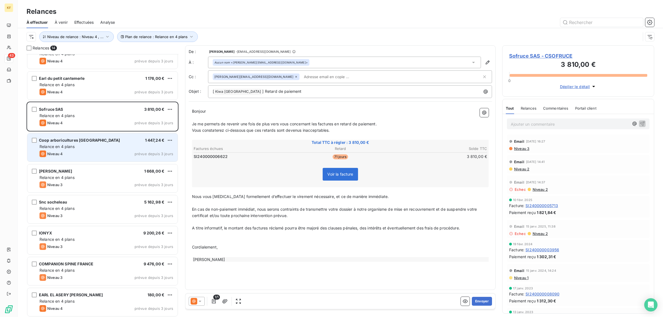
click at [107, 144] on div "Relance en 4 plans" at bounding box center [107, 147] width 134 height 6
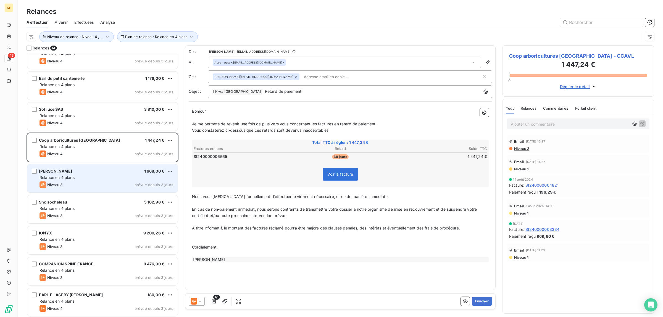
click at [113, 182] on div "Niveau 3 prévue depuis 3 jours" at bounding box center [107, 185] width 134 height 7
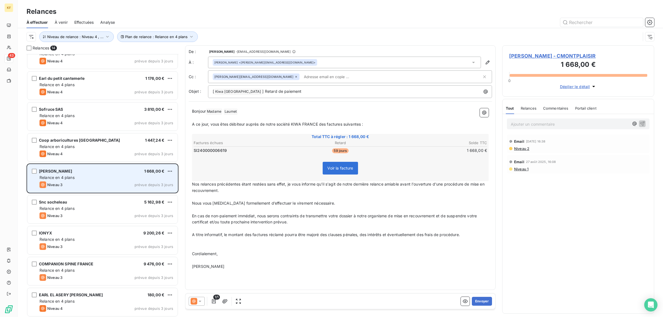
scroll to position [170, 0]
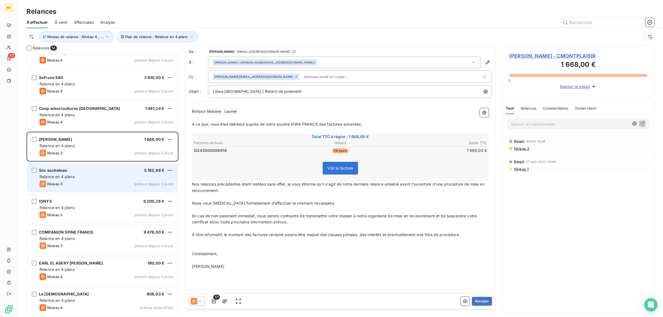
click at [100, 173] on div "Snc socheleau 5 162,98 €" at bounding box center [107, 170] width 134 height 5
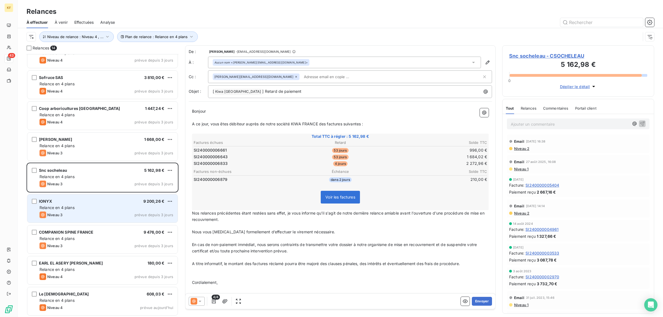
click at [93, 206] on div "Relance en 4 plans" at bounding box center [107, 208] width 134 height 6
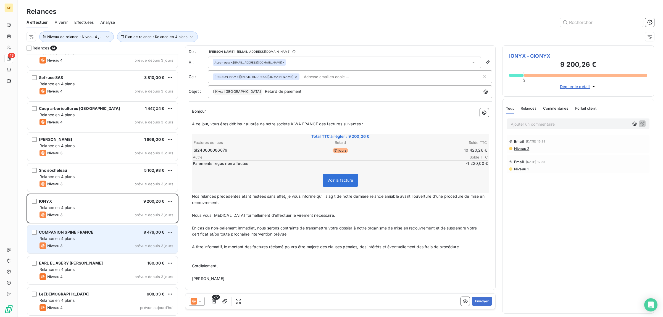
click at [106, 240] on div "Relance en 4 plans" at bounding box center [107, 239] width 134 height 6
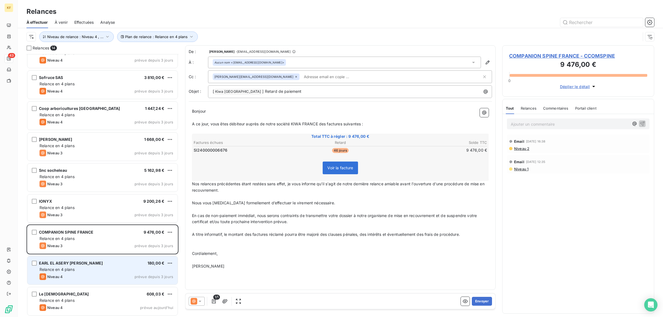
click at [112, 273] on div "EARL EL ASERY RACHID 180,00 € Relance en 4 plans Niveau 4 prévue depuis 3 jours" at bounding box center [102, 270] width 150 height 28
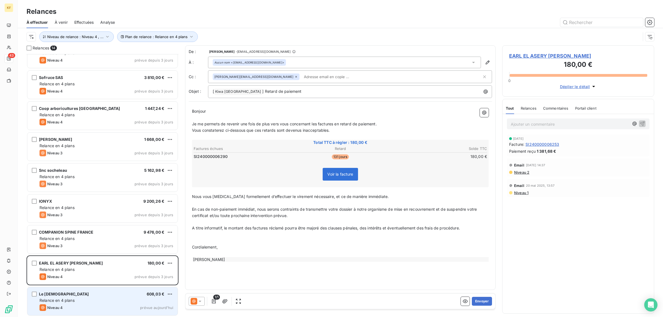
click at [115, 305] on div "Niveau 4 prévue aujourd’hui" at bounding box center [107, 308] width 134 height 7
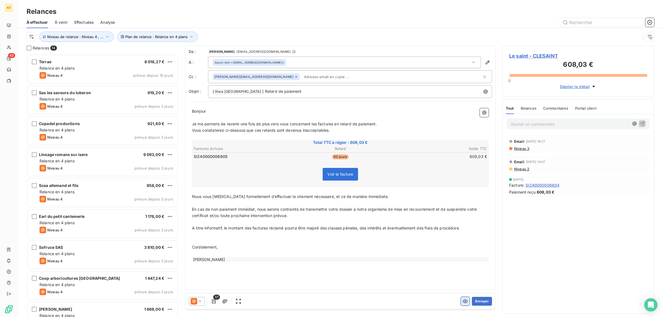
click at [463, 301] on icon "button" at bounding box center [465, 302] width 5 height 4
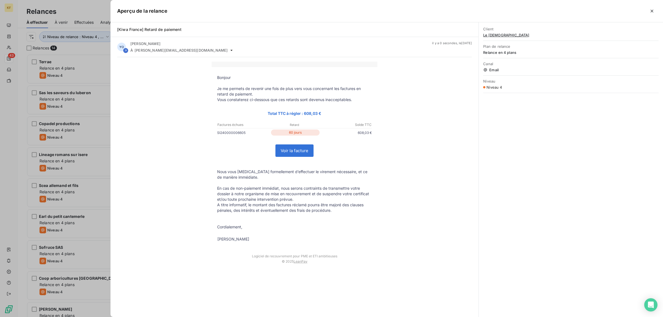
click at [296, 150] on link "Voir la facture" at bounding box center [295, 151] width 38 height 12
click at [33, 112] on div at bounding box center [331, 158] width 663 height 317
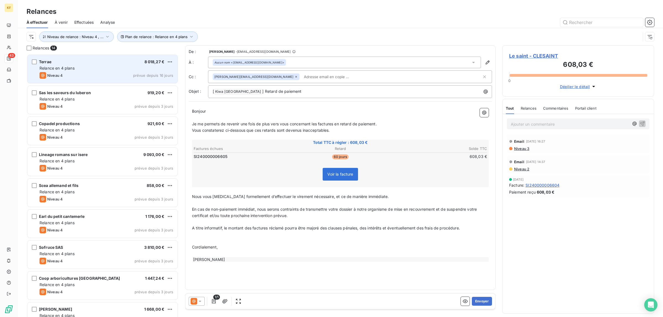
click at [101, 64] on div "Terrae 8 018,27 € Relance en 4 plans Niveau 4 prévue depuis 16 jours" at bounding box center [102, 69] width 150 height 28
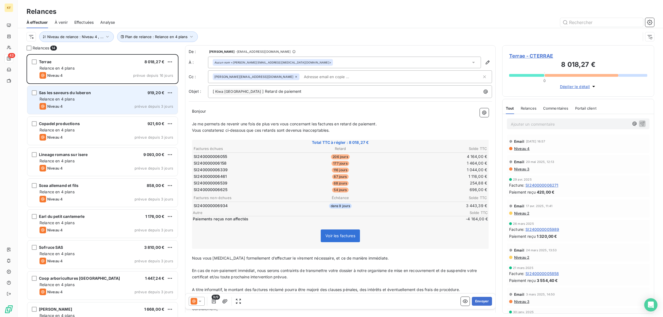
click at [95, 106] on div "Niveau 4 prévue depuis 3 jours" at bounding box center [107, 106] width 134 height 7
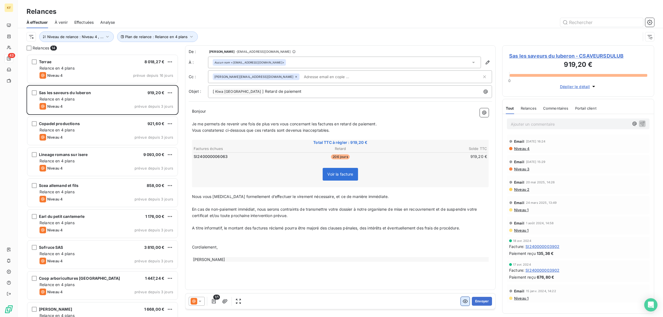
click at [465, 303] on icon "button" at bounding box center [466, 302] width 6 height 6
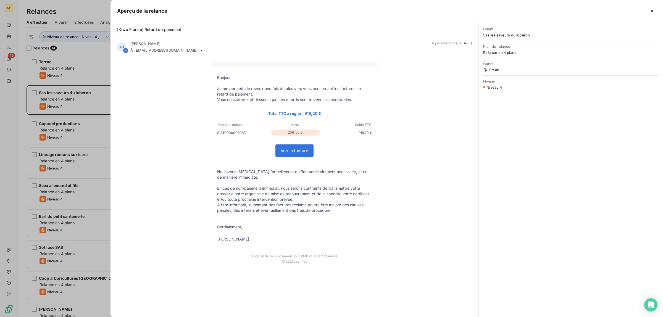
click at [303, 152] on link "Voir la facture" at bounding box center [295, 151] width 38 height 12
click at [34, 137] on div at bounding box center [331, 158] width 663 height 317
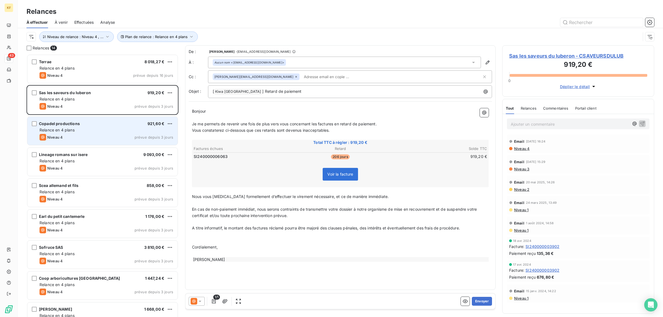
click at [83, 128] on div "Copadel productions 921,60 € Relance en 4 plans Niveau 4 prévue depuis 3 jours" at bounding box center [102, 131] width 150 height 28
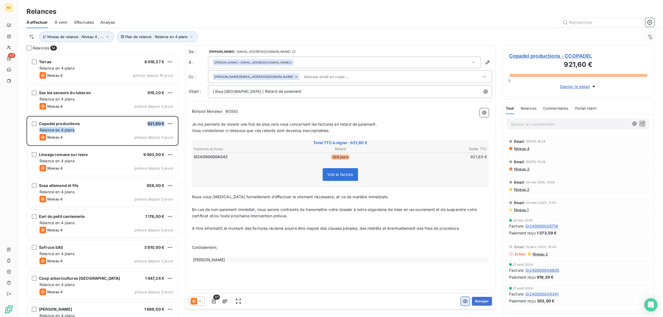
click at [467, 305] on button "button" at bounding box center [465, 301] width 9 height 9
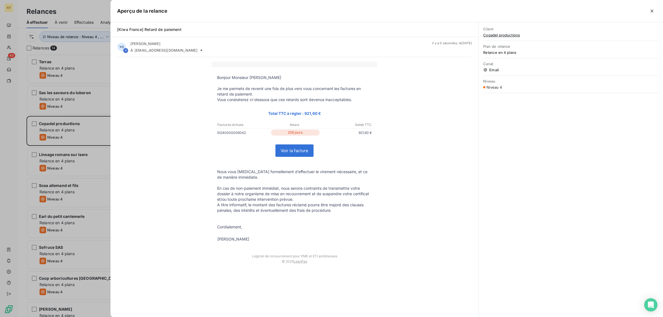
click at [292, 156] on link "Voir la facture" at bounding box center [295, 151] width 38 height 12
click at [49, 201] on div at bounding box center [331, 158] width 663 height 317
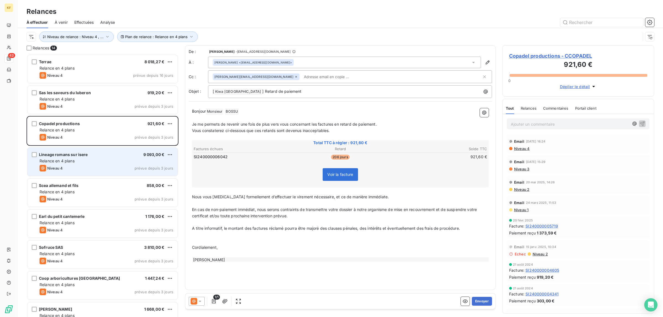
click at [82, 161] on div "Relance en 4 plans" at bounding box center [107, 161] width 134 height 6
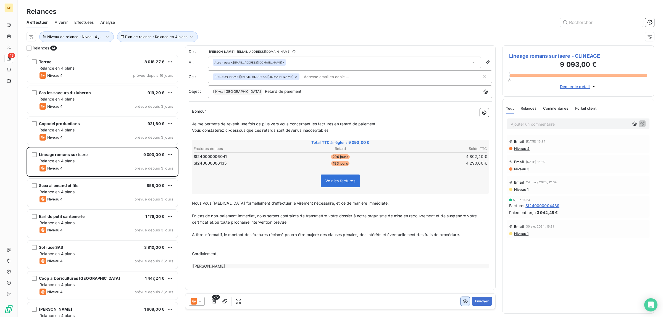
click at [464, 302] on icon "button" at bounding box center [466, 302] width 6 height 6
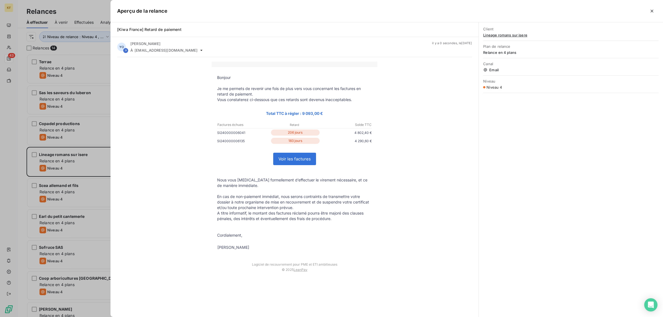
click at [303, 157] on link "Voir les factures" at bounding box center [295, 159] width 42 height 12
drag, startPoint x: 68, startPoint y: 192, endPoint x: 71, endPoint y: 195, distance: 3.9
click at [68, 192] on div at bounding box center [331, 158] width 663 height 317
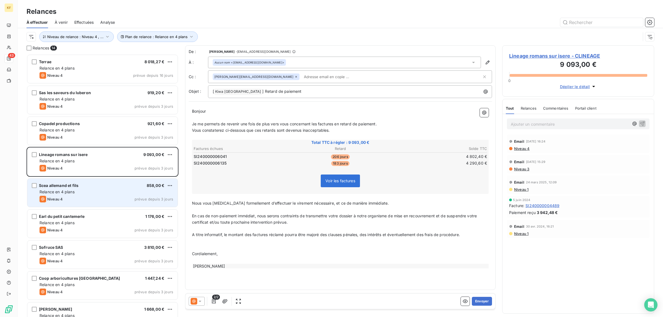
click at [87, 190] on div "Relance en 4 plans" at bounding box center [107, 192] width 134 height 6
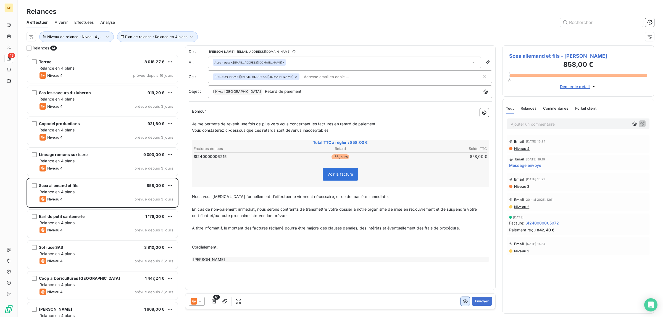
click at [464, 303] on icon "button" at bounding box center [466, 302] width 6 height 6
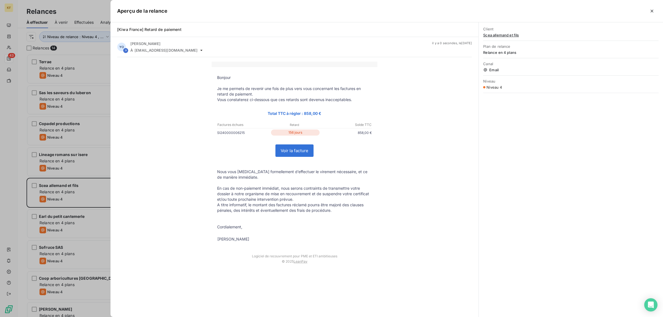
click at [300, 150] on link "Voir la facture" at bounding box center [295, 151] width 38 height 12
click at [0, 192] on div at bounding box center [331, 158] width 663 height 317
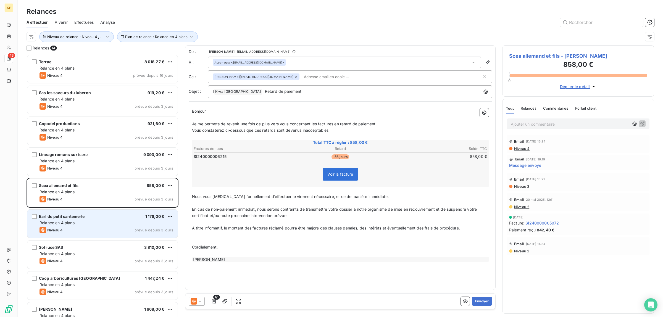
click at [89, 230] on div "Niveau 4 prévue depuis 3 jours" at bounding box center [107, 230] width 134 height 7
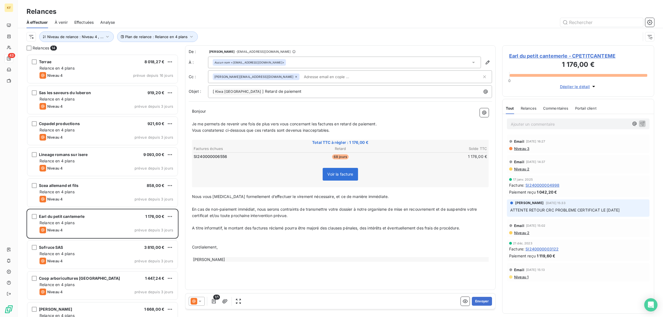
click at [470, 303] on div "Envoyer" at bounding box center [476, 301] width 31 height 9
click at [467, 303] on icon "button" at bounding box center [466, 302] width 6 height 6
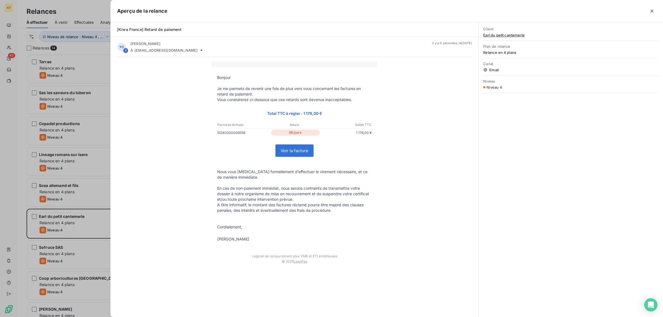
click at [296, 153] on link "Voir la facture" at bounding box center [295, 151] width 38 height 12
click at [6, 190] on div at bounding box center [331, 158] width 663 height 317
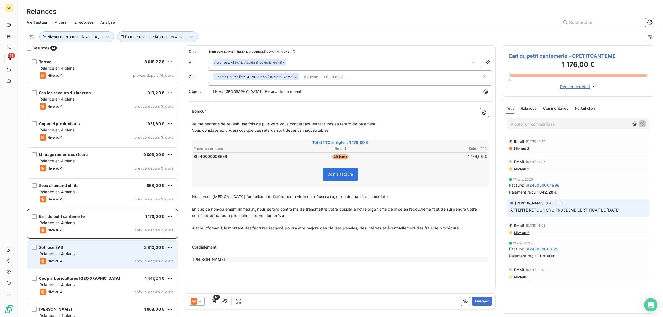
click at [109, 256] on div "Relance en 4 plans" at bounding box center [107, 254] width 134 height 6
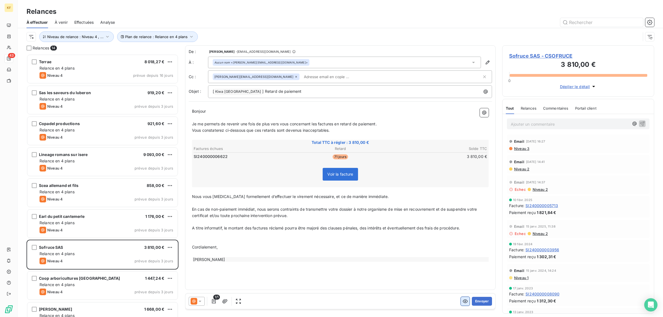
click at [466, 306] on div "1/1 Envoyer" at bounding box center [340, 301] width 310 height 15
click at [463, 305] on button "button" at bounding box center [465, 301] width 9 height 9
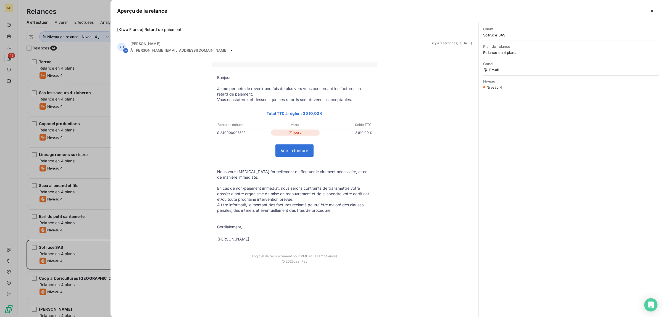
click at [299, 148] on link "Voir la facture" at bounding box center [295, 151] width 38 height 12
click at [15, 190] on div at bounding box center [331, 158] width 663 height 317
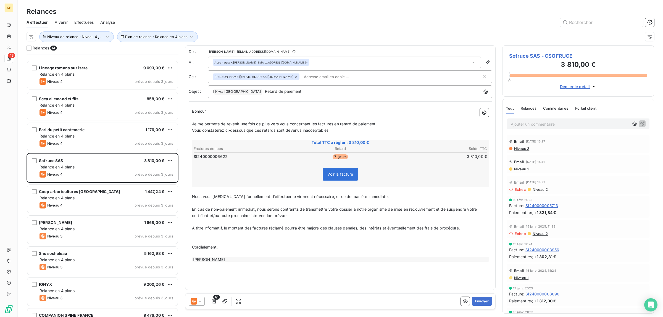
scroll to position [138, 0]
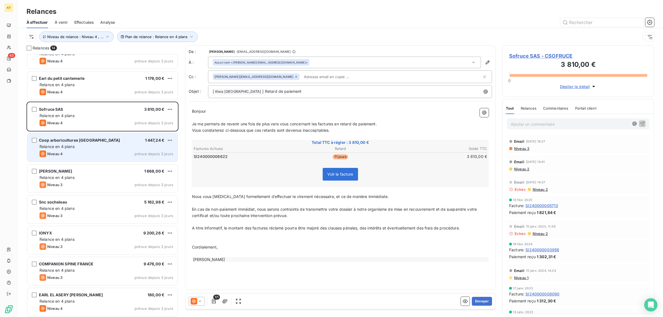
click at [90, 149] on div "Relance en 4 plans" at bounding box center [107, 147] width 134 height 6
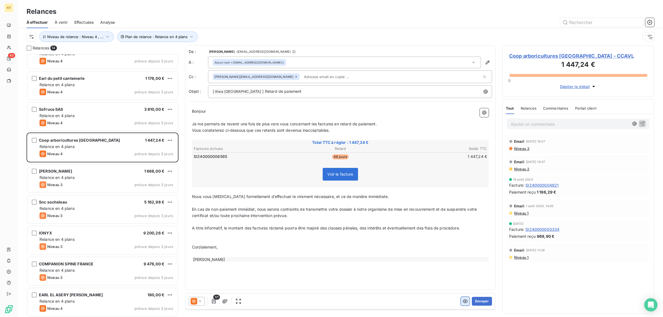
click at [466, 302] on icon "button" at bounding box center [465, 302] width 5 height 4
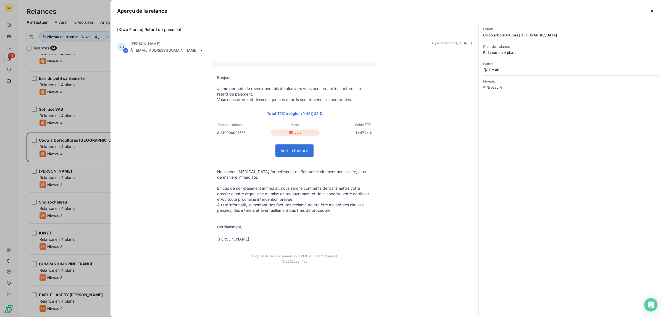
click at [299, 150] on link "Voir la facture" at bounding box center [295, 151] width 38 height 12
click at [14, 192] on div at bounding box center [331, 158] width 663 height 317
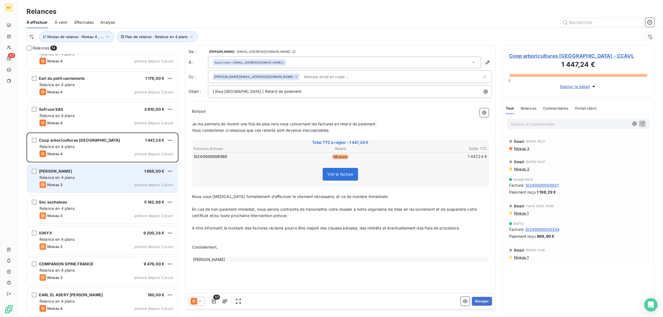
click at [83, 179] on div "Relance en 4 plans" at bounding box center [107, 178] width 134 height 6
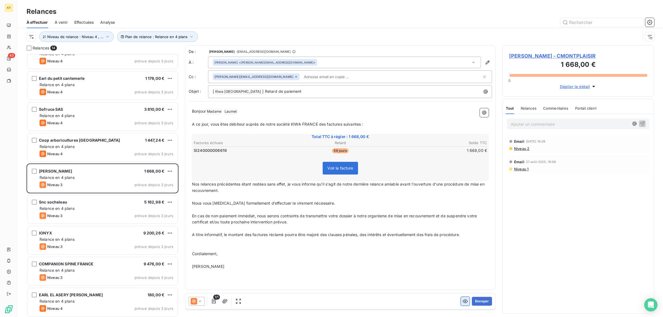
click at [464, 303] on icon "button" at bounding box center [466, 302] width 6 height 6
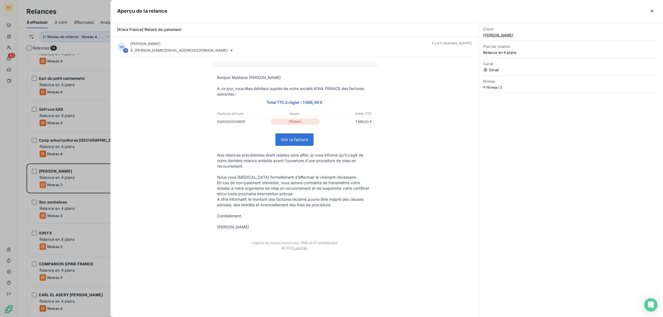
click at [295, 142] on link "Voir la facture" at bounding box center [295, 140] width 38 height 12
click at [0, 195] on div at bounding box center [331, 158] width 663 height 317
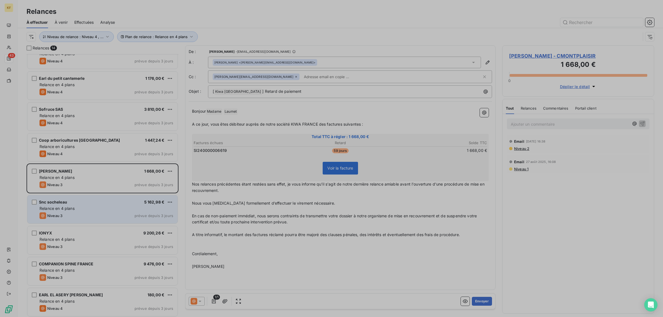
click at [95, 209] on div "Relance en 4 plans" at bounding box center [107, 209] width 134 height 6
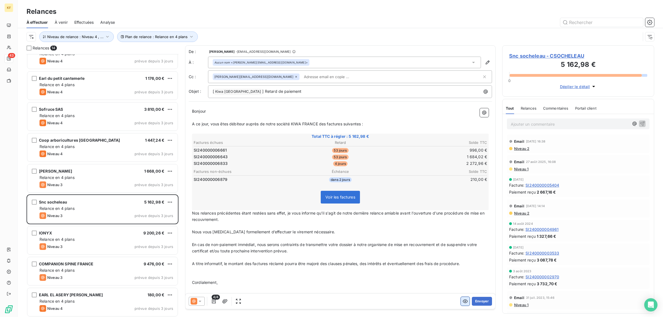
click at [463, 303] on icon "button" at bounding box center [466, 302] width 6 height 6
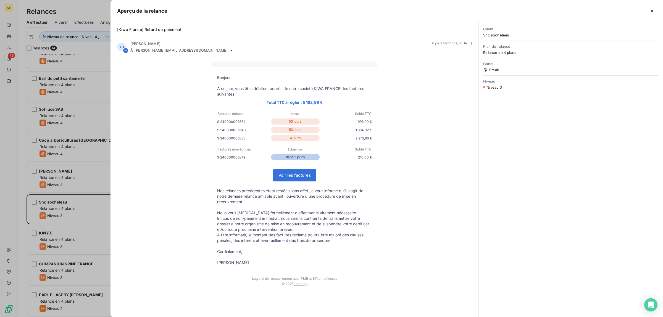
click at [296, 180] on link "Voir les factures" at bounding box center [295, 175] width 42 height 12
